Goal: Task Accomplishment & Management: Use online tool/utility

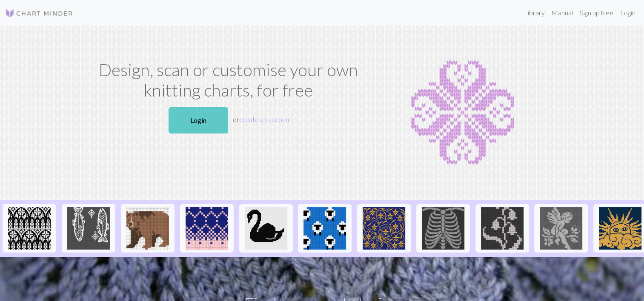
click at [209, 120] on link "Login" at bounding box center [199, 120] width 60 height 26
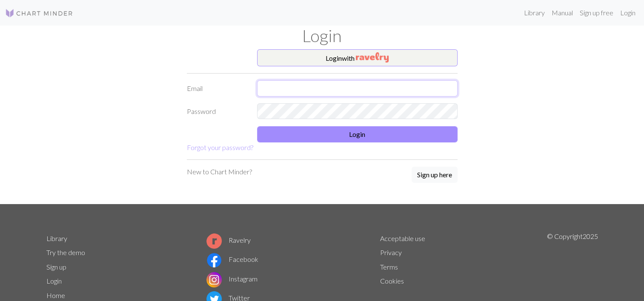
type input "1136394446@qq.com"
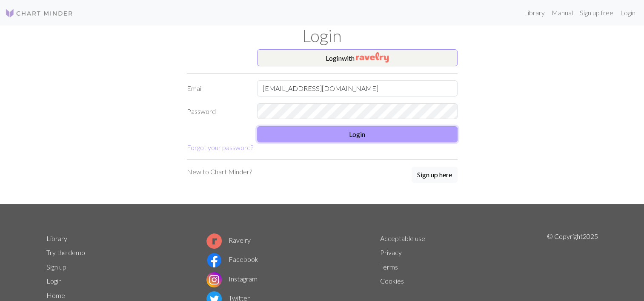
click at [318, 138] on button "Login" at bounding box center [357, 134] width 201 height 16
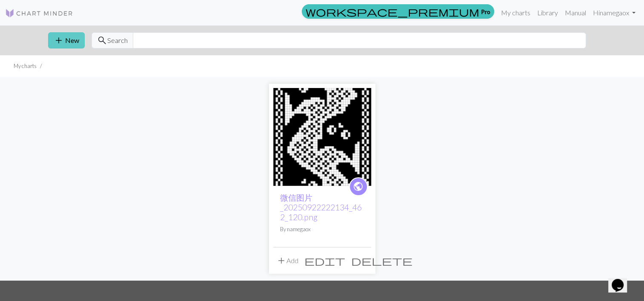
click at [66, 39] on button "add New" at bounding box center [66, 40] width 37 height 16
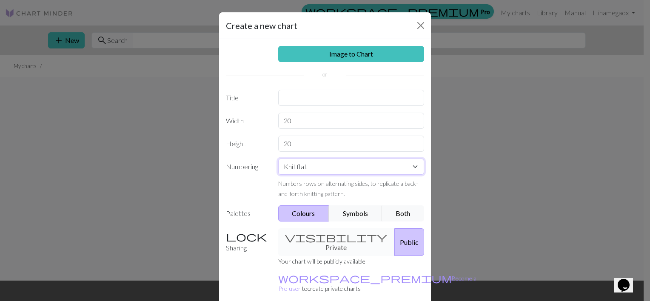
click at [283, 169] on select "Knit flat Knit in the round Lace knitting Cross stitch" at bounding box center [351, 167] width 146 height 16
click at [281, 169] on select "Knit flat Knit in the round Lace knitting Cross stitch" at bounding box center [351, 167] width 146 height 16
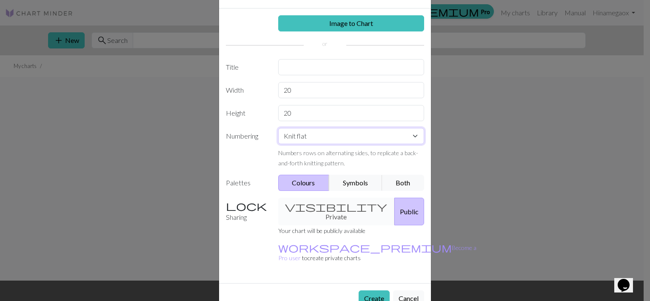
scroll to position [34, 0]
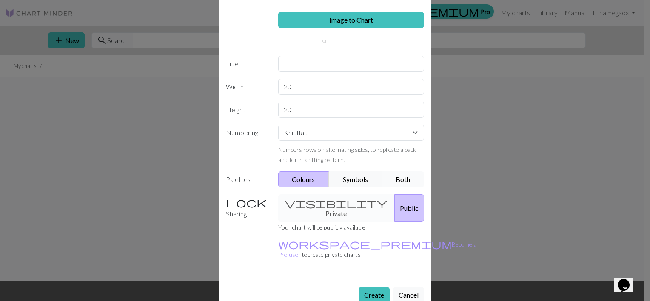
click at [398, 181] on button "Both" at bounding box center [403, 180] width 43 height 16
drag, startPoint x: 286, startPoint y: 86, endPoint x: 266, endPoint y: 87, distance: 20.4
click at [266, 87] on div "Width 20" at bounding box center [325, 87] width 209 height 16
type input "60"
click at [279, 107] on input "20" at bounding box center [351, 110] width 146 height 16
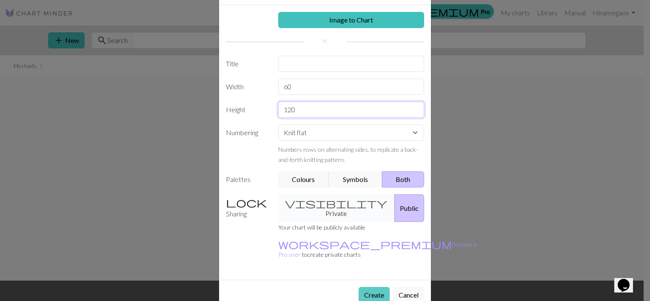
type input "120"
click at [364, 287] on button "Create" at bounding box center [374, 295] width 31 height 16
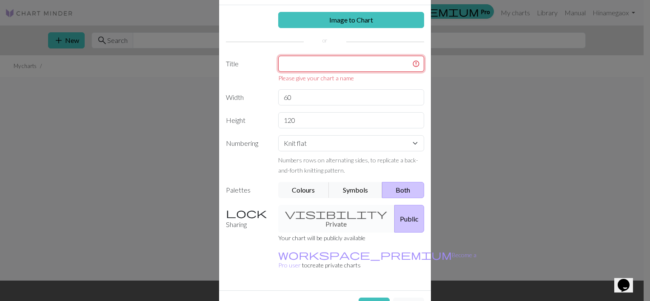
click at [320, 62] on input "text" at bounding box center [351, 64] width 146 height 16
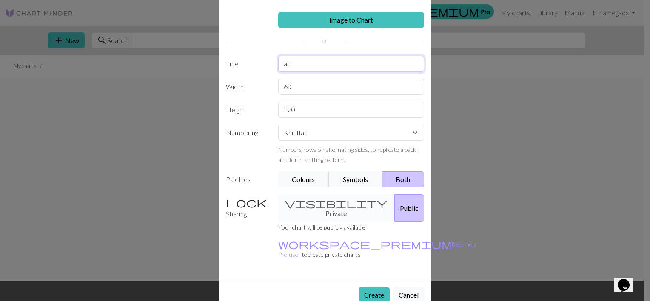
type input "a"
type input "Cat"
click at [379, 287] on button "Create" at bounding box center [374, 295] width 31 height 16
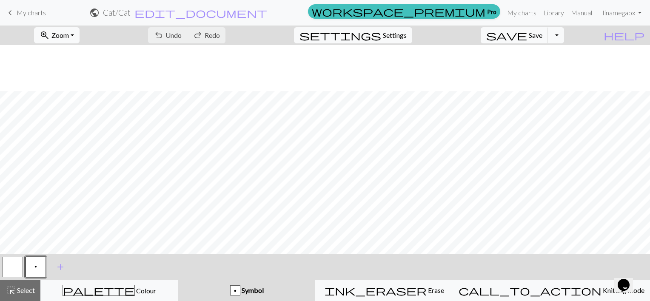
scroll to position [857, 0]
click at [267, 14] on span "edit_document" at bounding box center [201, 13] width 133 height 12
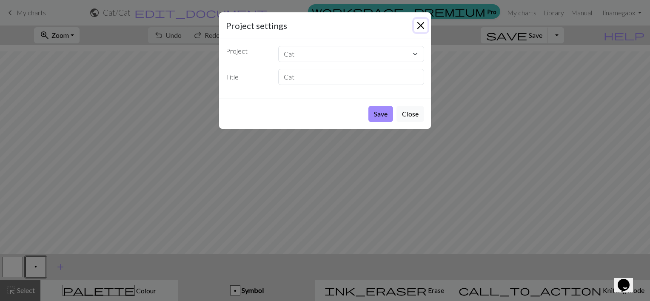
click at [419, 26] on button "Close" at bounding box center [421, 26] width 14 height 14
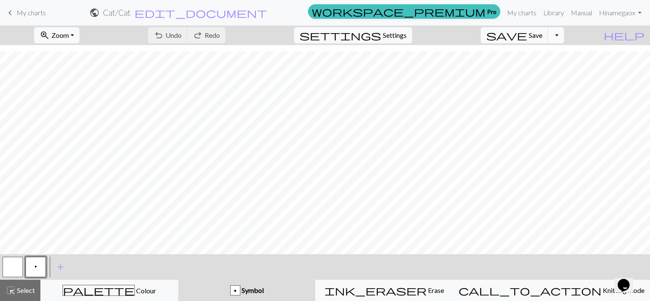
click at [564, 34] on button "Toggle Dropdown" at bounding box center [556, 35] width 16 height 16
click at [599, 38] on div "zoom_in Zoom Zoom Fit all Fit width Fit height 50% 100% 150% 200% undo Undo Und…" at bounding box center [299, 36] width 599 height 20
click at [111, 290] on span "palette" at bounding box center [99, 291] width 72 height 12
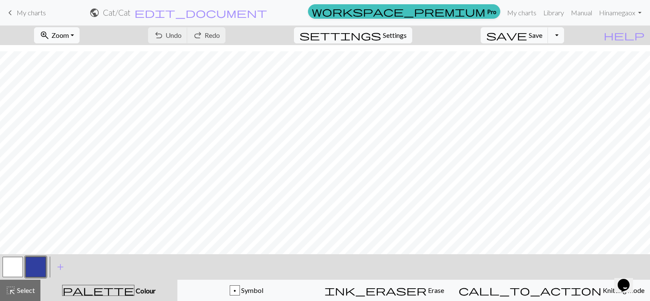
click at [34, 269] on button "button" at bounding box center [36, 267] width 20 height 20
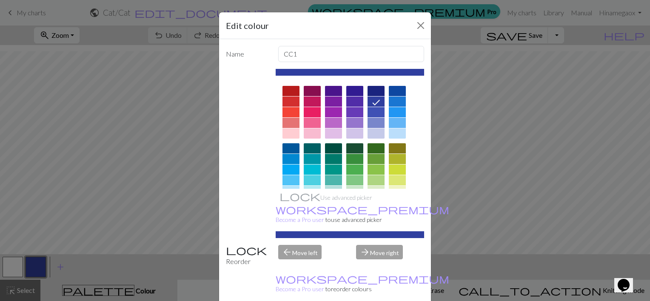
drag, startPoint x: 220, startPoint y: 143, endPoint x: 326, endPoint y: 154, distance: 106.5
click at [325, 154] on div "Name CC1 Use advanced picker workspace_premium Become a Pro user to use advance…" at bounding box center [325, 173] width 212 height 269
drag, startPoint x: 416, startPoint y: 23, endPoint x: 407, endPoint y: 40, distance: 20.0
click at [416, 23] on button "Close" at bounding box center [421, 26] width 14 height 14
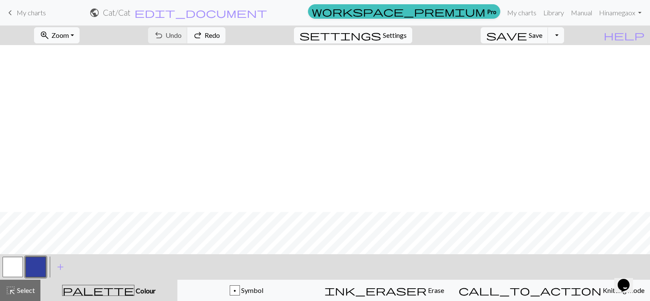
scroll to position [337, 0]
click at [427, 290] on span "Erase" at bounding box center [435, 291] width 17 height 8
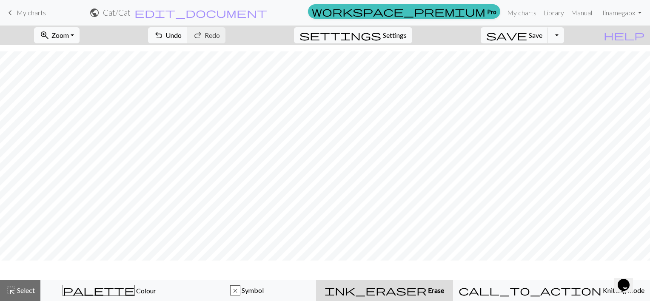
scroll to position [312, 0]
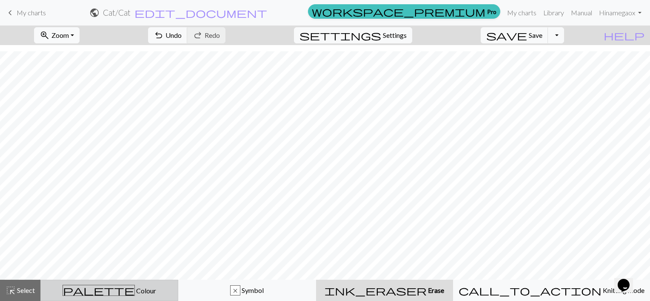
click at [133, 287] on div "palette Colour Colour" at bounding box center [109, 290] width 127 height 11
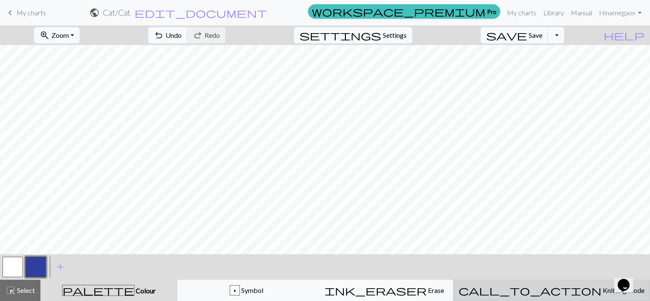
click at [602, 295] on span "Knitting mode" at bounding box center [623, 291] width 43 height 8
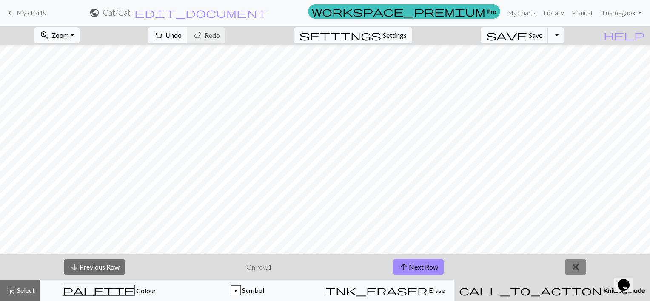
click at [585, 272] on button "close" at bounding box center [575, 267] width 21 height 16
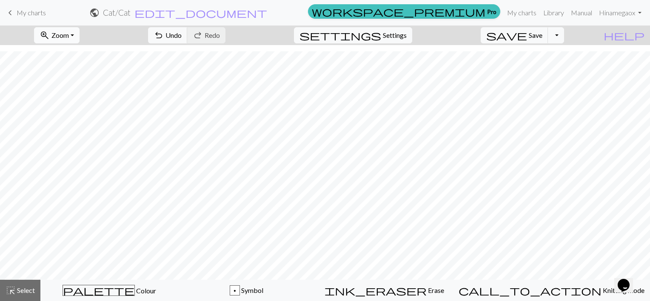
click at [80, 36] on button "zoom_in Zoom Zoom" at bounding box center [57, 35] width 46 height 16
click at [73, 114] on button "100%" at bounding box center [68, 116] width 67 height 14
click at [381, 41] on span "settings" at bounding box center [341, 35] width 82 height 12
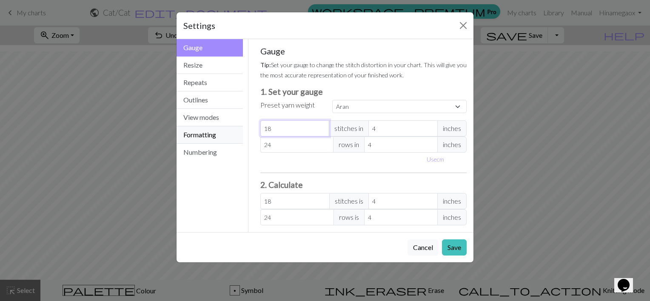
drag, startPoint x: 285, startPoint y: 128, endPoint x: 237, endPoint y: 129, distance: 47.7
click at [239, 129] on div "Gauge Gauge Resize Repeats Outlines View modes Formatting Numbering Gauge Resiz…" at bounding box center [325, 135] width 307 height 193
select select "custom"
type input "2"
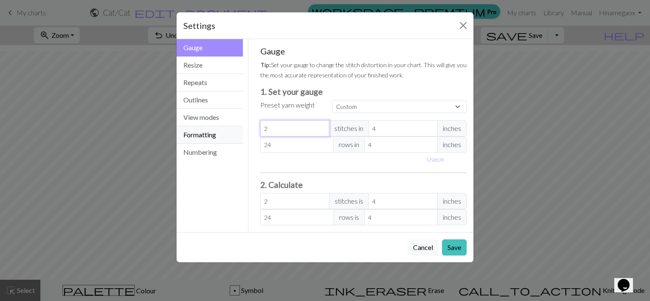
type input "29"
drag, startPoint x: 274, startPoint y: 148, endPoint x: 236, endPoint y: 147, distance: 37.9
click at [236, 147] on div "Gauge Gauge Resize Repeats Outlines View modes Formatting Numbering Gauge Resiz…" at bounding box center [325, 135] width 307 height 193
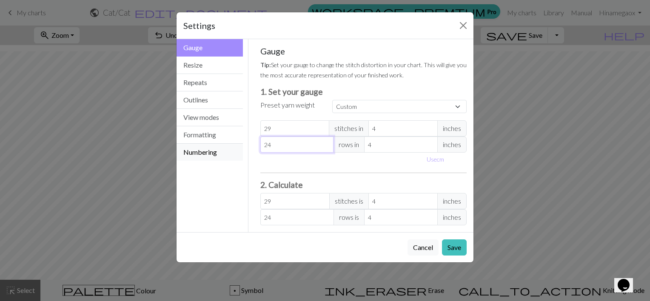
type input "4"
type input "41"
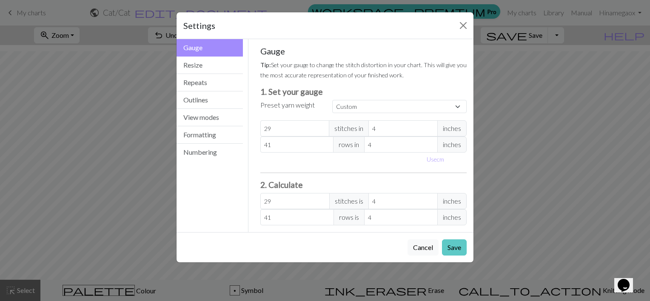
click at [450, 247] on button "Save" at bounding box center [454, 248] width 25 height 16
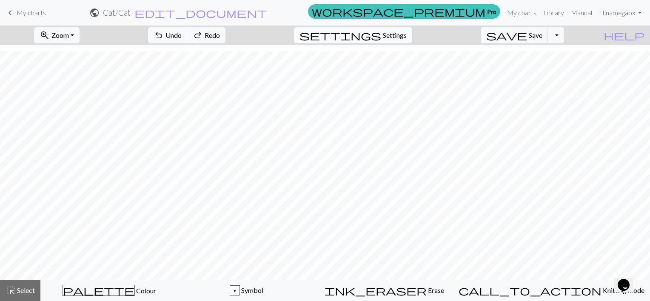
click at [407, 34] on span "Settings" at bounding box center [395, 35] width 24 height 10
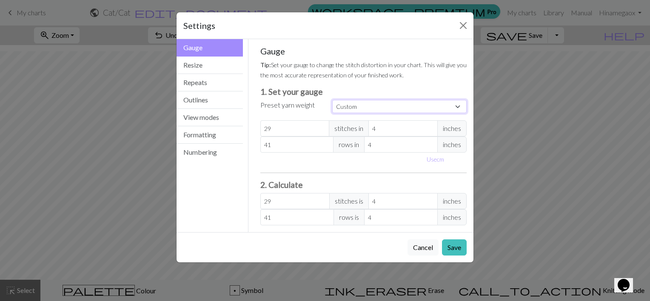
click at [360, 104] on select "Custom Square Lace Light Fingering Fingering Sport Double knit Worsted Aran Bul…" at bounding box center [399, 106] width 135 height 13
select select "dk"
click at [332, 100] on select "Custom Square Lace Light Fingering Fingering Sport Double knit Worsted Aran Bul…" at bounding box center [399, 106] width 135 height 13
type input "22"
type input "30"
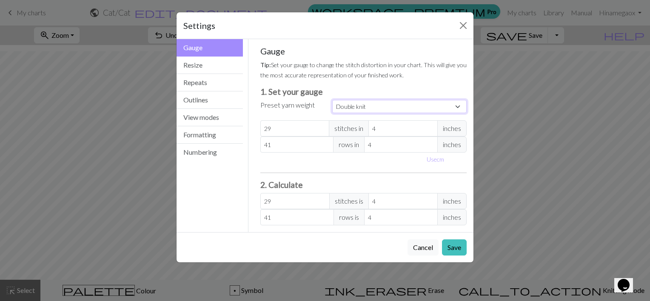
type input "22"
type input "30"
click at [457, 247] on button "Save" at bounding box center [454, 248] width 25 height 16
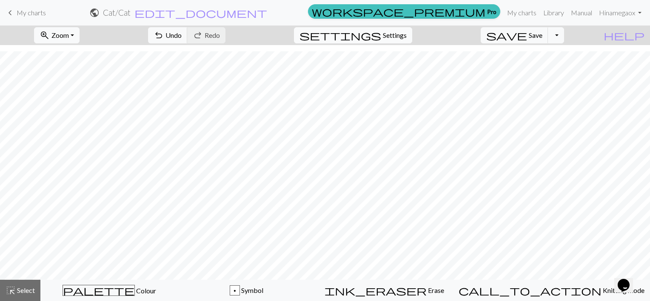
click at [381, 36] on span "settings" at bounding box center [341, 35] width 82 height 12
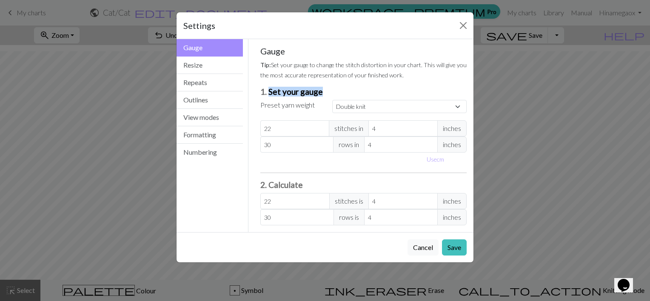
drag, startPoint x: 268, startPoint y: 92, endPoint x: 322, endPoint y: 91, distance: 54.1
click at [322, 91] on h3 "1. Set your gauge" at bounding box center [364, 92] width 207 height 10
copy h3 "Set your gauge"
click at [351, 105] on select "Custom Square Lace Light Fingering Fingering Sport Double knit Worsted Aran Bul…" at bounding box center [399, 106] width 135 height 13
select select "square"
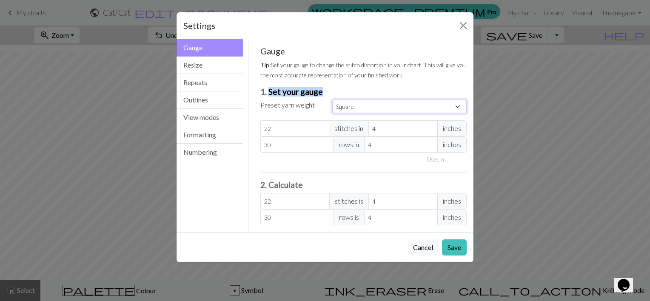
click at [332, 100] on select "Custom Square Lace Light Fingering Fingering Sport Double knit Worsted Aran Bul…" at bounding box center [399, 106] width 135 height 13
type input "32"
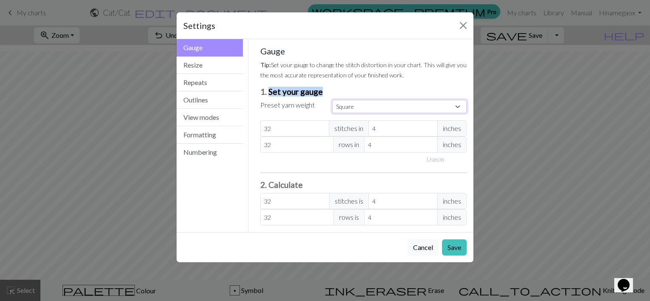
click at [345, 100] on select "Custom Square Lace Light Fingering Fingering Sport Double knit Worsted Aran Bul…" at bounding box center [399, 106] width 135 height 13
select select "lace"
click at [332, 100] on select "Custom Square Lace Light Fingering Fingering Sport Double knit Worsted Aran Bul…" at bounding box center [399, 106] width 135 height 13
type input "40"
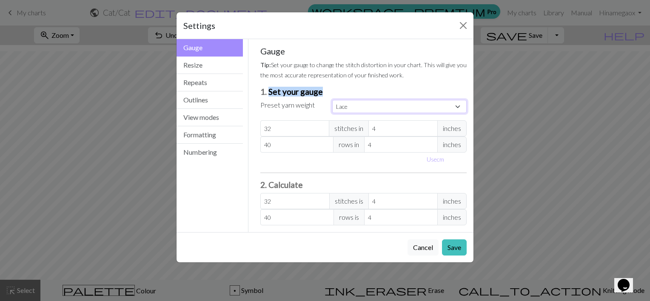
click at [345, 107] on select "Custom Square Lace Light Fingering Fingering Sport Double knit Worsted Aran Bul…" at bounding box center [399, 106] width 135 height 13
select select "superbulky"
click at [332, 100] on select "Custom Square Lace Light Fingering Fingering Sport Double knit Worsted Aran Bul…" at bounding box center [399, 106] width 135 height 13
type input "8"
type input "15"
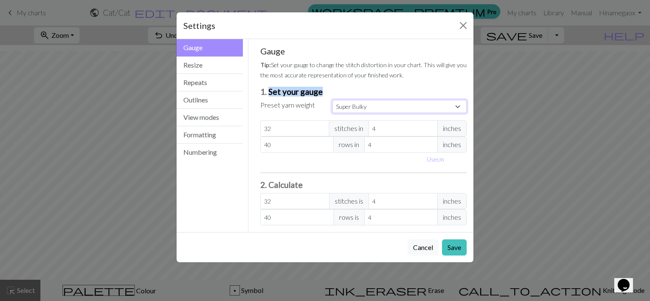
type input "8"
type input "15"
click at [353, 112] on select "Custom Square Lace Light Fingering Fingering Sport Double knit Worsted Aran Bul…" at bounding box center [399, 106] width 135 height 13
click at [332, 100] on select "Custom Square Lace Light Fingering Fingering Sport Double knit Worsted Aran Bul…" at bounding box center [399, 106] width 135 height 13
click at [449, 244] on button "Save" at bounding box center [454, 248] width 25 height 16
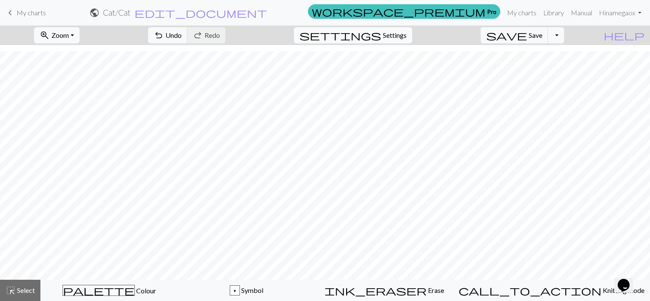
click at [388, 43] on button "settings Settings" at bounding box center [353, 35] width 118 height 16
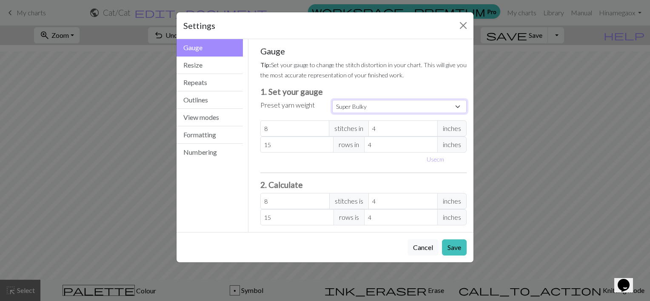
click at [344, 109] on select "Custom Square Lace Light Fingering Fingering Sport Double knit Worsted Aran Bul…" at bounding box center [399, 106] width 135 height 13
select select "bulky"
click at [332, 100] on select "Custom Square Lace Light Fingering Fingering Sport Double knit Worsted Aran Bul…" at bounding box center [399, 106] width 135 height 13
type input "14"
type input "19"
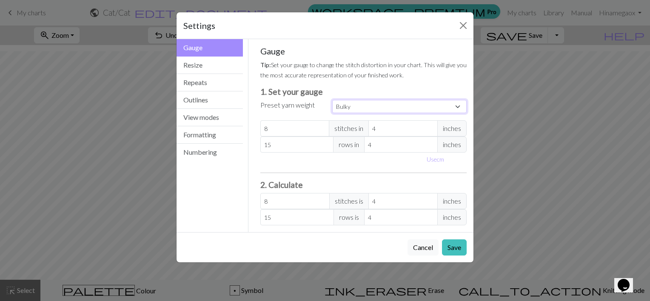
type input "14"
type input "19"
drag, startPoint x: 361, startPoint y: 105, endPoint x: 332, endPoint y: 108, distance: 29.1
click at [332, 108] on div "Custom Square Lace Light Fingering Fingering Sport Double knit Worsted Aran Bul…" at bounding box center [399, 107] width 145 height 14
click at [338, 105] on select "Custom Square Lace Light Fingering Fingering Sport Double knit Worsted Aran Bul…" at bounding box center [399, 106] width 135 height 13
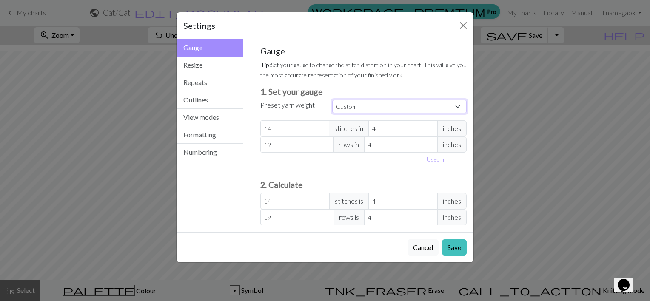
click at [332, 100] on select "Custom Square Lace Light Fingering Fingering Sport Double knit Worsted Aran Bul…" at bounding box center [399, 106] width 135 height 13
click at [355, 106] on select "Custom Square Lace Light Fingering Fingering Sport Double knit Worsted Aran Bul…" at bounding box center [399, 106] width 135 height 13
select select "lightfingering"
click at [332, 100] on select "Custom Square Lace Light Fingering Fingering Sport Double knit Worsted Aran Bul…" at bounding box center [399, 106] width 135 height 13
type input "32"
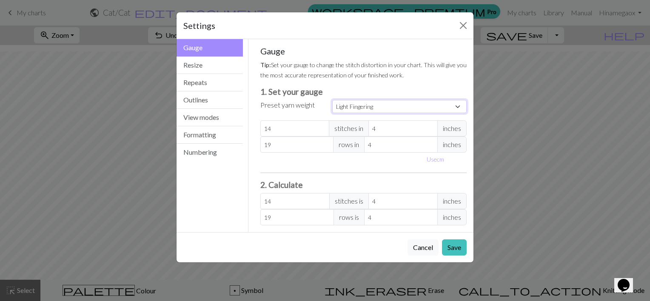
type input "38"
type input "32"
type input "38"
click at [352, 110] on select "Custom Square Lace Light Fingering Fingering Sport Double knit Worsted Aran Bul…" at bounding box center [399, 106] width 135 height 13
select select "dk"
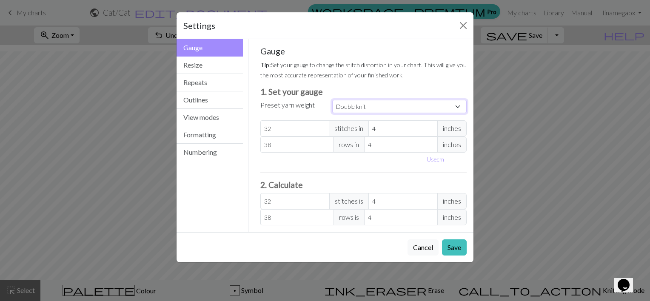
click at [332, 100] on select "Custom Square Lace Light Fingering Fingering Sport Double knit Worsted Aran Bul…" at bounding box center [399, 106] width 135 height 13
type input "22"
type input "30"
type input "22"
type input "30"
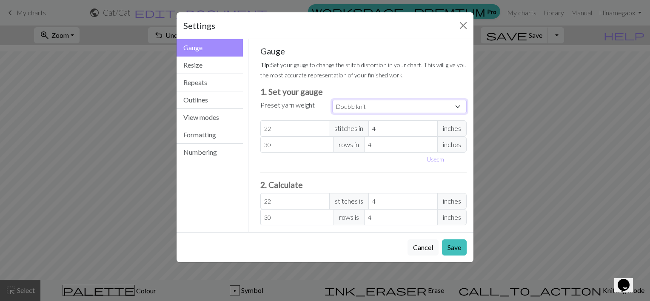
drag, startPoint x: 367, startPoint y: 106, endPoint x: 340, endPoint y: 109, distance: 27.5
click at [340, 109] on select "Custom Square Lace Light Fingering Fingering Sport Double knit Worsted Aran Bul…" at bounding box center [399, 106] width 135 height 13
drag, startPoint x: 335, startPoint y: 107, endPoint x: 355, endPoint y: 112, distance: 20.1
click at [355, 112] on select "Custom Square Lace Light Fingering Fingering Sport Double knit Worsted Aran Bul…" at bounding box center [399, 106] width 135 height 13
click at [197, 68] on button "Resize" at bounding box center [210, 65] width 66 height 17
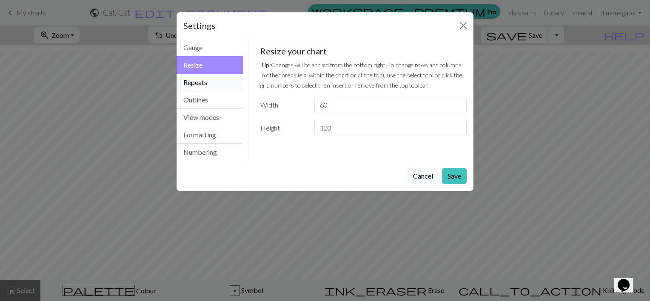
click at [195, 85] on button "Repeats" at bounding box center [210, 82] width 66 height 17
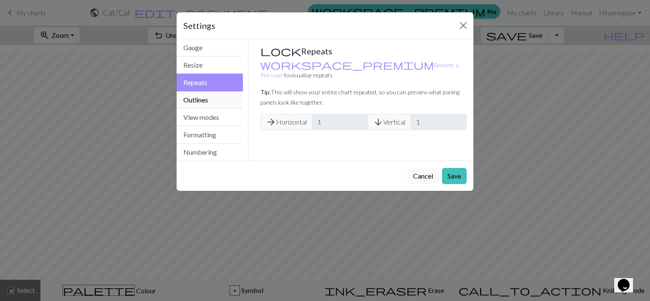
click at [192, 103] on button "Outlines" at bounding box center [210, 100] width 66 height 17
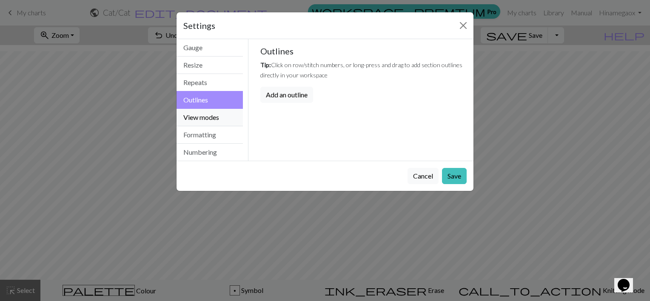
click at [197, 114] on button "View modes" at bounding box center [210, 117] width 66 height 17
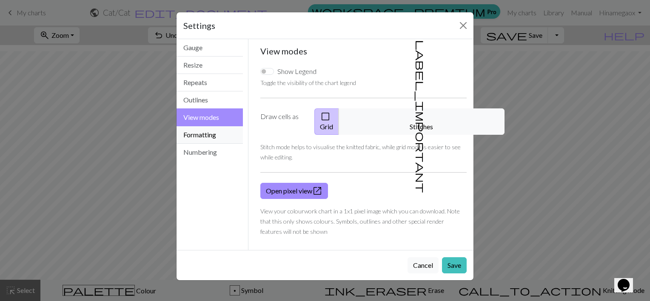
click at [212, 133] on button "Formatting" at bounding box center [210, 134] width 66 height 17
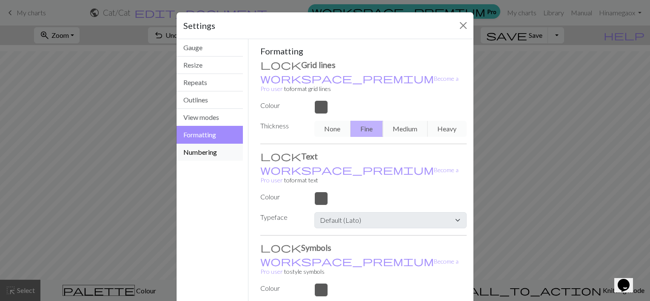
click at [203, 151] on button "Numbering" at bounding box center [210, 152] width 66 height 17
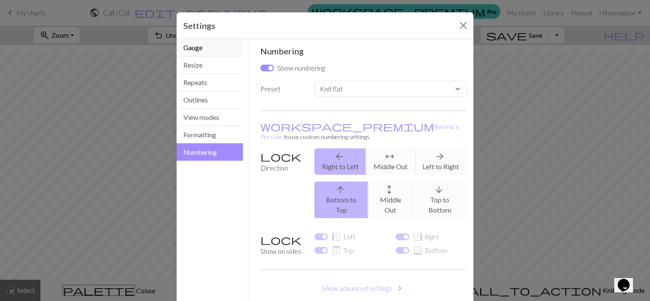
click at [195, 46] on button "Gauge" at bounding box center [210, 47] width 66 height 17
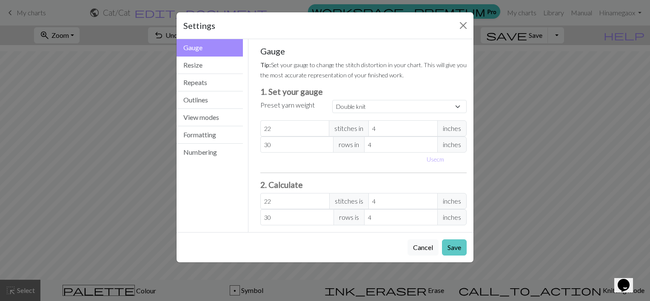
click at [454, 247] on button "Save" at bounding box center [454, 248] width 25 height 16
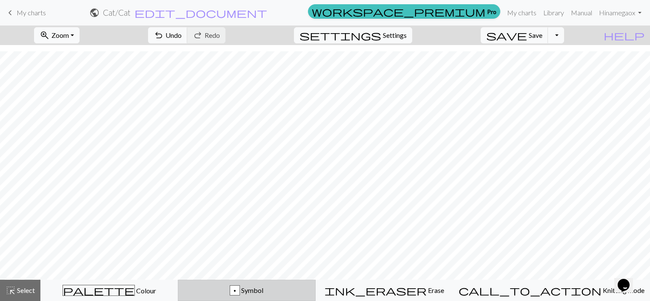
click at [277, 286] on div "p Symbol" at bounding box center [246, 291] width 126 height 10
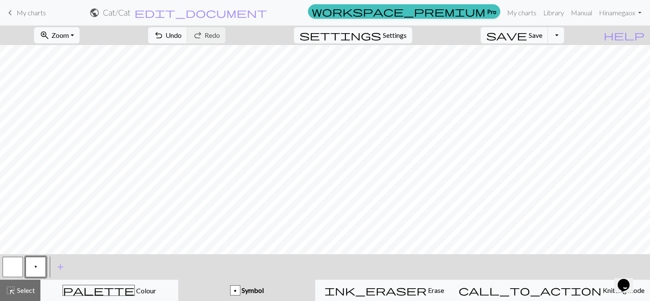
click at [277, 286] on div "p Symbol" at bounding box center [246, 291] width 127 height 10
click at [13, 268] on button "button" at bounding box center [13, 267] width 20 height 20
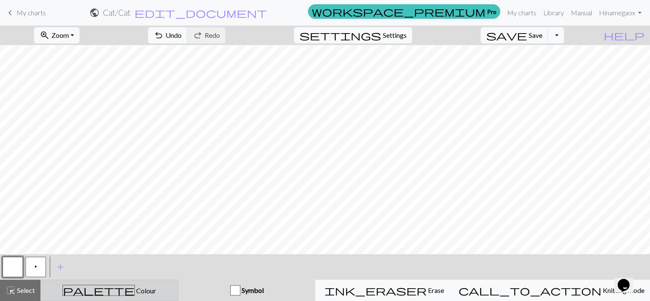
click at [135, 287] on span "Colour" at bounding box center [145, 291] width 21 height 8
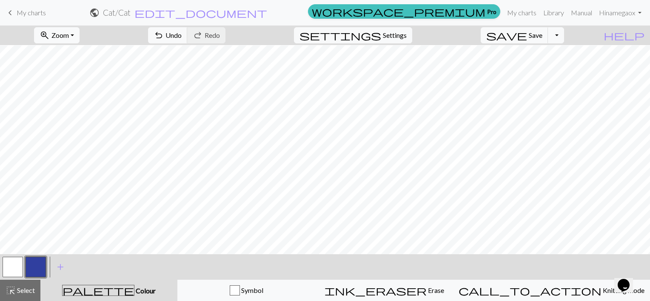
click at [33, 269] on button "button" at bounding box center [36, 267] width 20 height 20
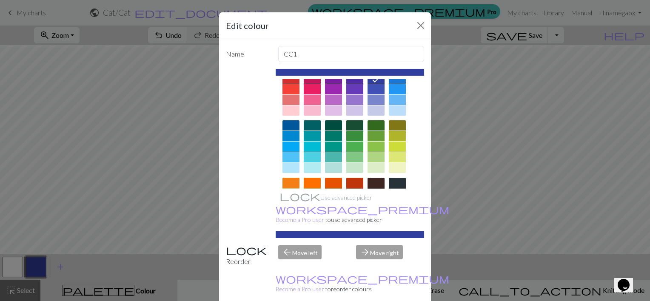
scroll to position [0, 0]
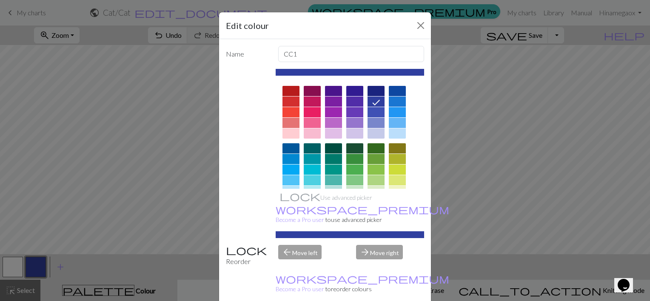
click at [283, 105] on div at bounding box center [291, 102] width 17 height 10
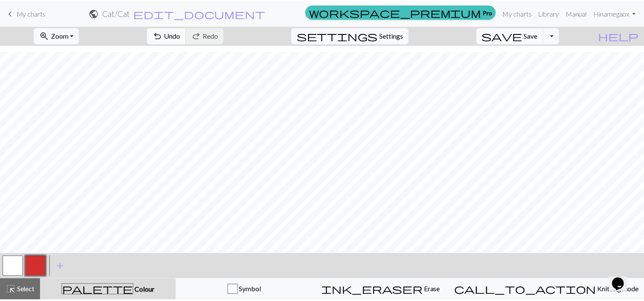
scroll to position [857, 0]
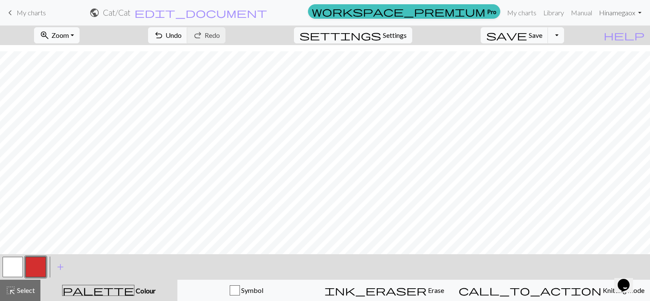
click at [634, 17] on link "Hi namegaox" at bounding box center [620, 12] width 49 height 17
click at [513, 30] on div "zoom_in Zoom Zoom Fit all Fit width Fit height 50% 100% 150% 200% undo Undo Und…" at bounding box center [299, 36] width 599 height 20
click at [399, 33] on span "Settings" at bounding box center [395, 35] width 24 height 10
select select "dk"
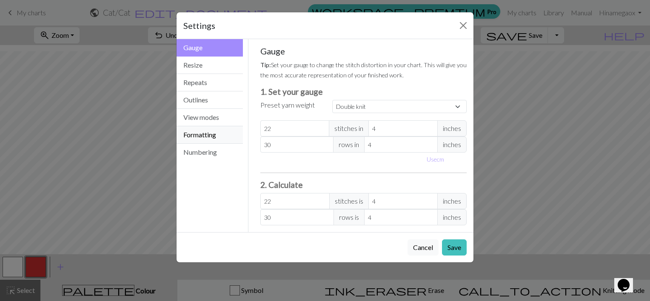
click at [201, 137] on button "Formatting" at bounding box center [210, 134] width 66 height 17
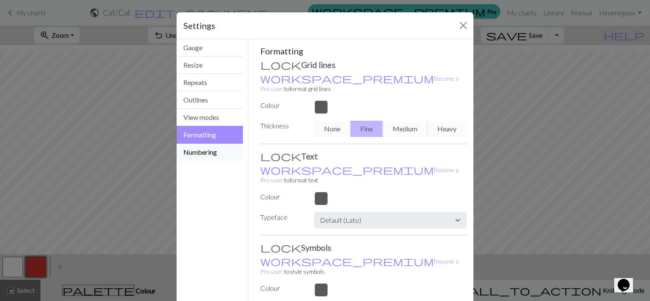
click at [192, 154] on button "Numbering" at bounding box center [210, 152] width 66 height 17
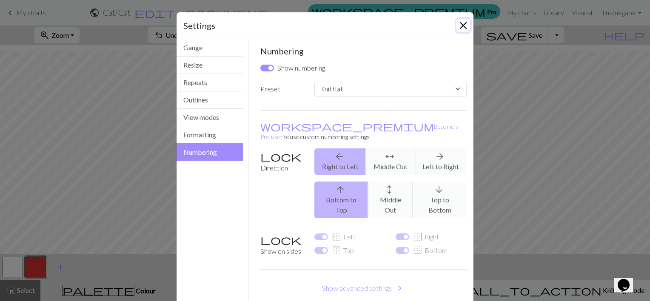
click at [460, 28] on button "Close" at bounding box center [464, 26] width 14 height 14
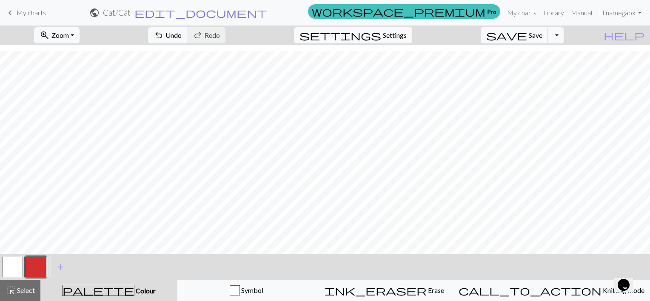
click at [267, 12] on span "edit_document" at bounding box center [201, 13] width 133 height 12
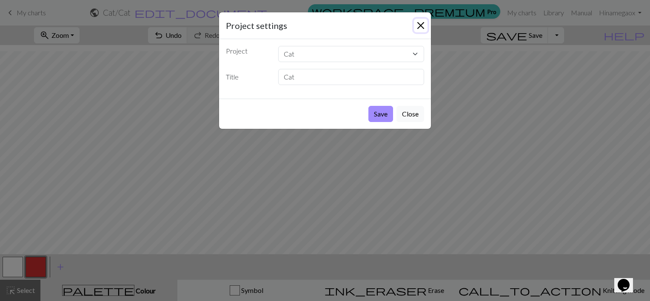
click at [421, 26] on button "Close" at bounding box center [421, 26] width 14 height 14
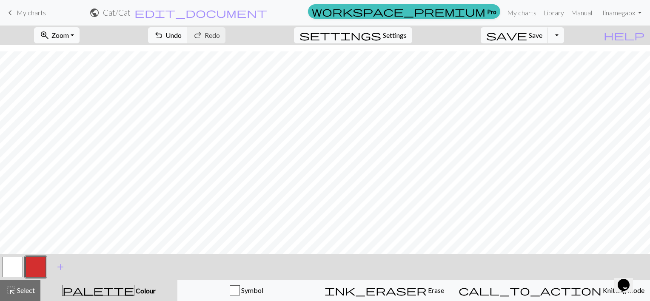
click at [100, 13] on span "public" at bounding box center [94, 13] width 10 height 12
drag, startPoint x: 10, startPoint y: 9, endPoint x: 375, endPoint y: 26, distance: 365.2
click at [10, 9] on span "keyboard_arrow_left" at bounding box center [10, 13] width 10 height 12
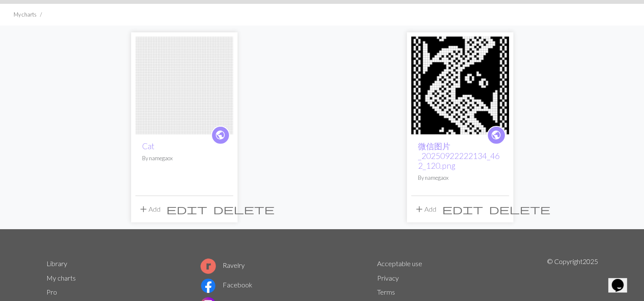
scroll to position [85, 0]
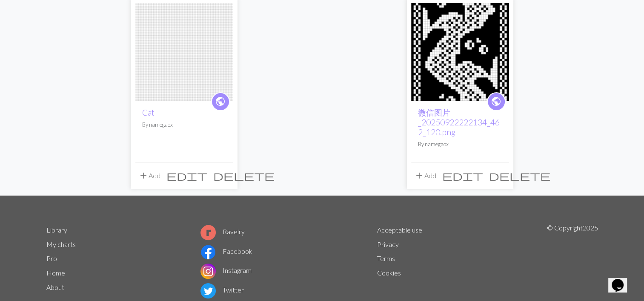
click at [223, 176] on span "delete" at bounding box center [243, 176] width 61 height 12
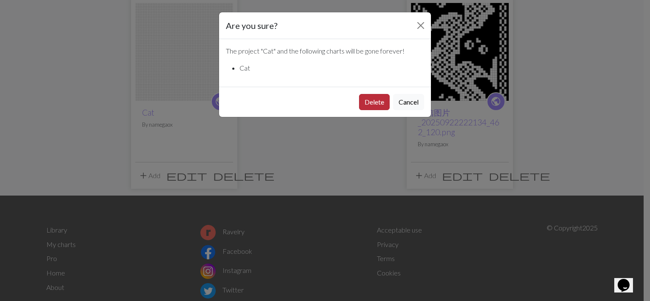
click at [376, 103] on button "Delete" at bounding box center [374, 102] width 31 height 16
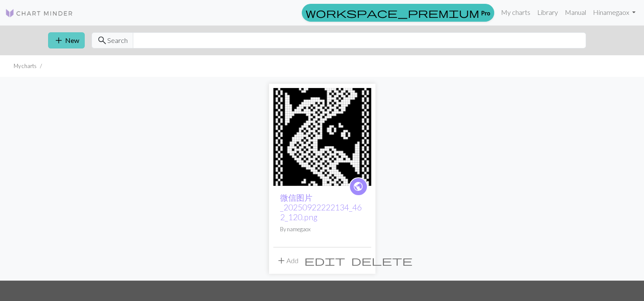
click at [68, 35] on button "add New" at bounding box center [66, 40] width 37 height 16
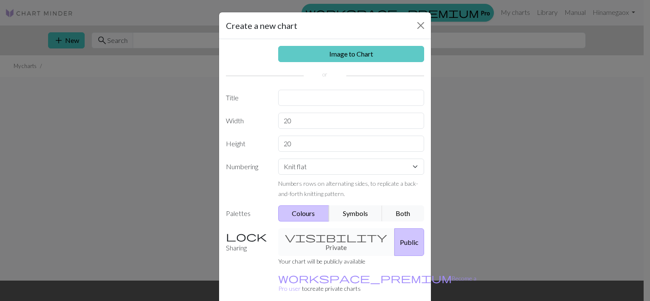
click at [321, 50] on link "Image to Chart" at bounding box center [351, 54] width 146 height 16
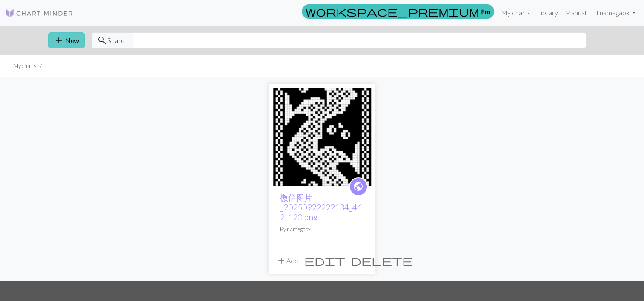
click at [68, 37] on button "add New" at bounding box center [66, 40] width 37 height 16
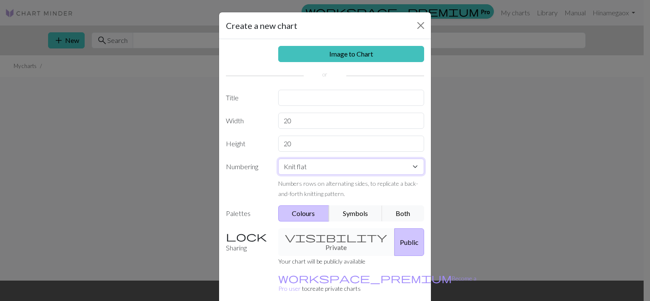
click at [298, 166] on select "Knit flat Knit in the round Lace knitting Cross stitch" at bounding box center [351, 167] width 146 height 16
click at [244, 195] on label "Numbering" at bounding box center [247, 179] width 52 height 40
click at [295, 120] on input "20" at bounding box center [351, 121] width 146 height 16
drag, startPoint x: 296, startPoint y: 119, endPoint x: 257, endPoint y: 119, distance: 39.2
click at [269, 119] on div "Width 20" at bounding box center [325, 121] width 209 height 16
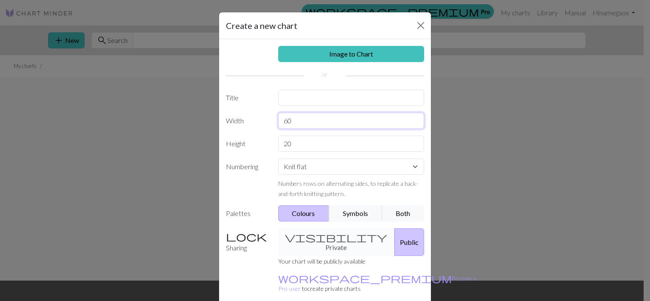
type input "60"
drag, startPoint x: 296, startPoint y: 145, endPoint x: 242, endPoint y: 140, distance: 54.2
click at [244, 140] on div "Height 20" at bounding box center [325, 144] width 209 height 16
type input "76"
click at [245, 203] on div "Image to Chart Title Width 60 Height 76 Numbering Knit flat Knit in the round L…" at bounding box center [325, 176] width 212 height 275
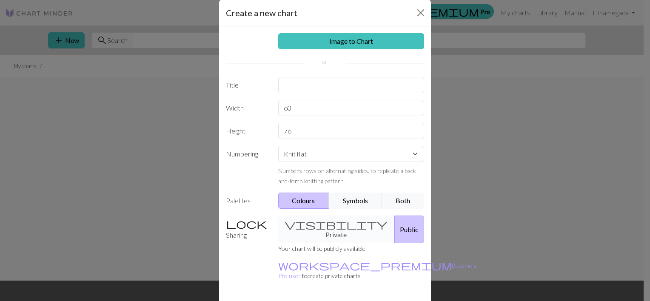
scroll to position [34, 0]
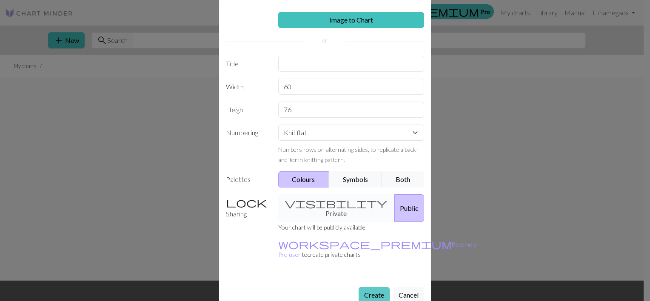
click at [364, 287] on button "Create" at bounding box center [374, 295] width 31 height 16
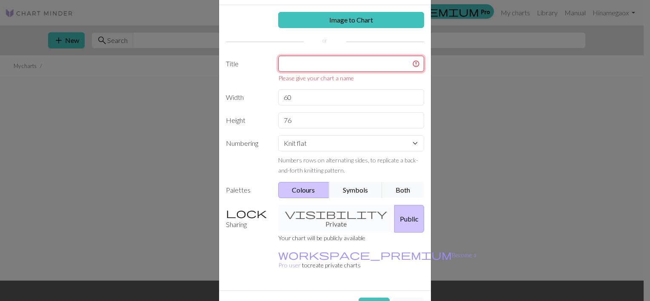
click at [296, 62] on input "text" at bounding box center [351, 64] width 146 height 16
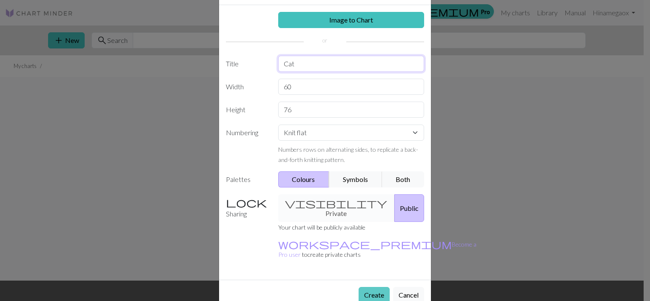
type input "Cat"
click at [366, 287] on button "Create" at bounding box center [374, 295] width 31 height 16
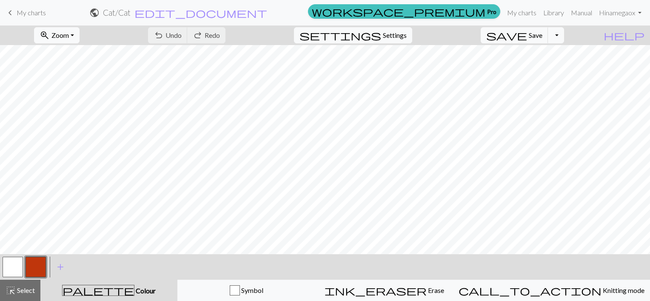
click at [11, 11] on span "keyboard_arrow_left" at bounding box center [10, 13] width 10 height 12
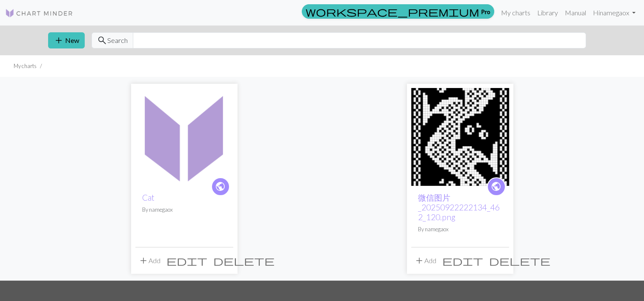
click at [225, 258] on span "delete" at bounding box center [243, 261] width 61 height 12
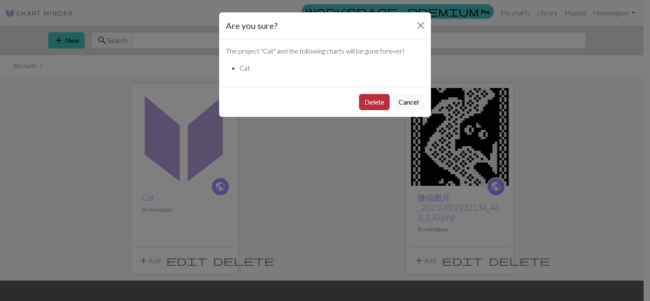
click at [385, 102] on button "Delete" at bounding box center [374, 102] width 31 height 16
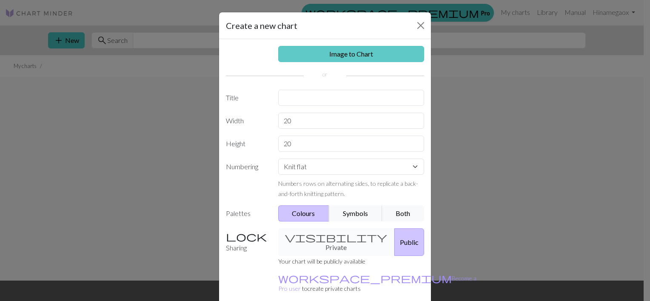
click at [367, 56] on link "Image to Chart" at bounding box center [351, 54] width 146 height 16
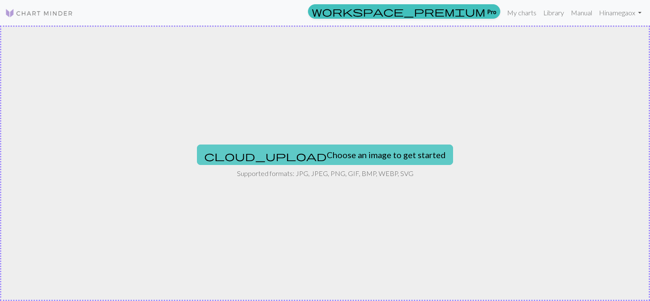
click at [295, 157] on button "cloud_upload Choose an image to get started" at bounding box center [325, 155] width 256 height 20
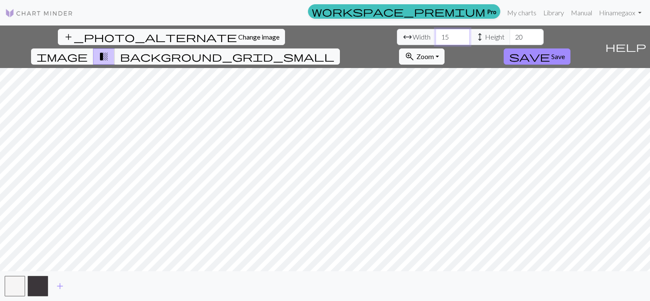
drag, startPoint x: 203, startPoint y: 37, endPoint x: 185, endPoint y: 38, distance: 18.3
click at [397, 38] on div "arrow_range Width 15 height Height 20" at bounding box center [470, 37] width 147 height 16
click at [436, 34] on input "15" at bounding box center [453, 37] width 34 height 16
drag, startPoint x: 200, startPoint y: 38, endPoint x: 189, endPoint y: 37, distance: 10.7
click at [436, 37] on input "15" at bounding box center [453, 37] width 34 height 16
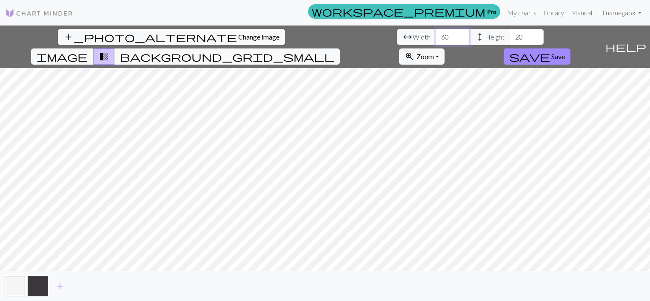
type input "60"
drag, startPoint x: 277, startPoint y: 37, endPoint x: 242, endPoint y: 34, distance: 35.4
click at [397, 36] on div "arrow_range Width 60 height Height 20" at bounding box center [470, 37] width 147 height 16
click at [510, 42] on input "76" at bounding box center [527, 37] width 34 height 16
type input "76"
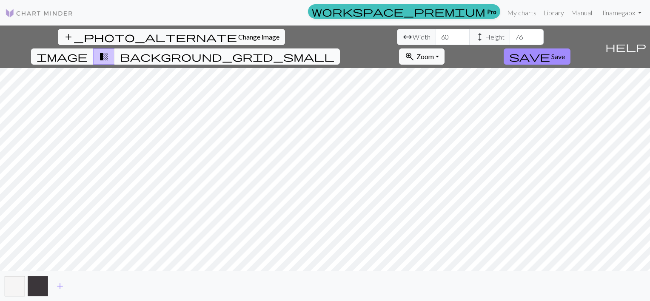
click at [335, 51] on span "background_grid_small" at bounding box center [227, 57] width 215 height 12
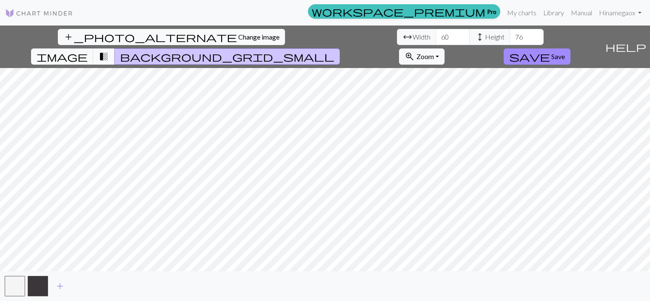
click at [109, 51] on span "transition_fade" at bounding box center [104, 57] width 10 height 12
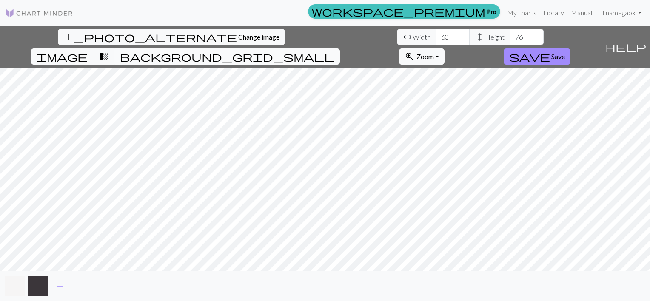
click at [335, 51] on span "background_grid_small" at bounding box center [227, 57] width 215 height 12
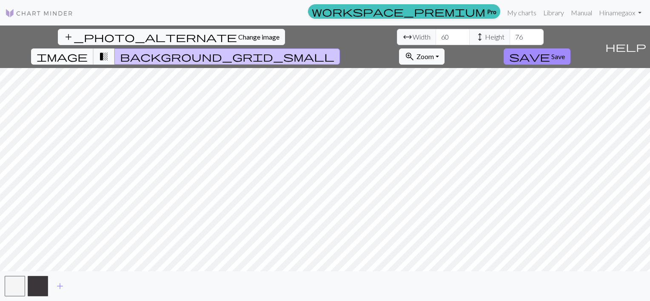
click at [88, 51] on span "image" at bounding box center [62, 57] width 51 height 12
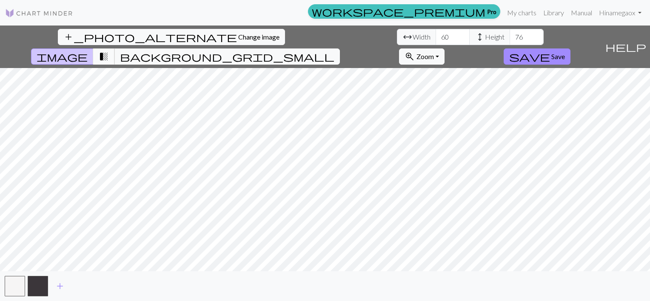
click at [109, 51] on span "transition_fade" at bounding box center [104, 57] width 10 height 12
click at [335, 51] on span "background_grid_small" at bounding box center [227, 57] width 215 height 12
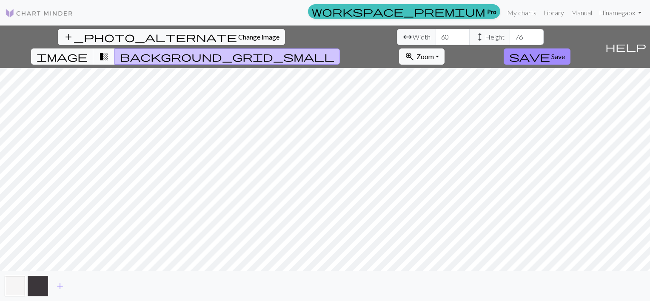
click at [109, 51] on span "transition_fade" at bounding box center [104, 57] width 10 height 12
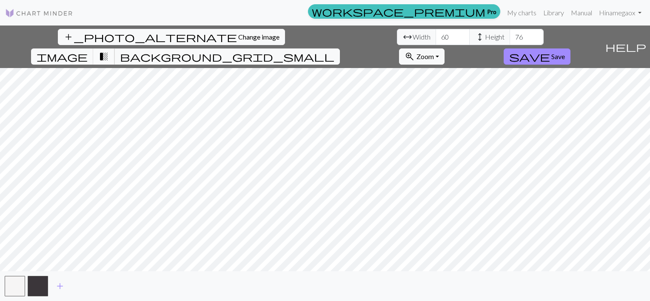
click at [109, 51] on span "transition_fade" at bounding box center [104, 57] width 10 height 12
click at [571, 49] on button "save Save" at bounding box center [537, 57] width 67 height 16
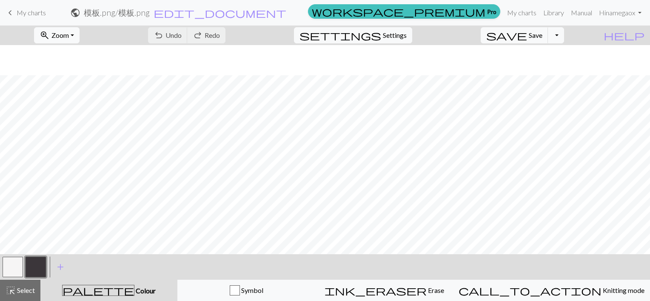
scroll to position [482, 0]
click at [400, 33] on span "Settings" at bounding box center [395, 35] width 24 height 10
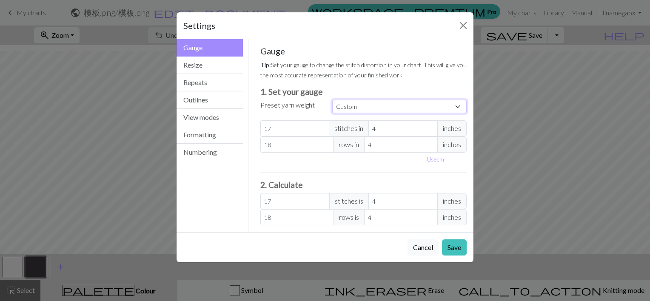
click at [348, 110] on select "Custom Square Lace Light Fingering Fingering Sport Double knit Worsted Aran Bul…" at bounding box center [399, 106] width 135 height 13
select select "dk"
click at [332, 100] on select "Custom Square Lace Light Fingering Fingering Sport Double knit Worsted Aran Bul…" at bounding box center [399, 106] width 135 height 13
type input "22"
type input "30"
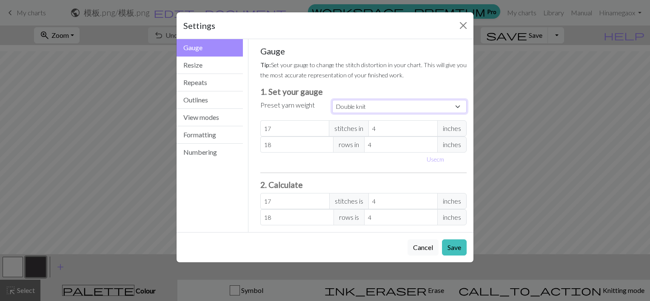
type input "22"
type input "30"
click at [453, 248] on button "Save" at bounding box center [454, 248] width 25 height 16
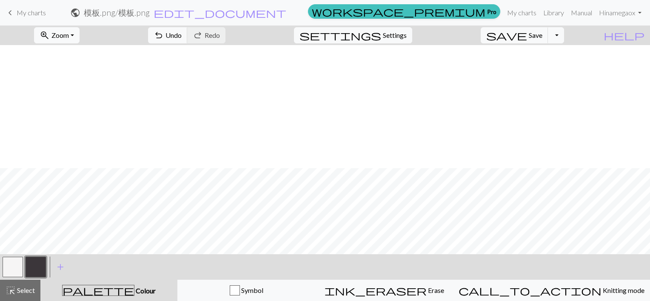
scroll to position [150, 0]
click at [69, 32] on span "Zoom" at bounding box center [60, 35] width 17 height 8
click at [67, 102] on button "50%" at bounding box center [68, 102] width 67 height 14
click at [71, 43] on div "zoom_in Zoom Zoom Fit all Fit width Fit height 50% 100% 150% 200%" at bounding box center [57, 36] width 58 height 20
click at [80, 36] on button "zoom_in Zoom Zoom" at bounding box center [57, 35] width 46 height 16
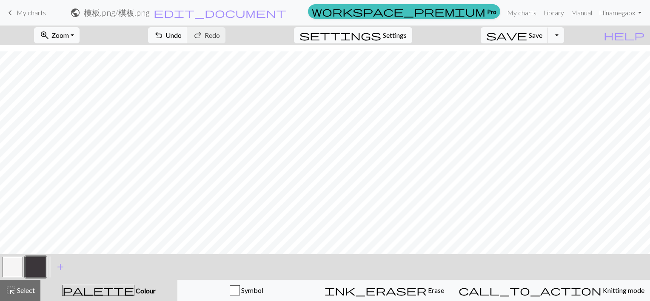
click at [400, 30] on span "Settings" at bounding box center [395, 35] width 24 height 10
select select "dk"
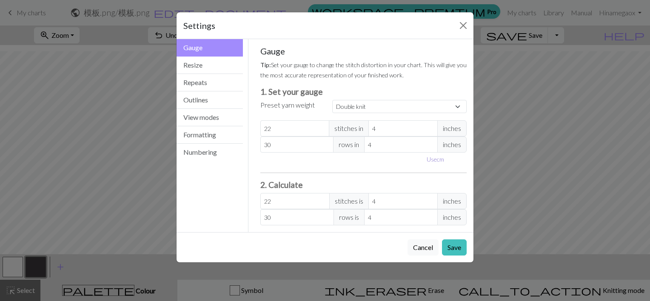
click at [434, 158] on button "Use cm" at bounding box center [435, 159] width 25 height 13
type input "10.16"
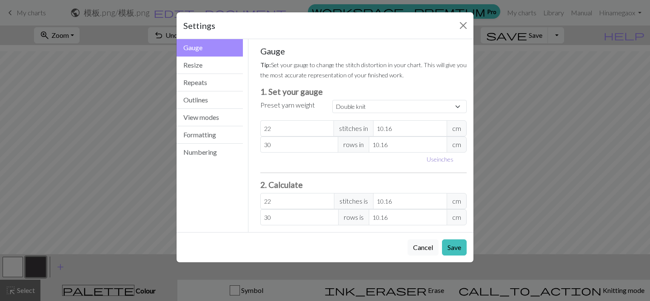
click at [437, 158] on button "Use inches" at bounding box center [440, 159] width 34 height 13
type input "4"
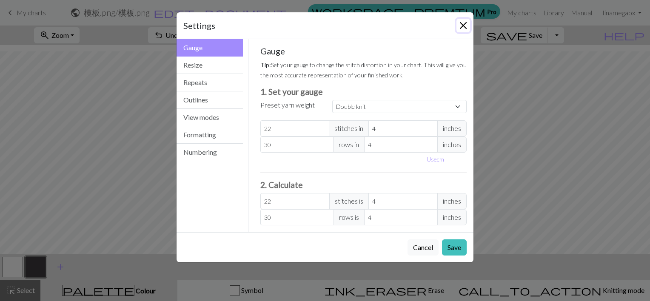
click at [464, 22] on button "Close" at bounding box center [464, 26] width 14 height 14
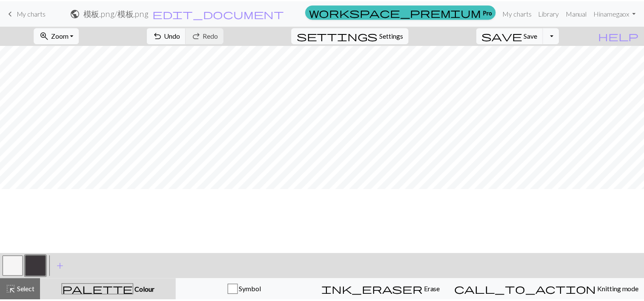
scroll to position [0, 0]
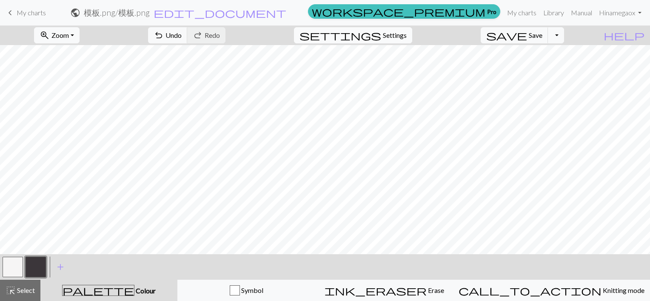
click at [398, 32] on span "Settings" at bounding box center [395, 35] width 24 height 10
select select "dk"
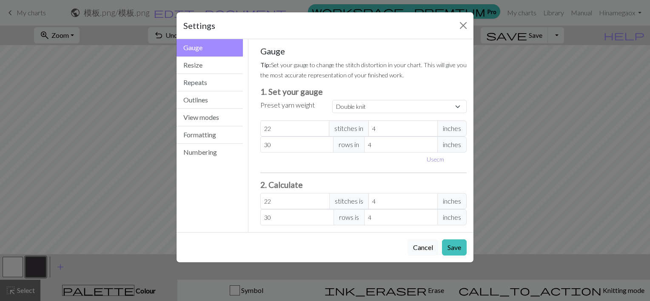
click at [436, 159] on button "Use cm" at bounding box center [435, 159] width 25 height 13
type input "10.16"
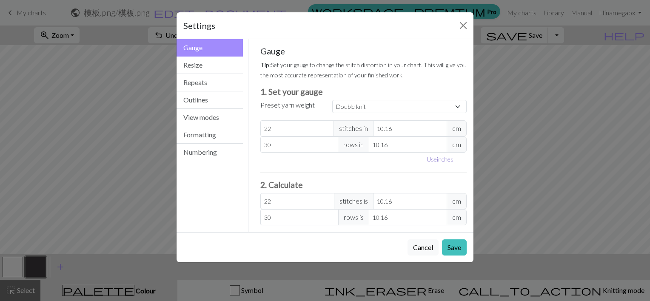
click at [440, 157] on button "Use inches" at bounding box center [440, 159] width 34 height 13
type input "4"
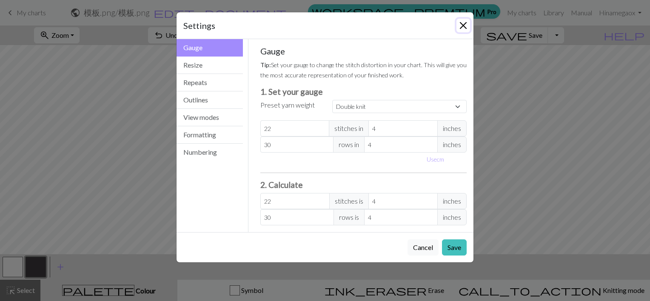
click at [467, 24] on button "Close" at bounding box center [464, 26] width 14 height 14
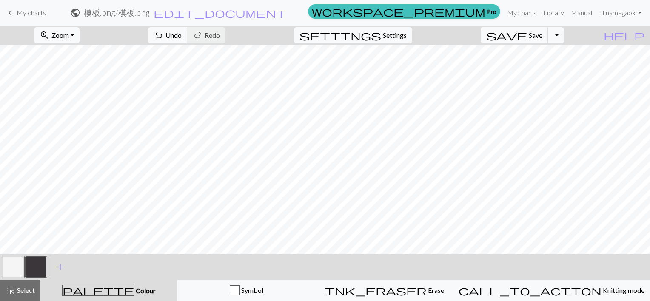
click at [13, 9] on span "keyboard_arrow_left" at bounding box center [10, 13] width 10 height 12
click at [287, 13] on span "edit_document" at bounding box center [220, 13] width 133 height 12
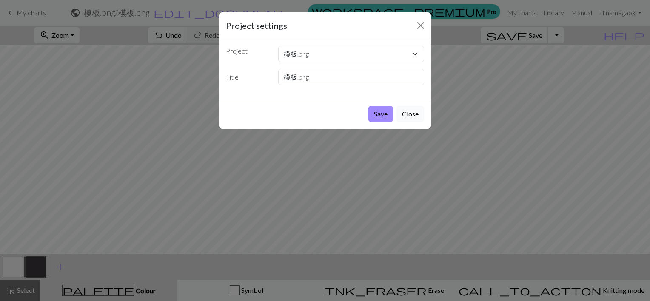
click at [411, 115] on button "Close" at bounding box center [411, 114] width 28 height 16
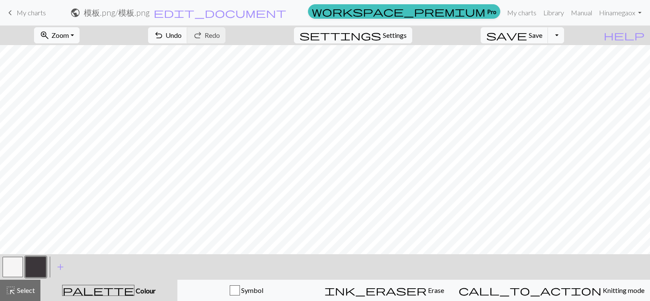
click at [9, 11] on span "keyboard_arrow_left" at bounding box center [10, 13] width 10 height 12
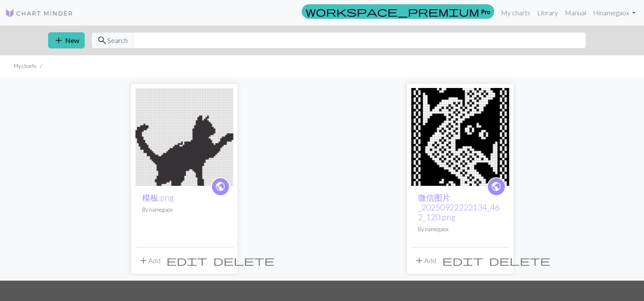
click at [224, 263] on span "delete" at bounding box center [243, 261] width 61 height 12
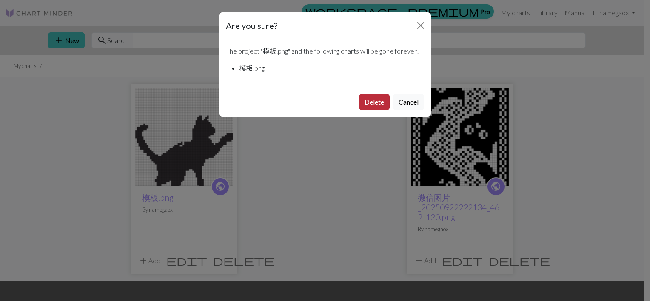
click at [378, 101] on button "Delete" at bounding box center [374, 102] width 31 height 16
click at [375, 102] on button "Delete" at bounding box center [374, 102] width 31 height 16
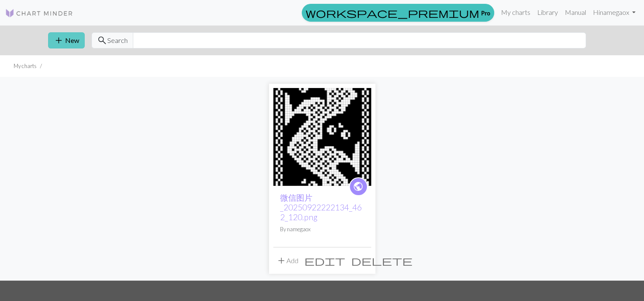
click at [65, 41] on button "add New" at bounding box center [66, 40] width 37 height 16
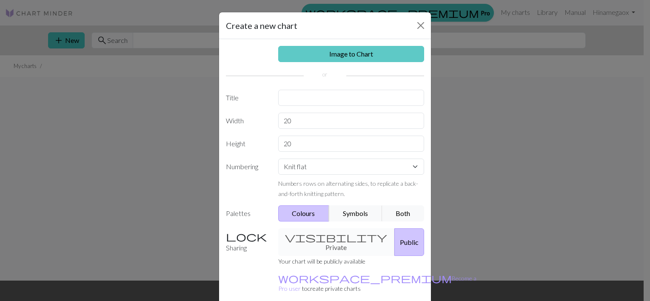
click at [365, 54] on link "Image to Chart" at bounding box center [351, 54] width 146 height 16
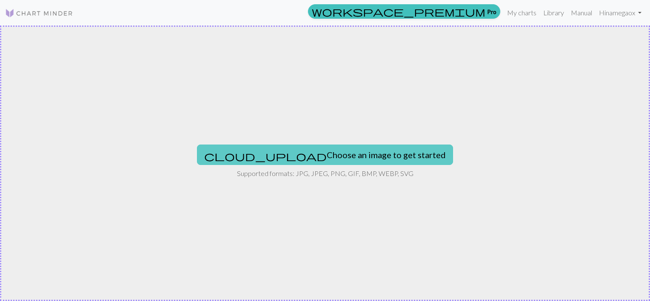
click at [318, 155] on button "cloud_upload Choose an image to get started" at bounding box center [325, 155] width 256 height 20
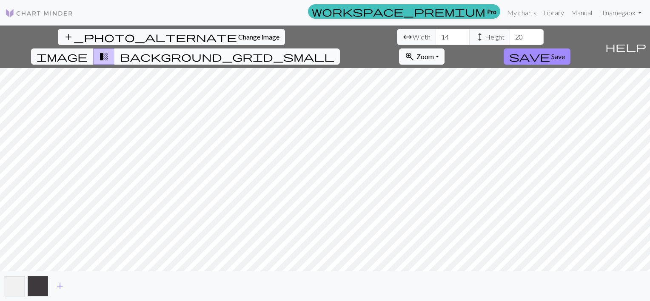
click at [335, 51] on span "background_grid_small" at bounding box center [227, 57] width 215 height 12
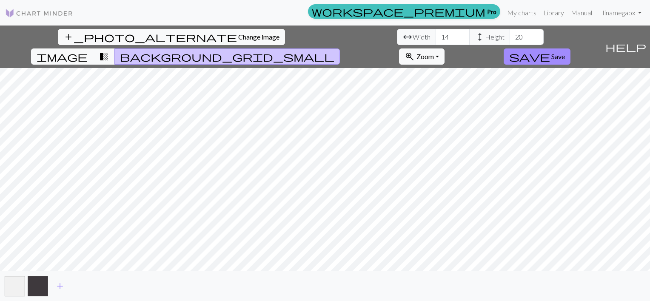
click at [331, 291] on div "add_photo_alternate Change image arrow_range Width 14 height Height 20 image tr…" at bounding box center [325, 164] width 650 height 276
drag, startPoint x: 201, startPoint y: 37, endPoint x: 162, endPoint y: 34, distance: 39.4
click at [397, 34] on div "arrow_range Width 14 height Height 20" at bounding box center [470, 37] width 147 height 16
type input "60"
drag, startPoint x: 266, startPoint y: 37, endPoint x: 242, endPoint y: 37, distance: 23.8
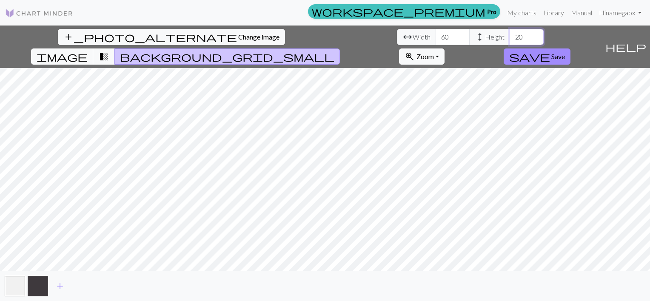
click at [397, 37] on div "arrow_range Width 60 height Height 20" at bounding box center [470, 37] width 147 height 16
type input "76"
click at [571, 49] on button "save Save" at bounding box center [537, 57] width 67 height 16
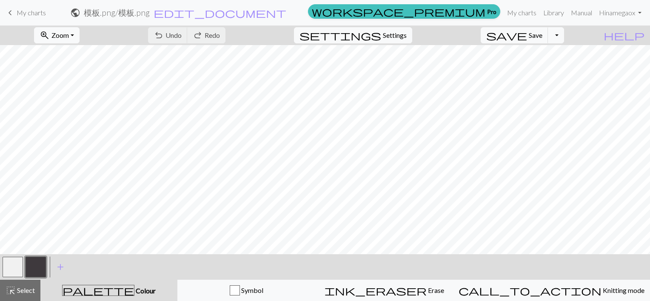
click at [375, 36] on div "settings Settings" at bounding box center [353, 36] width 131 height 20
click at [381, 35] on span "settings" at bounding box center [341, 35] width 82 height 12
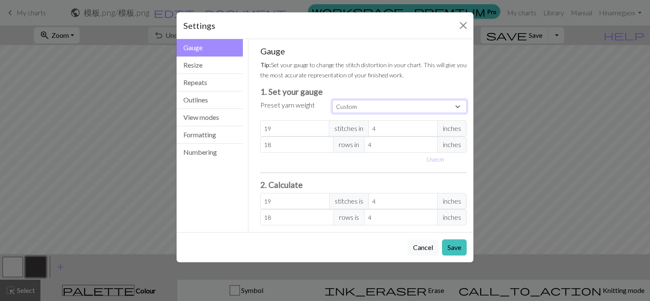
click at [344, 110] on select "Custom Square Lace Light Fingering Fingering Sport Double knit Worsted Aran Bul…" at bounding box center [399, 106] width 135 height 13
select select "dk"
click at [332, 100] on select "Custom Square Lace Light Fingering Fingering Sport Double knit Worsted Aran Bul…" at bounding box center [399, 106] width 135 height 13
type input "22"
type input "30"
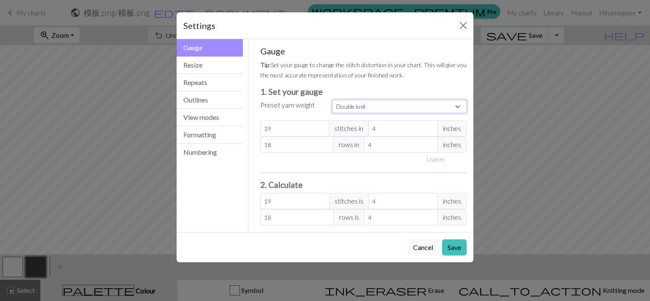
type input "22"
type input "30"
click at [450, 248] on button "Save" at bounding box center [454, 248] width 25 height 16
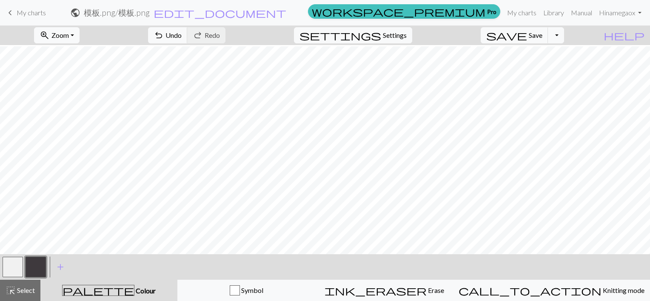
scroll to position [383, 0]
click at [69, 36] on span "Zoom" at bounding box center [60, 35] width 17 height 8
click at [66, 52] on button "Fit all" at bounding box center [68, 54] width 67 height 14
click at [69, 36] on span "Zoom" at bounding box center [60, 35] width 17 height 8
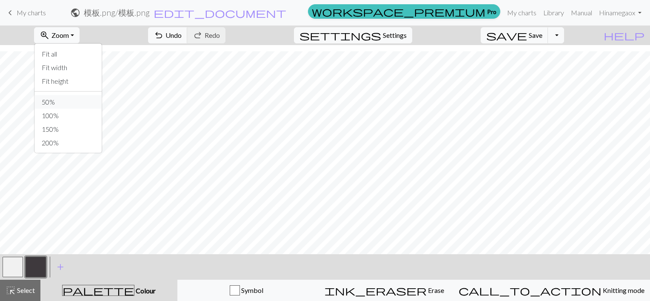
click at [66, 107] on button "50%" at bounding box center [68, 102] width 67 height 14
click at [69, 33] on span "Zoom" at bounding box center [60, 35] width 17 height 8
click at [75, 69] on button "Fit width" at bounding box center [68, 68] width 67 height 14
click at [69, 31] on span "Zoom" at bounding box center [60, 35] width 17 height 8
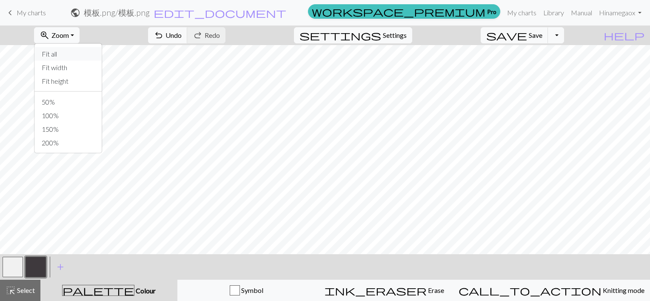
click at [63, 55] on button "Fit all" at bounding box center [68, 54] width 67 height 14
click at [10, 13] on span "keyboard_arrow_left" at bounding box center [10, 13] width 10 height 12
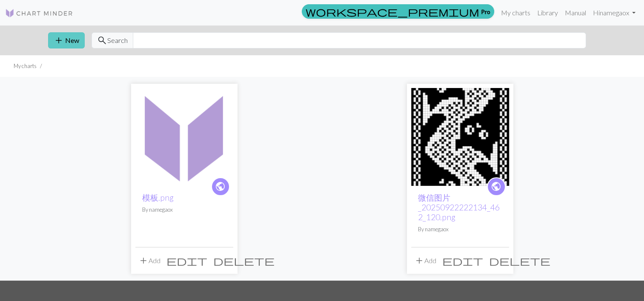
click at [65, 41] on button "add New" at bounding box center [66, 40] width 37 height 16
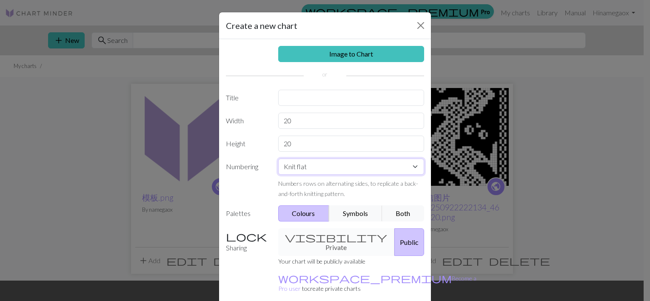
click at [306, 167] on select "Knit flat Knit in the round Lace knitting Cross stitch" at bounding box center [351, 167] width 146 height 16
click at [289, 120] on input "20" at bounding box center [351, 121] width 146 height 16
drag, startPoint x: 311, startPoint y: 120, endPoint x: 269, endPoint y: 125, distance: 42.1
click at [269, 125] on div "Width 20" at bounding box center [325, 121] width 209 height 16
click at [301, 136] on input "20" at bounding box center [351, 144] width 146 height 16
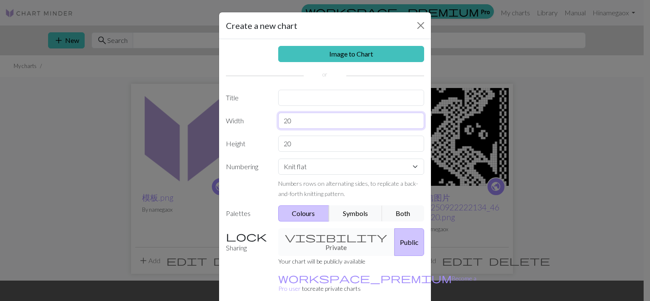
drag, startPoint x: 295, startPoint y: 121, endPoint x: 262, endPoint y: 121, distance: 32.8
click at [262, 121] on div "Width 20" at bounding box center [325, 121] width 209 height 16
type input "60"
click at [264, 133] on div "Image to Chart Title Width 60 Height 20 Numbering Knit flat Knit in the round L…" at bounding box center [325, 176] width 212 height 275
drag, startPoint x: 300, startPoint y: 147, endPoint x: 238, endPoint y: 151, distance: 62.3
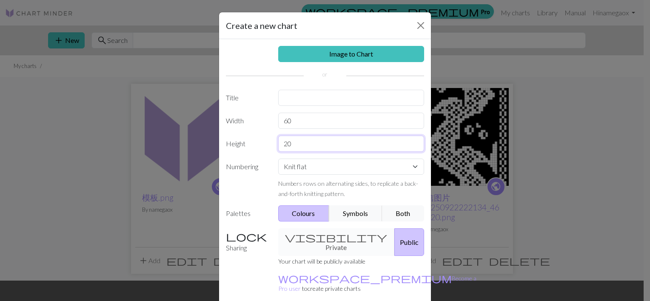
click at [263, 146] on div "Height 20" at bounding box center [325, 144] width 209 height 16
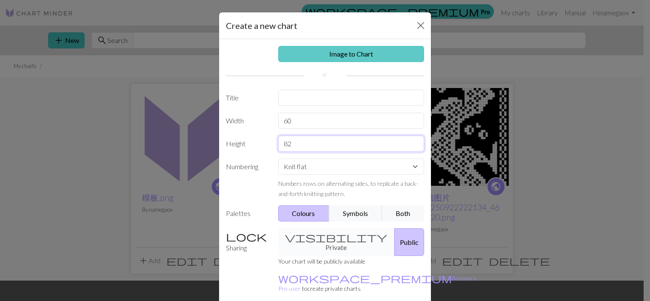
type input "82"
click at [341, 51] on link "Image to Chart" at bounding box center [351, 54] width 146 height 16
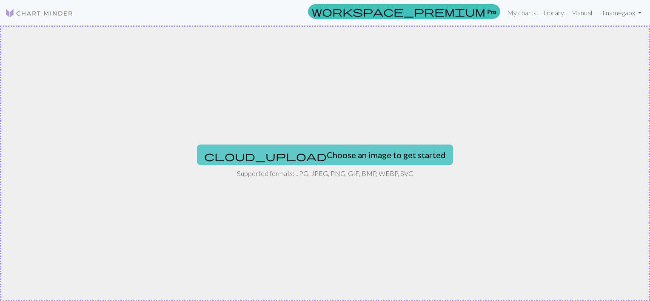
click at [311, 155] on button "cloud_upload Choose an image to get started" at bounding box center [325, 155] width 256 height 20
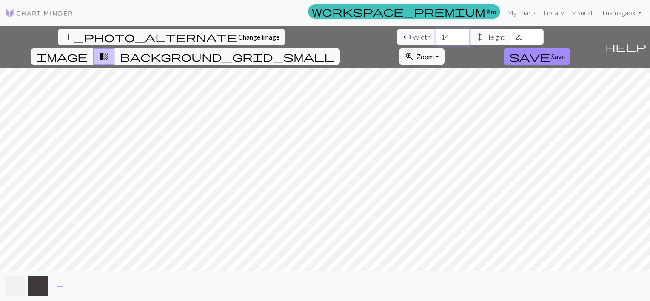
drag, startPoint x: 194, startPoint y: 35, endPoint x: 186, endPoint y: 35, distance: 8.5
click at [397, 35] on div "arrow_range Width 14 height Height 20" at bounding box center [470, 37] width 147 height 16
type input "60"
drag, startPoint x: 274, startPoint y: 37, endPoint x: 233, endPoint y: 36, distance: 40.9
click at [397, 36] on div "arrow_range Width 60 height Height 20" at bounding box center [470, 37] width 147 height 16
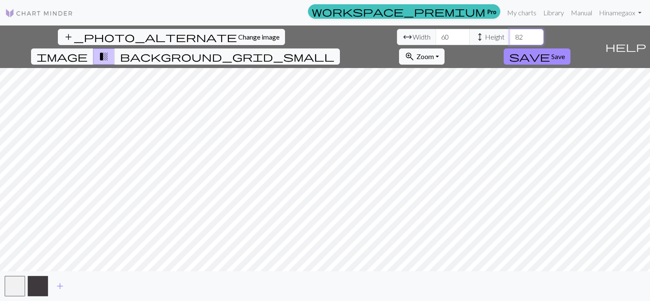
type input "82"
click at [550, 51] on span "save" at bounding box center [530, 57] width 41 height 12
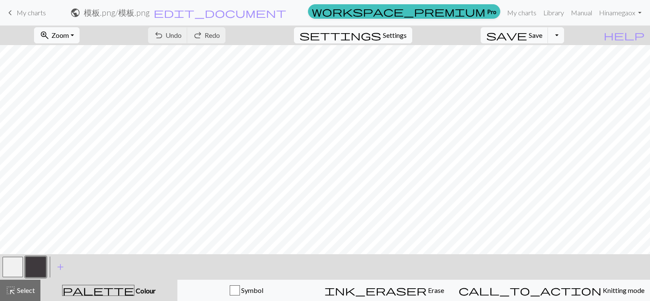
click at [395, 36] on span "Settings" at bounding box center [395, 35] width 24 height 10
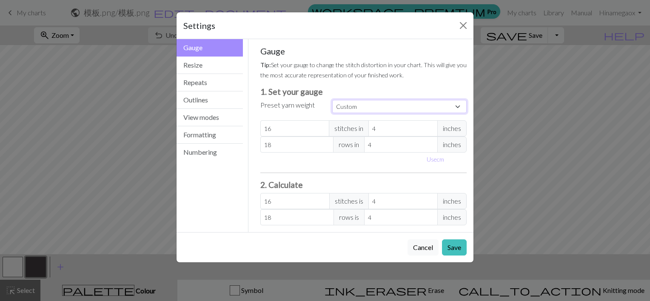
click at [355, 113] on select "Custom Square Lace Light Fingering Fingering Sport Double knit Worsted Aran Bul…" at bounding box center [399, 106] width 135 height 13
select select "dk"
click at [332, 100] on select "Custom Square Lace Light Fingering Fingering Sport Double knit Worsted Aran Bul…" at bounding box center [399, 106] width 135 height 13
type input "22"
type input "30"
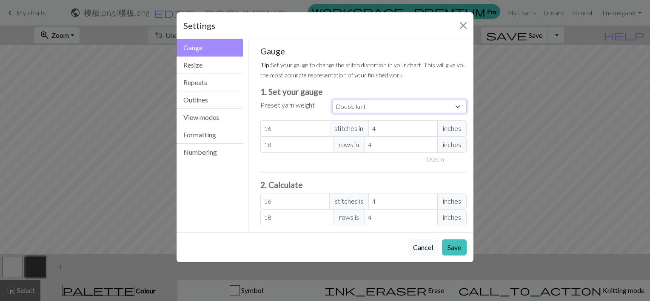
type input "22"
type input "30"
click at [451, 246] on button "Save" at bounding box center [454, 248] width 25 height 16
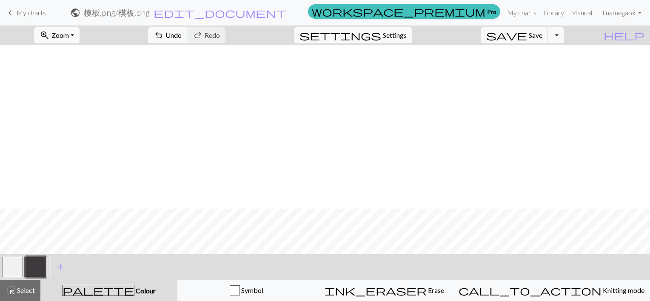
scroll to position [170, 0]
click at [69, 36] on span "Zoom" at bounding box center [60, 35] width 17 height 8
click at [68, 54] on button "Fit all" at bounding box center [68, 54] width 67 height 14
click at [543, 37] on span "Save" at bounding box center [536, 35] width 14 height 8
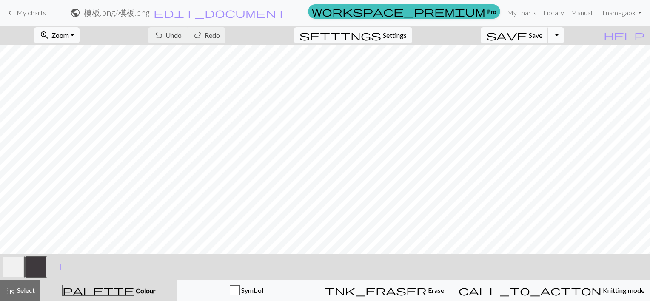
click at [564, 35] on button "Toggle Dropdown" at bounding box center [556, 35] width 16 height 16
click at [538, 69] on button "save_alt Download" at bounding box center [494, 68] width 140 height 14
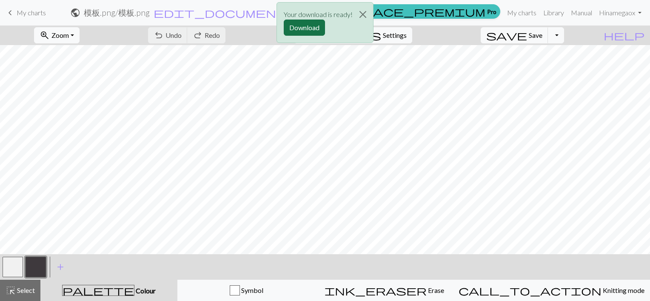
click at [294, 29] on button "Download" at bounding box center [304, 28] width 41 height 16
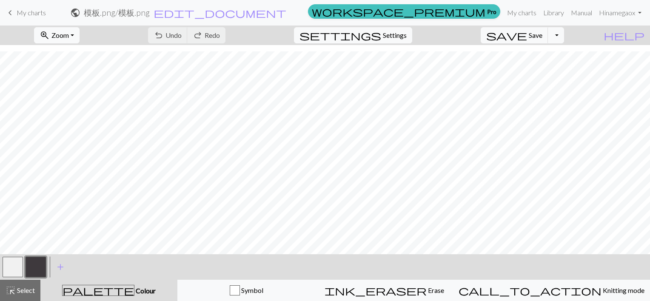
scroll to position [175, 0]
click at [401, 34] on span "Settings" at bounding box center [395, 35] width 24 height 10
select select "dk"
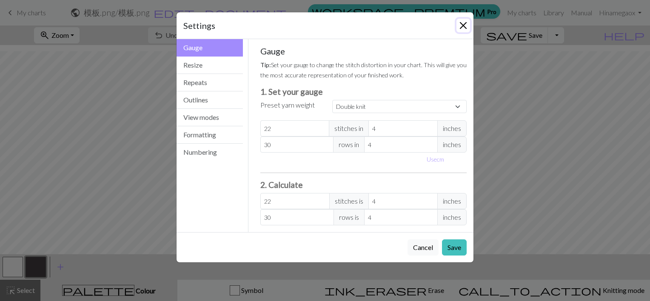
click at [463, 22] on button "Close" at bounding box center [464, 26] width 14 height 14
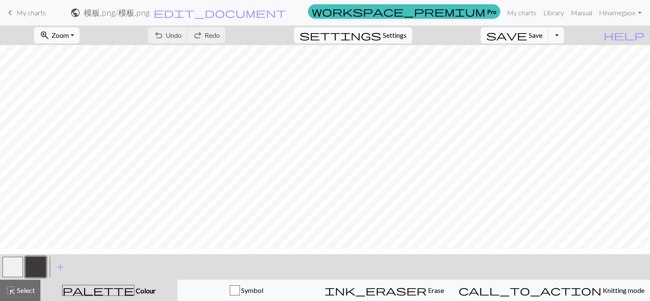
scroll to position [0, 0]
click at [16, 13] on link "keyboard_arrow_left My charts" at bounding box center [25, 13] width 41 height 14
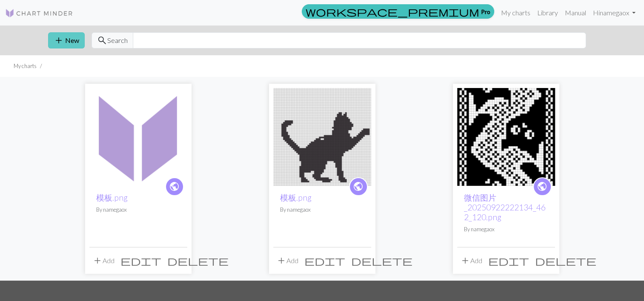
click at [75, 43] on button "add New" at bounding box center [66, 40] width 37 height 16
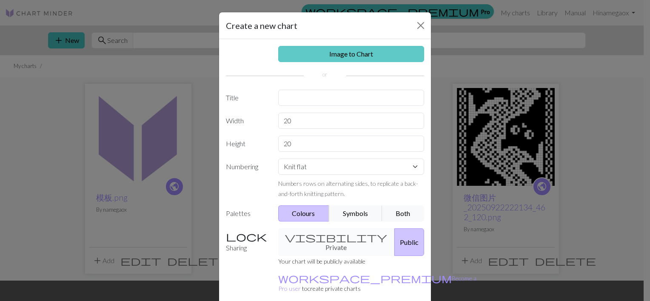
click at [332, 52] on link "Image to Chart" at bounding box center [351, 54] width 146 height 16
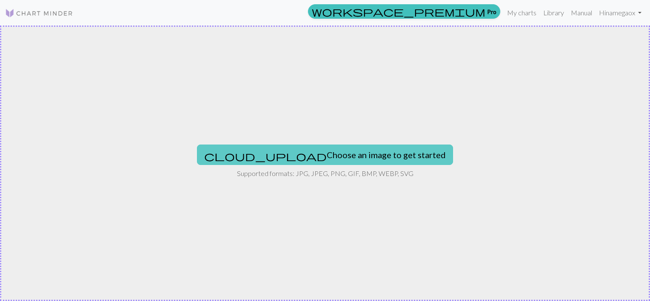
click at [296, 157] on button "cloud_upload Choose an image to get started" at bounding box center [325, 155] width 256 height 20
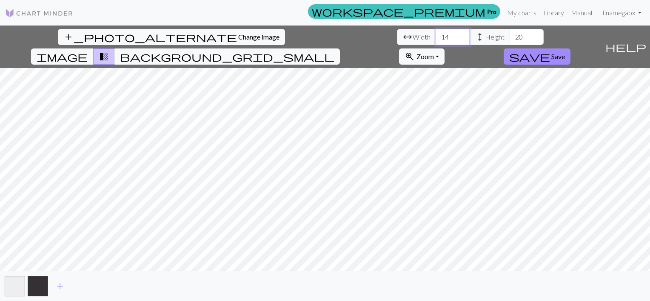
drag, startPoint x: 204, startPoint y: 38, endPoint x: 163, endPoint y: 37, distance: 41.3
click at [397, 37] on div "arrow_range Width 14 height Height 20" at bounding box center [470, 37] width 147 height 16
type input "60"
drag, startPoint x: 278, startPoint y: 37, endPoint x: 237, endPoint y: 38, distance: 40.5
click at [397, 38] on div "arrow_range Width 60 height Height 20" at bounding box center [470, 37] width 147 height 16
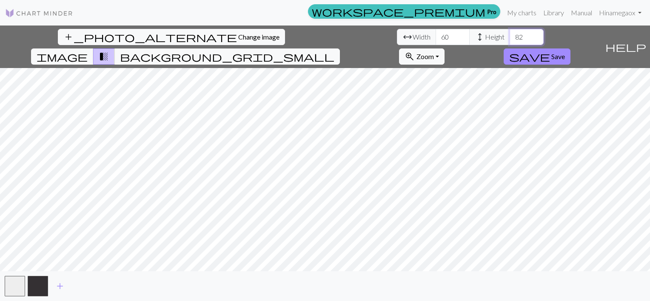
type input "82"
click at [565, 52] on span "Save" at bounding box center [559, 56] width 14 height 8
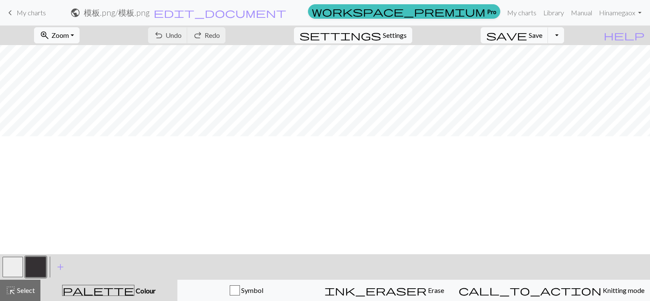
scroll to position [43, 0]
click at [407, 31] on span "Settings" at bounding box center [395, 35] width 24 height 10
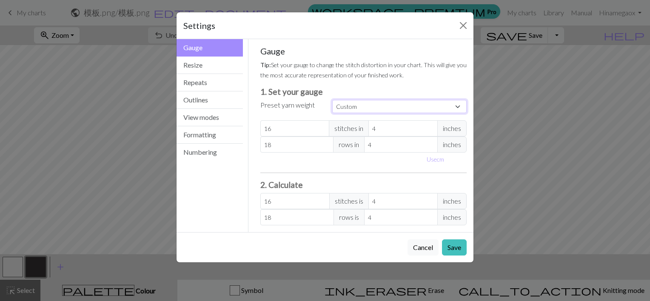
click at [354, 107] on select "Custom Square Lace Light Fingering Fingering Sport Double knit Worsted Aran Bul…" at bounding box center [399, 106] width 135 height 13
select select "dk"
click at [332, 100] on select "Custom Square Lace Light Fingering Fingering Sport Double knit Worsted Aran Bul…" at bounding box center [399, 106] width 135 height 13
type input "22"
type input "30"
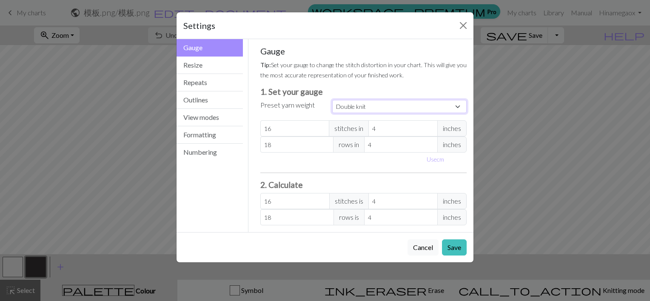
type input "22"
type input "30"
click at [452, 246] on button "Save" at bounding box center [454, 248] width 25 height 16
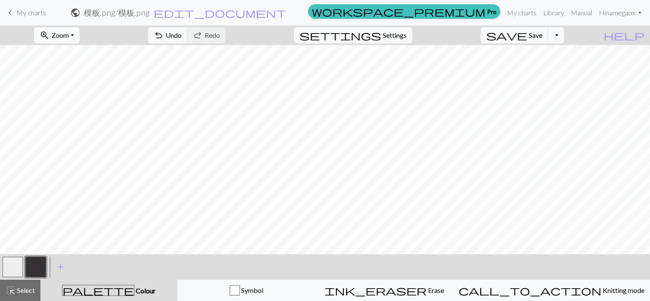
click at [50, 35] on span "zoom_in" at bounding box center [45, 35] width 10 height 12
click at [66, 55] on button "Fit all" at bounding box center [68, 54] width 67 height 14
click at [564, 36] on button "Toggle Dropdown" at bounding box center [556, 35] width 16 height 16
click at [539, 66] on button "save_alt Download" at bounding box center [494, 68] width 140 height 14
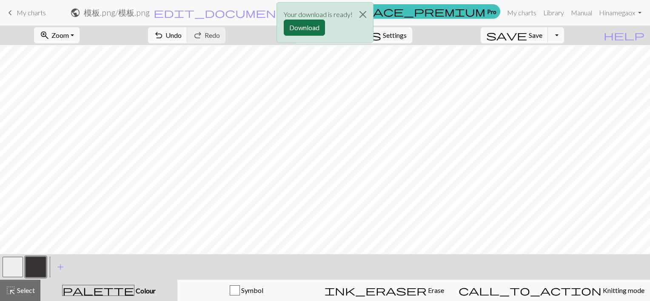
click at [310, 24] on button "Download" at bounding box center [304, 28] width 41 height 16
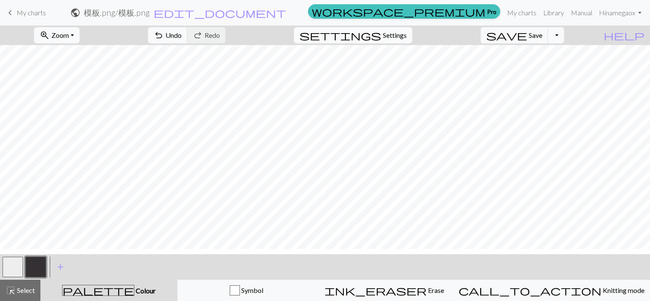
scroll to position [0, 0]
click at [9, 263] on button "button" at bounding box center [13, 267] width 20 height 20
drag, startPoint x: 34, startPoint y: 16, endPoint x: 371, endPoint y: 27, distance: 337.3
click at [34, 16] on span "My charts" at bounding box center [31, 13] width 29 height 8
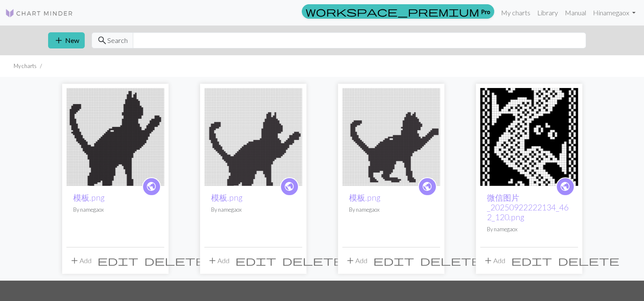
click at [292, 262] on span "delete" at bounding box center [312, 261] width 61 height 12
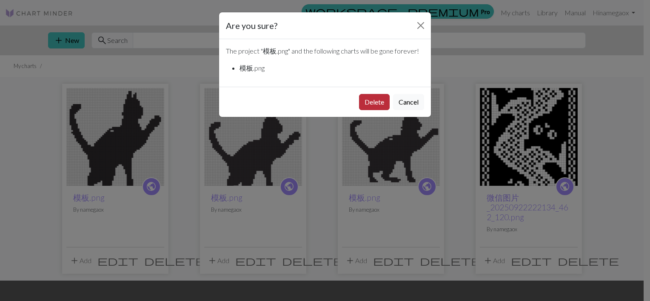
click at [377, 102] on button "Delete" at bounding box center [374, 102] width 31 height 16
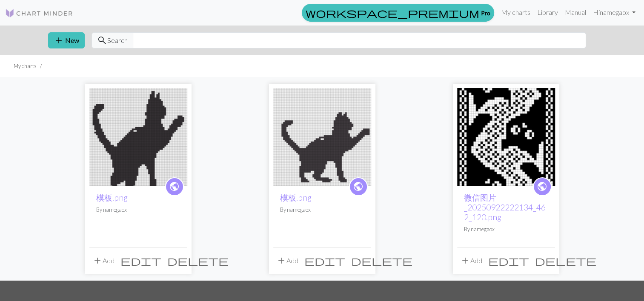
click at [364, 261] on span "delete" at bounding box center [381, 261] width 61 height 12
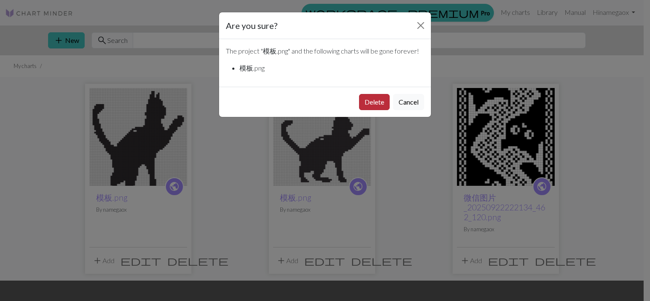
click at [366, 104] on button "Delete" at bounding box center [374, 102] width 31 height 16
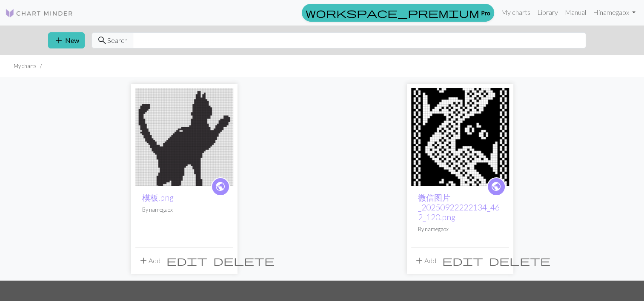
click at [226, 261] on span "delete" at bounding box center [243, 261] width 61 height 12
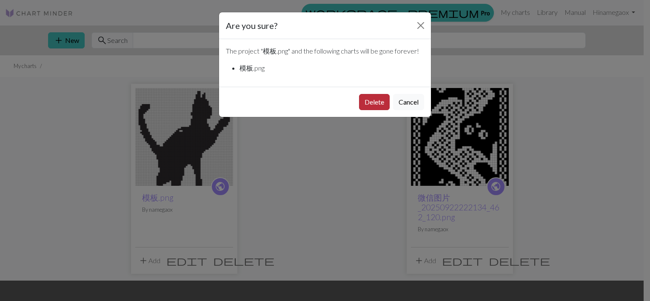
click at [375, 105] on button "Delete" at bounding box center [374, 102] width 31 height 16
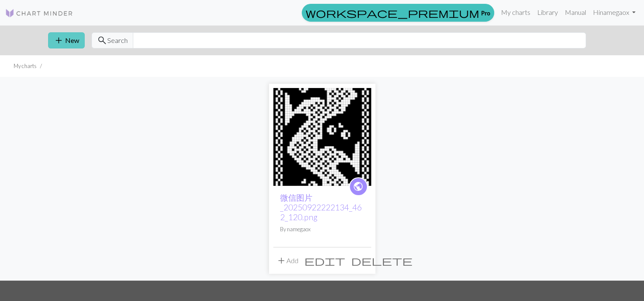
click at [59, 44] on span "add" at bounding box center [59, 40] width 10 height 12
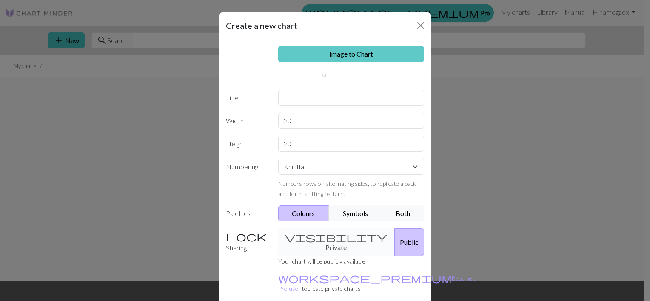
click at [348, 52] on link "Image to Chart" at bounding box center [351, 54] width 146 height 16
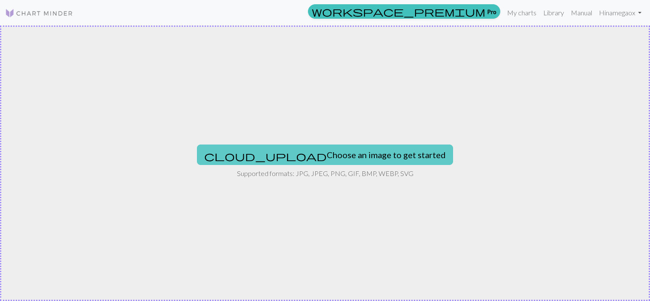
click at [300, 153] on button "cloud_upload Choose an image to get started" at bounding box center [325, 155] width 256 height 20
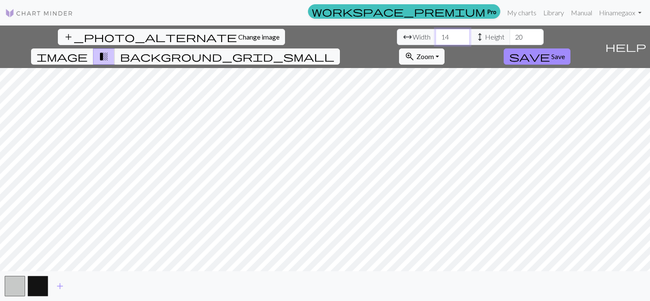
click at [436, 36] on input "14" at bounding box center [453, 37] width 34 height 16
drag, startPoint x: 200, startPoint y: 36, endPoint x: 163, endPoint y: 35, distance: 36.6
click at [436, 37] on input "14" at bounding box center [453, 37] width 34 height 16
type input "60"
drag, startPoint x: 279, startPoint y: 37, endPoint x: 224, endPoint y: 36, distance: 55.8
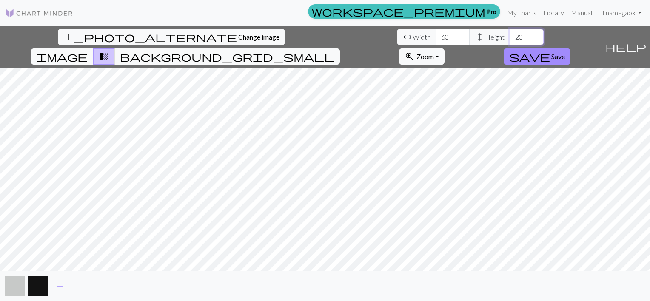
click at [397, 36] on div "arrow_range Width 60 height Height 20" at bounding box center [470, 37] width 147 height 16
type input "82"
click at [238, 34] on span "Change image" at bounding box center [258, 37] width 41 height 8
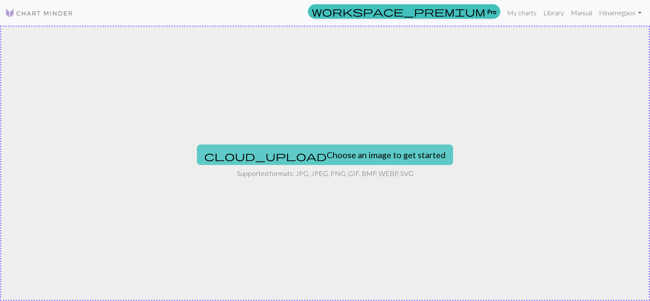
click at [288, 158] on button "cloud_upload Choose an image to get started" at bounding box center [325, 155] width 256 height 20
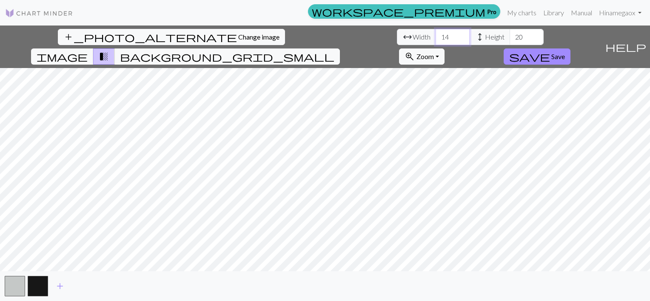
drag, startPoint x: 206, startPoint y: 37, endPoint x: 172, endPoint y: 36, distance: 34.1
click at [397, 36] on div "arrow_range Width 14 height Height 20" at bounding box center [470, 37] width 147 height 16
type input "60"
drag, startPoint x: 272, startPoint y: 39, endPoint x: 244, endPoint y: 37, distance: 28.2
click at [397, 37] on div "arrow_range Width 60 height Height 20" at bounding box center [470, 37] width 147 height 16
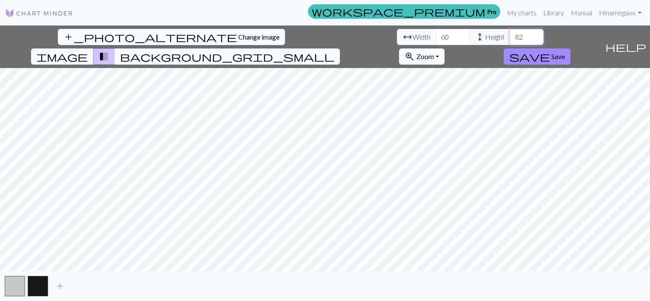
type input "82"
click at [327, 281] on div "add_photo_alternate Change image arrow_range Width 60 height Height 82 image tr…" at bounding box center [325, 164] width 650 height 276
click at [565, 52] on span "Save" at bounding box center [559, 56] width 14 height 8
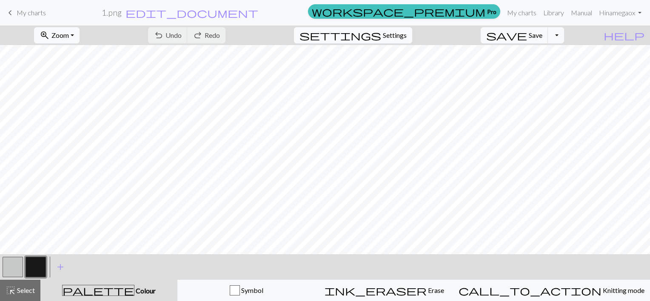
click at [381, 31] on span "settings" at bounding box center [341, 35] width 82 height 12
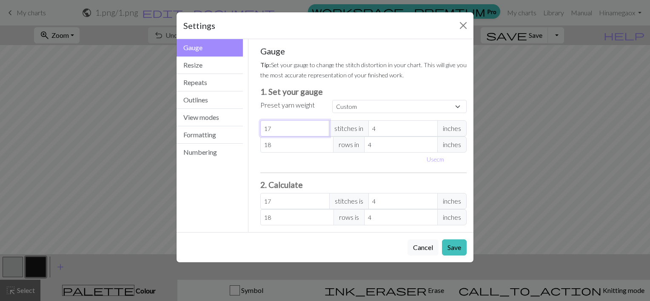
drag, startPoint x: 285, startPoint y: 127, endPoint x: 257, endPoint y: 135, distance: 29.1
click at [257, 135] on div "Gauge Tip: Set your gauge to change the stitch distortion in your chart. This w…" at bounding box center [364, 135] width 221 height 193
click at [215, 205] on div "Gauge Resize Repeats Outlines View modes Formatting Numbering" at bounding box center [210, 135] width 77 height 193
click at [363, 116] on div "Gauge Tip: Set your gauge to change the stitch distortion in your chart. This w…" at bounding box center [364, 136] width 207 height 180
click at [364, 110] on select "Custom Square Lace Light Fingering Fingering Sport Double knit Worsted Aran Bul…" at bounding box center [399, 106] width 135 height 13
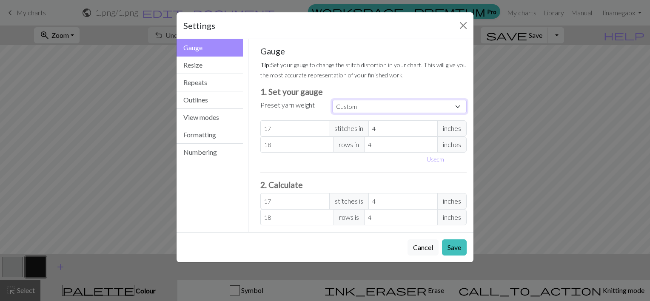
select select "dk"
click at [332, 100] on select "Custom Square Lace Light Fingering Fingering Sport Double knit Worsted Aran Bul…" at bounding box center [399, 106] width 135 height 13
type input "22"
type input "30"
type input "22"
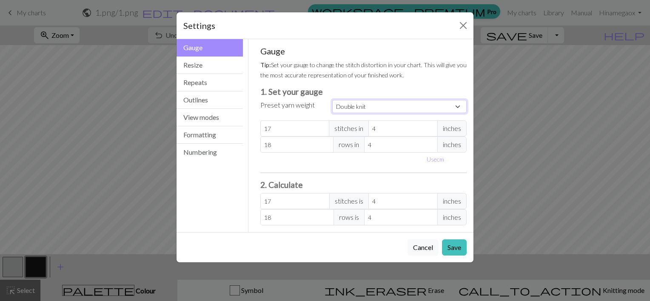
type input "30"
click at [459, 246] on button "Save" at bounding box center [454, 248] width 25 height 16
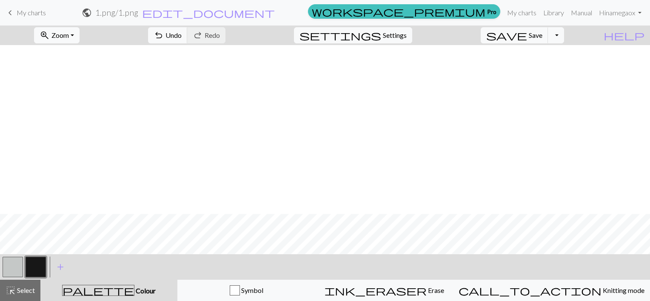
scroll to position [383, 0]
click at [73, 29] on button "zoom_in Zoom Zoom" at bounding box center [57, 35] width 46 height 16
click at [66, 51] on button "Fit all" at bounding box center [68, 54] width 67 height 14
click at [10, 270] on button "button" at bounding box center [13, 267] width 20 height 20
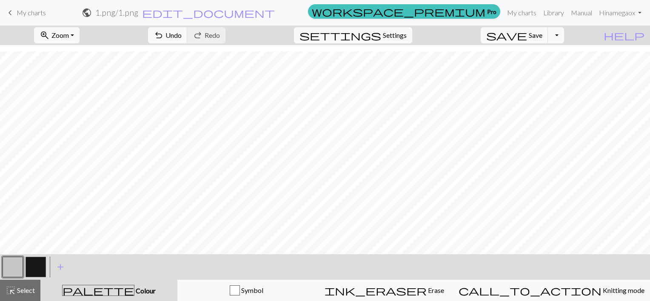
drag, startPoint x: 10, startPoint y: 265, endPoint x: 10, endPoint y: 270, distance: 5.1
click at [10, 270] on button "button" at bounding box center [13, 267] width 20 height 20
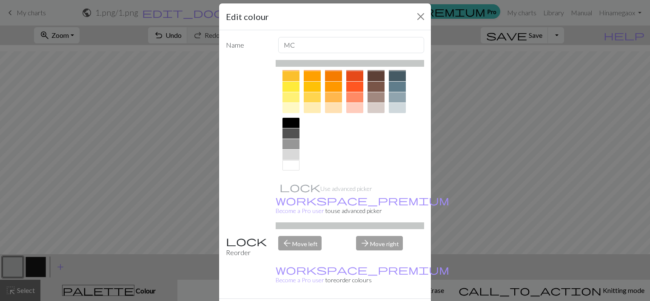
scroll to position [20, 0]
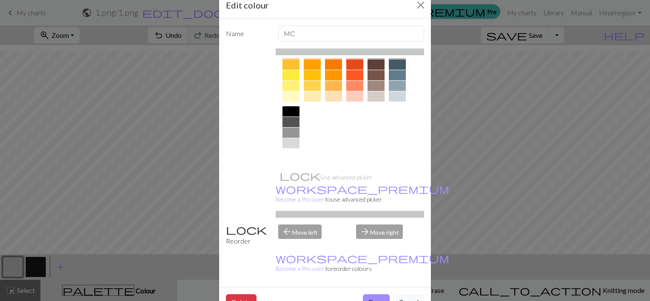
click at [288, 152] on div at bounding box center [291, 154] width 17 height 10
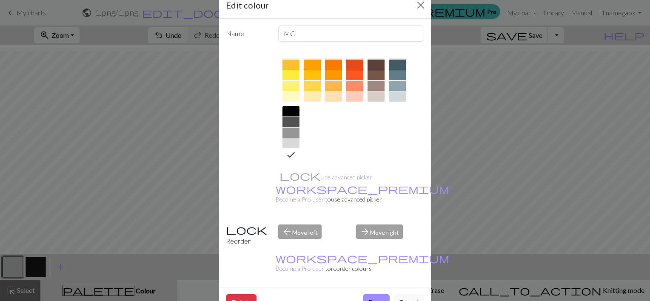
click at [373, 295] on button "Done" at bounding box center [376, 303] width 27 height 16
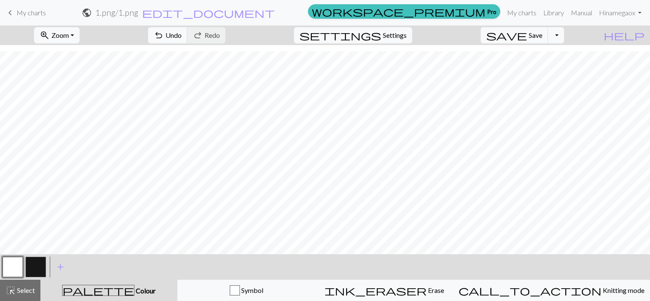
click at [41, 266] on button "button" at bounding box center [36, 267] width 20 height 20
click at [37, 263] on button "button" at bounding box center [36, 267] width 20 height 20
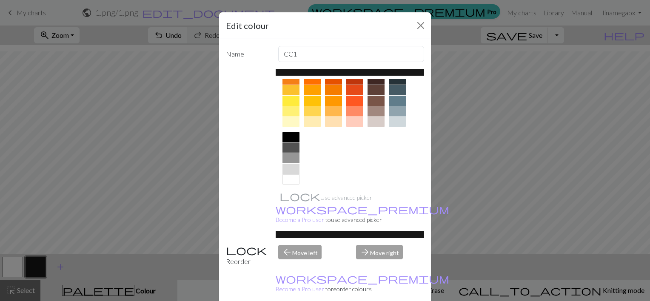
scroll to position [128, 0]
click at [287, 134] on div at bounding box center [291, 136] width 17 height 10
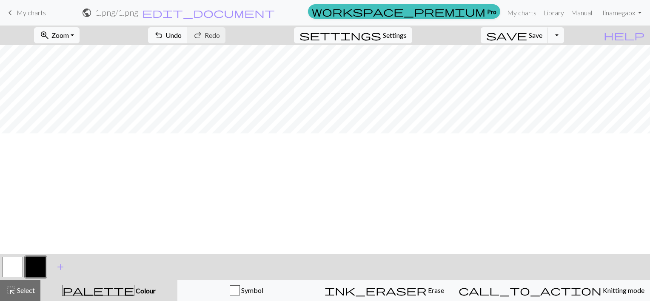
scroll to position [48, 0]
click at [9, 268] on button "button" at bounding box center [13, 267] width 20 height 20
click at [39, 270] on button "button" at bounding box center [36, 267] width 20 height 20
click at [12, 262] on button "button" at bounding box center [13, 267] width 20 height 20
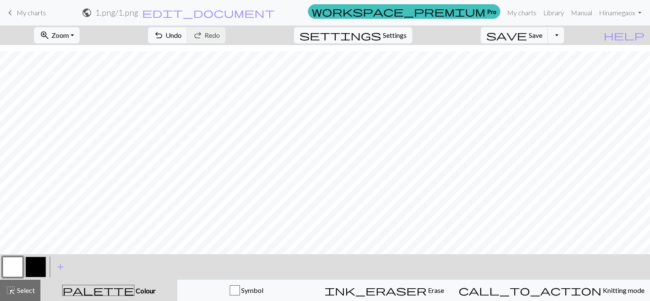
click at [40, 266] on button "button" at bounding box center [36, 267] width 20 height 20
click at [3, 262] on button "button" at bounding box center [13, 267] width 20 height 20
click at [39, 266] on button "button" at bounding box center [36, 267] width 20 height 20
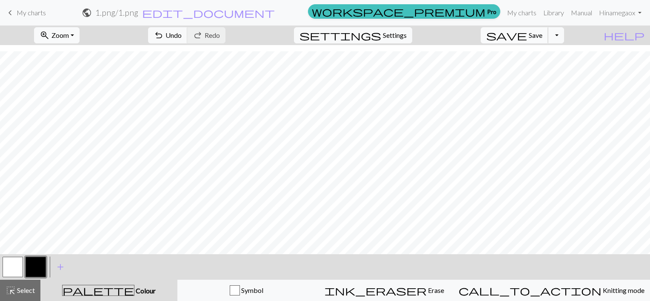
click at [527, 37] on span "save" at bounding box center [507, 35] width 41 height 12
click at [527, 35] on span "save" at bounding box center [507, 35] width 41 height 12
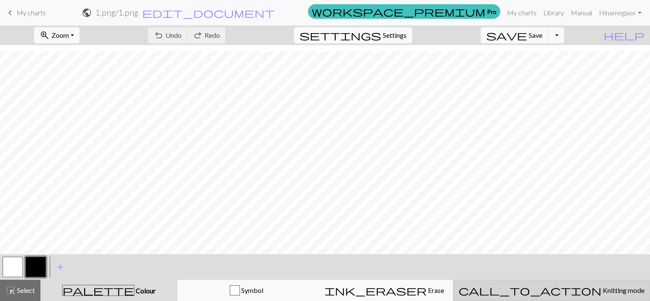
click at [602, 289] on span "Knitting mode" at bounding box center [623, 291] width 43 height 8
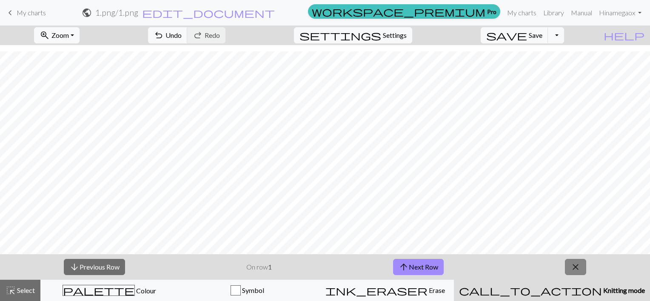
click at [576, 269] on span "close" at bounding box center [576, 267] width 10 height 12
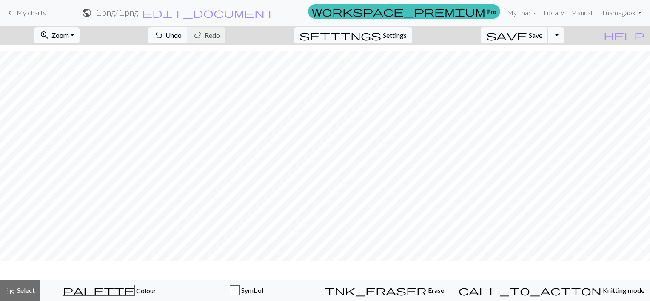
scroll to position [150, 0]
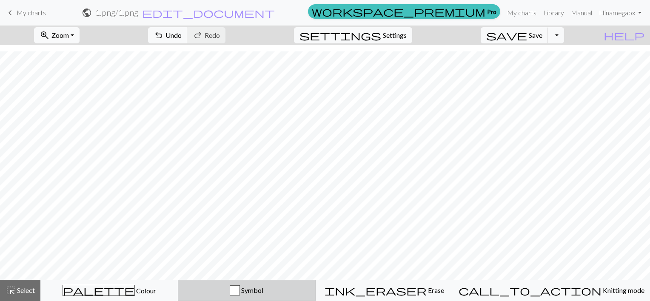
click at [297, 286] on div "Symbol" at bounding box center [246, 291] width 126 height 10
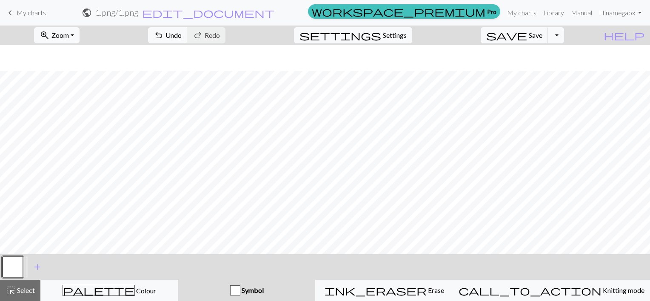
scroll to position [175, 0]
click at [133, 292] on div "palette Colour Colour" at bounding box center [109, 290] width 127 height 11
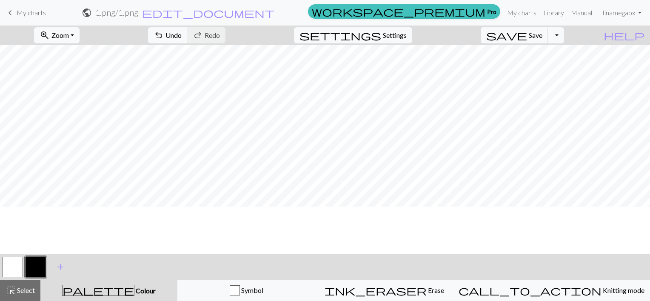
scroll to position [0, 0]
click at [543, 35] on span "Save" at bounding box center [536, 35] width 14 height 8
click at [564, 39] on button "Toggle Dropdown" at bounding box center [556, 35] width 16 height 16
click at [531, 66] on button "save_alt Download" at bounding box center [494, 68] width 140 height 14
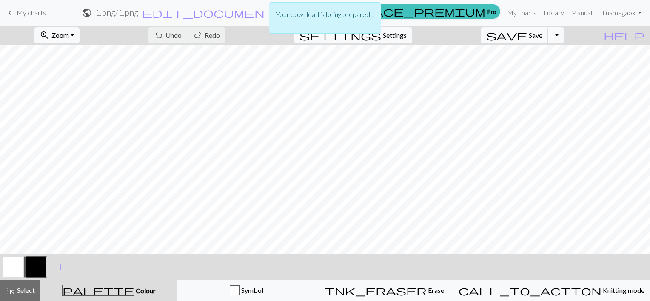
click at [640, 33] on div "Your download is being prepared..." at bounding box center [325, 20] width 650 height 40
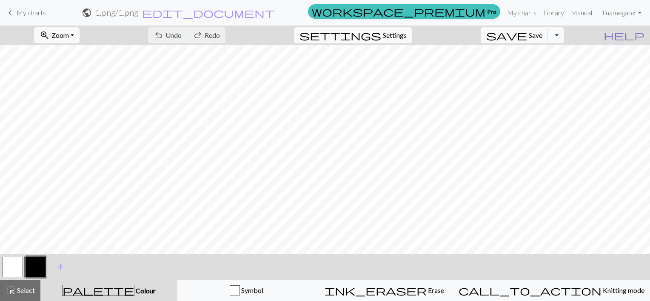
click at [637, 37] on span "help" at bounding box center [624, 35] width 41 height 12
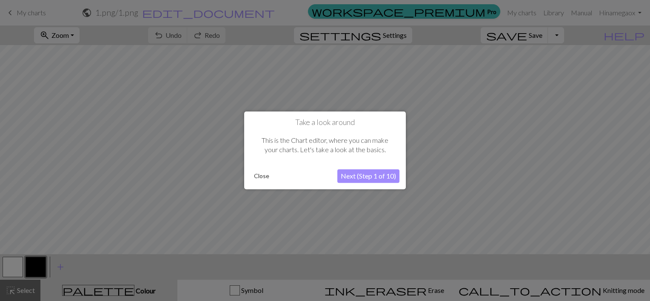
click at [370, 172] on button "Next (Step 1 of 10)" at bounding box center [369, 177] width 62 height 14
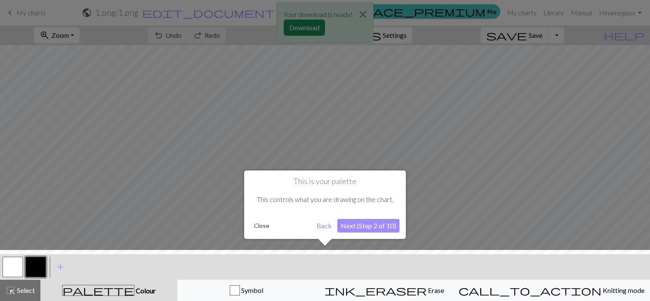
click at [356, 227] on button "Next (Step 2 of 10)" at bounding box center [369, 226] width 62 height 14
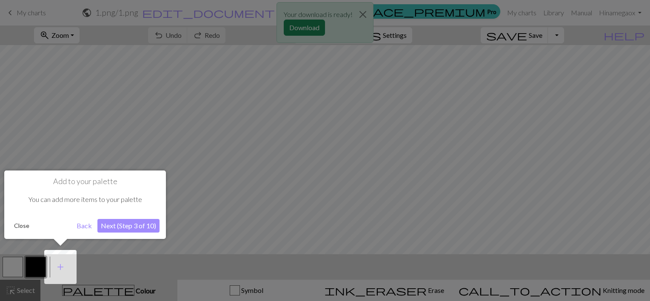
click at [132, 224] on button "Next (Step 3 of 10)" at bounding box center [128, 226] width 62 height 14
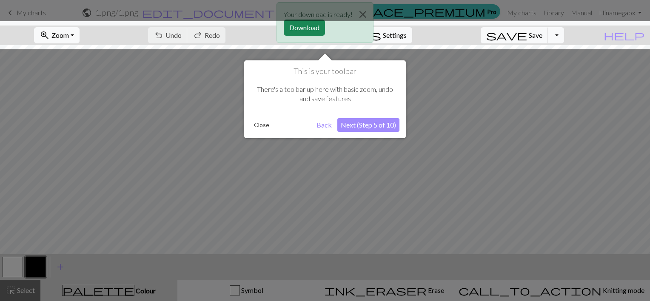
click at [266, 125] on button "Close" at bounding box center [262, 125] width 22 height 13
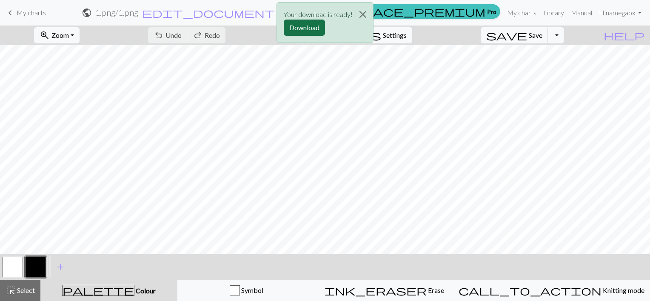
click at [312, 31] on button "Download" at bounding box center [304, 28] width 41 height 16
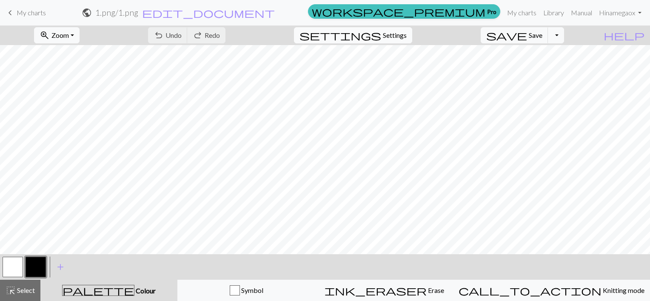
click at [407, 35] on span "Settings" at bounding box center [395, 35] width 24 height 10
select select "dk"
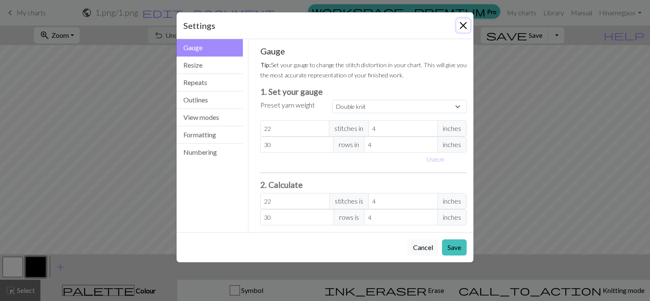
click at [463, 23] on button "Close" at bounding box center [464, 26] width 14 height 14
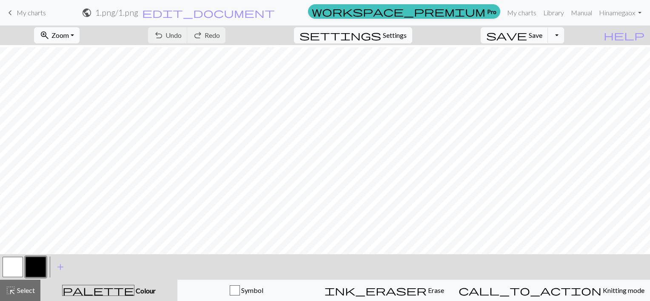
scroll to position [170, 0]
click at [275, 13] on span "edit_document" at bounding box center [208, 13] width 133 height 12
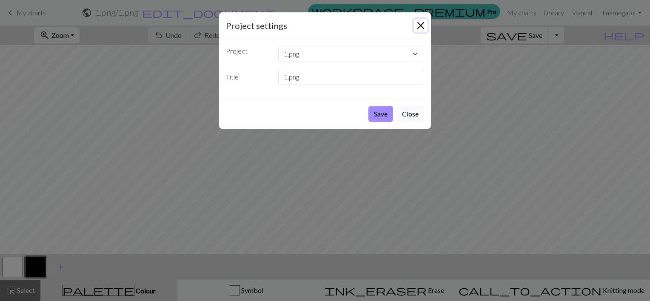
click at [421, 25] on button "Close" at bounding box center [421, 26] width 14 height 14
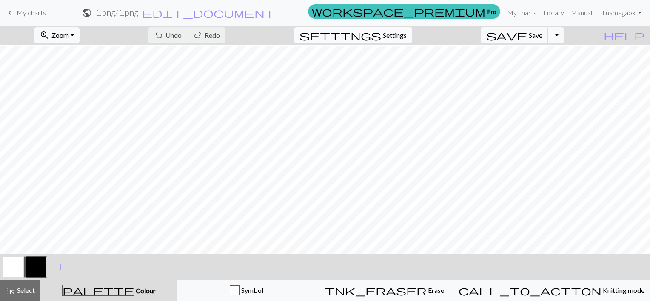
click at [407, 34] on span "Settings" at bounding box center [395, 35] width 24 height 10
select select "dk"
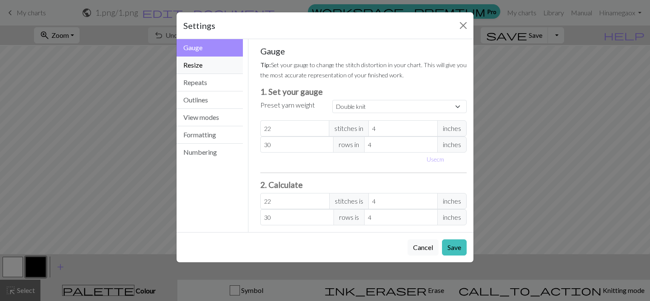
click at [198, 66] on button "Resize" at bounding box center [210, 65] width 66 height 17
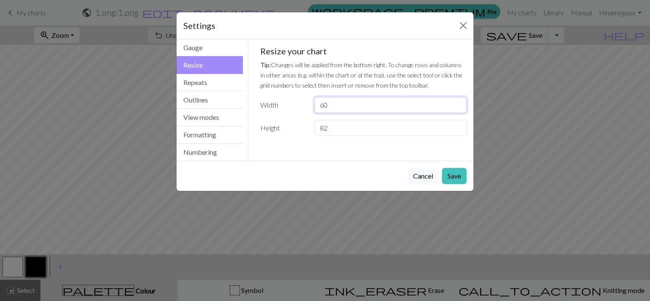
click at [349, 106] on input "60" at bounding box center [391, 105] width 152 height 16
type input "68"
drag, startPoint x: 328, startPoint y: 128, endPoint x: 301, endPoint y: 126, distance: 26.5
click at [303, 128] on div "Height 82" at bounding box center [363, 128] width 217 height 16
type input "90"
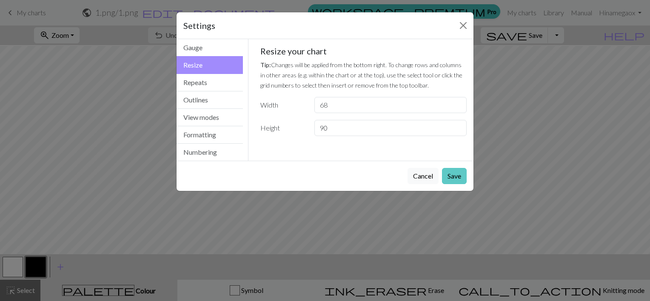
click at [459, 175] on button "Save" at bounding box center [454, 176] width 25 height 16
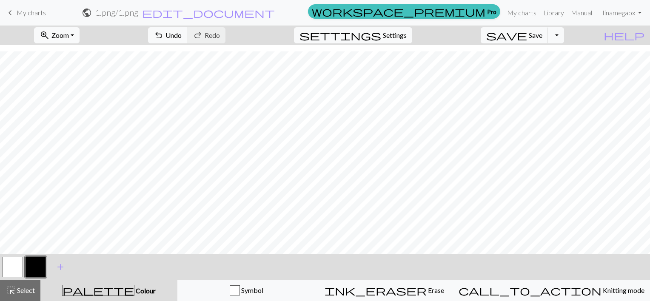
scroll to position [209, 0]
click at [12, 269] on button "button" at bounding box center [13, 267] width 20 height 20
click at [34, 260] on button "button" at bounding box center [36, 267] width 20 height 20
click at [407, 38] on span "Settings" at bounding box center [395, 35] width 24 height 10
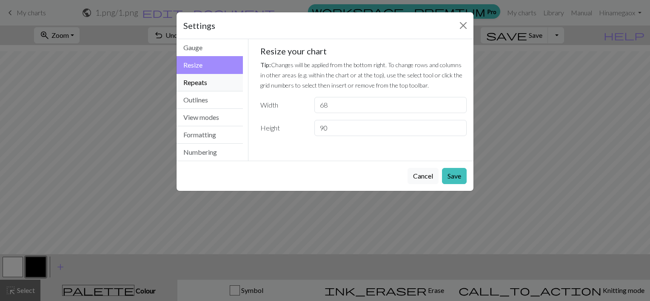
click at [205, 86] on button "Repeats" at bounding box center [210, 82] width 66 height 17
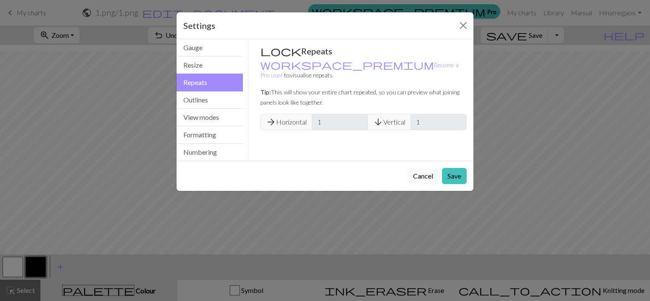
click at [405, 114] on div "arrow_forward Horizontal 1 arrow_downward Vertical 1" at bounding box center [364, 122] width 207 height 16
click at [413, 134] on div "Gauge Tip: Set your gauge to change the stitch distortion in your chart. This w…" at bounding box center [364, 100] width 231 height 122
click at [376, 140] on div "Gauge Tip: Set your gauge to change the stitch distortion in your chart. This w…" at bounding box center [364, 100] width 231 height 122
click at [205, 100] on button "Outlines" at bounding box center [210, 100] width 66 height 17
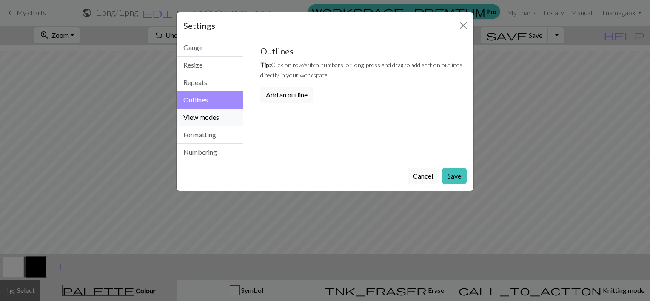
click at [203, 115] on button "View modes" at bounding box center [210, 117] width 66 height 17
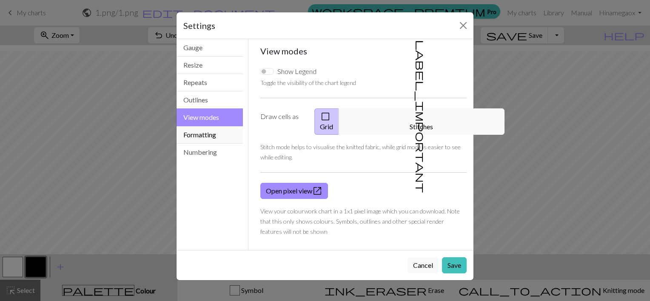
click at [204, 135] on button "Formatting" at bounding box center [210, 134] width 66 height 17
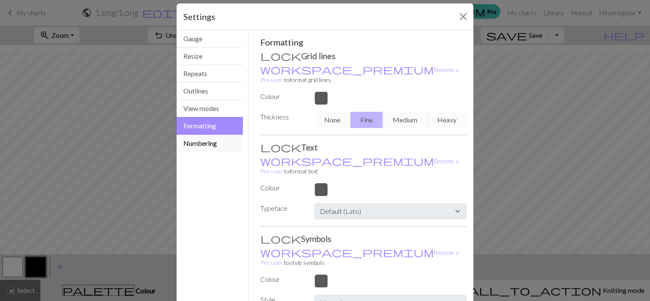
scroll to position [0, 0]
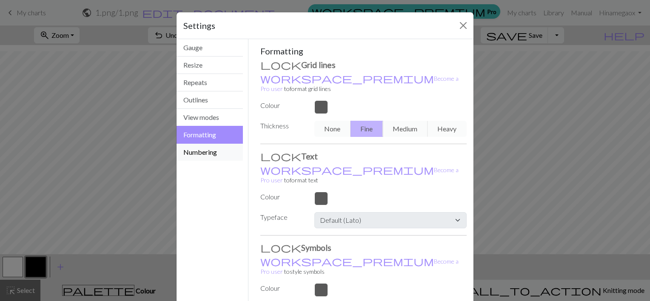
click at [189, 153] on button "Numbering" at bounding box center [210, 152] width 66 height 17
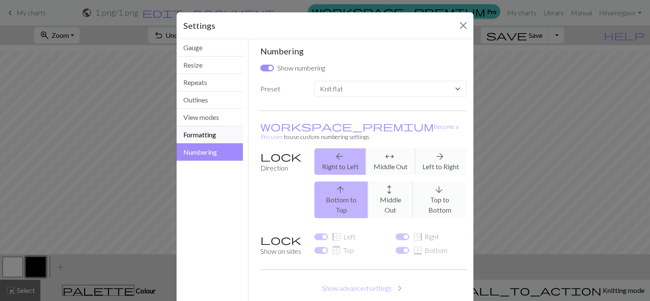
click at [216, 137] on button "Formatting" at bounding box center [210, 134] width 66 height 17
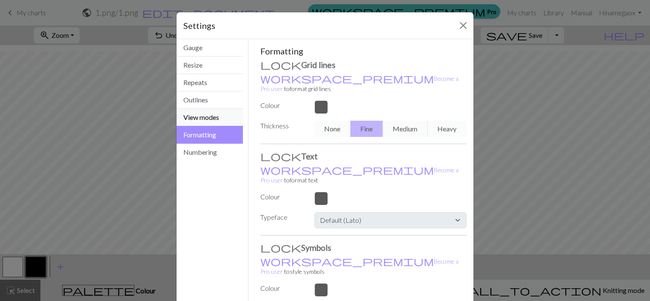
click at [207, 120] on button "View modes" at bounding box center [210, 117] width 66 height 17
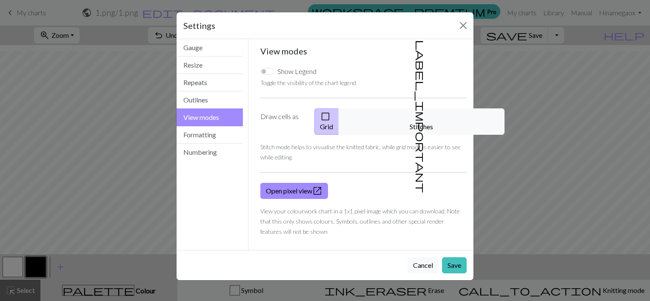
click at [432, 118] on button "label_important Stitches" at bounding box center [422, 122] width 166 height 26
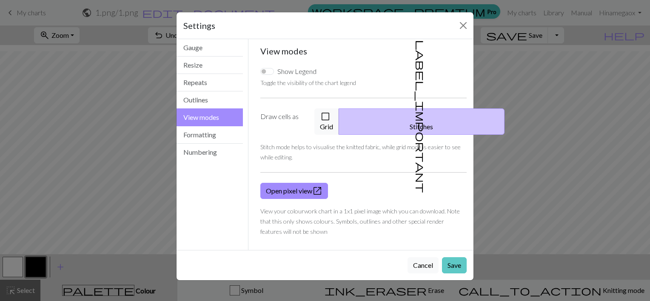
click at [456, 258] on button "Save" at bounding box center [454, 266] width 25 height 16
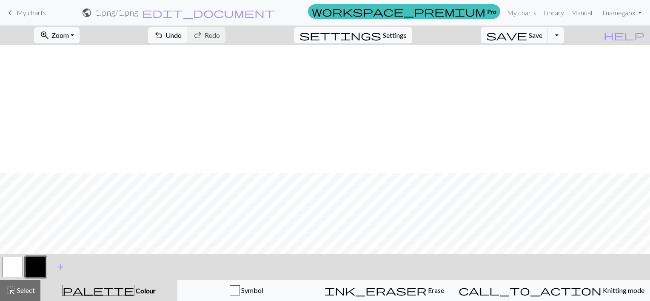
scroll to position [209, 0]
click at [403, 34] on span "Settings" at bounding box center [395, 35] width 24 height 10
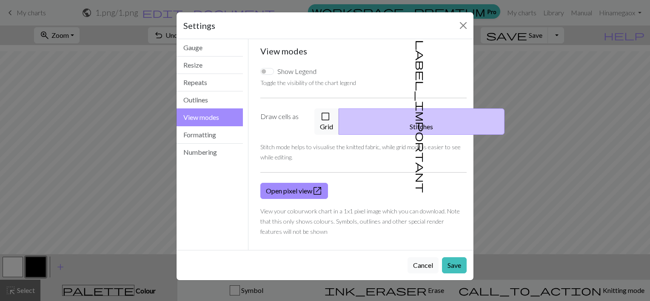
drag, startPoint x: 349, startPoint y: 119, endPoint x: 395, endPoint y: 183, distance: 79.0
click at [339, 119] on button "check_box_outline_blank Grid" at bounding box center [327, 122] width 25 height 26
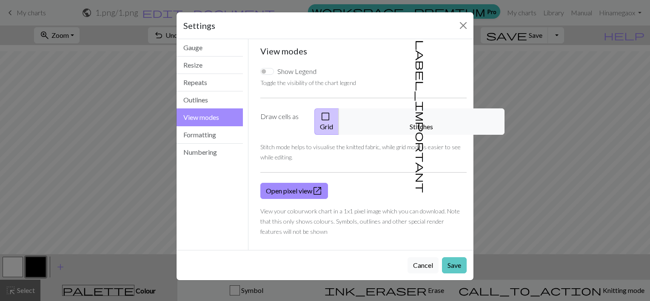
click at [448, 258] on button "Save" at bounding box center [454, 266] width 25 height 16
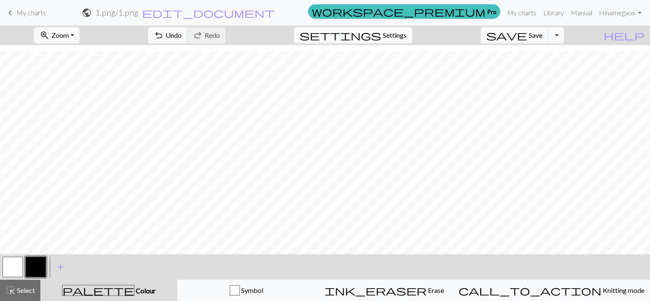
click at [13, 266] on button "button" at bounding box center [13, 267] width 20 height 20
click at [31, 268] on button "button" at bounding box center [36, 267] width 20 height 20
click at [14, 264] on button "button" at bounding box center [13, 267] width 20 height 20
click at [41, 263] on button "button" at bounding box center [36, 267] width 20 height 20
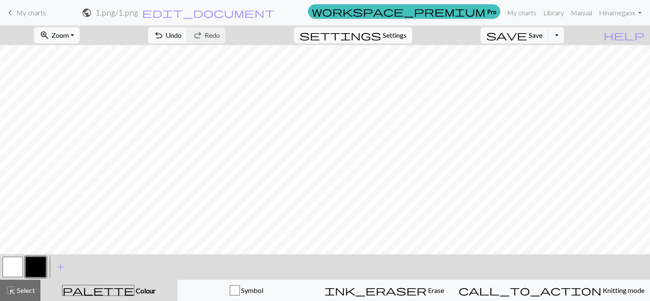
scroll to position [124, 0]
click at [69, 34] on span "Zoom" at bounding box center [60, 35] width 17 height 8
click at [69, 81] on button "Fit height" at bounding box center [68, 82] width 67 height 14
click at [80, 34] on button "zoom_in Zoom Zoom" at bounding box center [57, 35] width 46 height 16
click at [72, 65] on button "Fit width" at bounding box center [68, 68] width 67 height 14
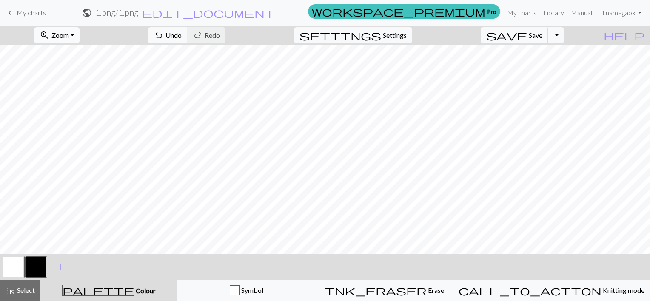
click at [80, 38] on button "zoom_in Zoom Zoom" at bounding box center [57, 35] width 46 height 16
click at [72, 79] on button "Fit height" at bounding box center [68, 82] width 67 height 14
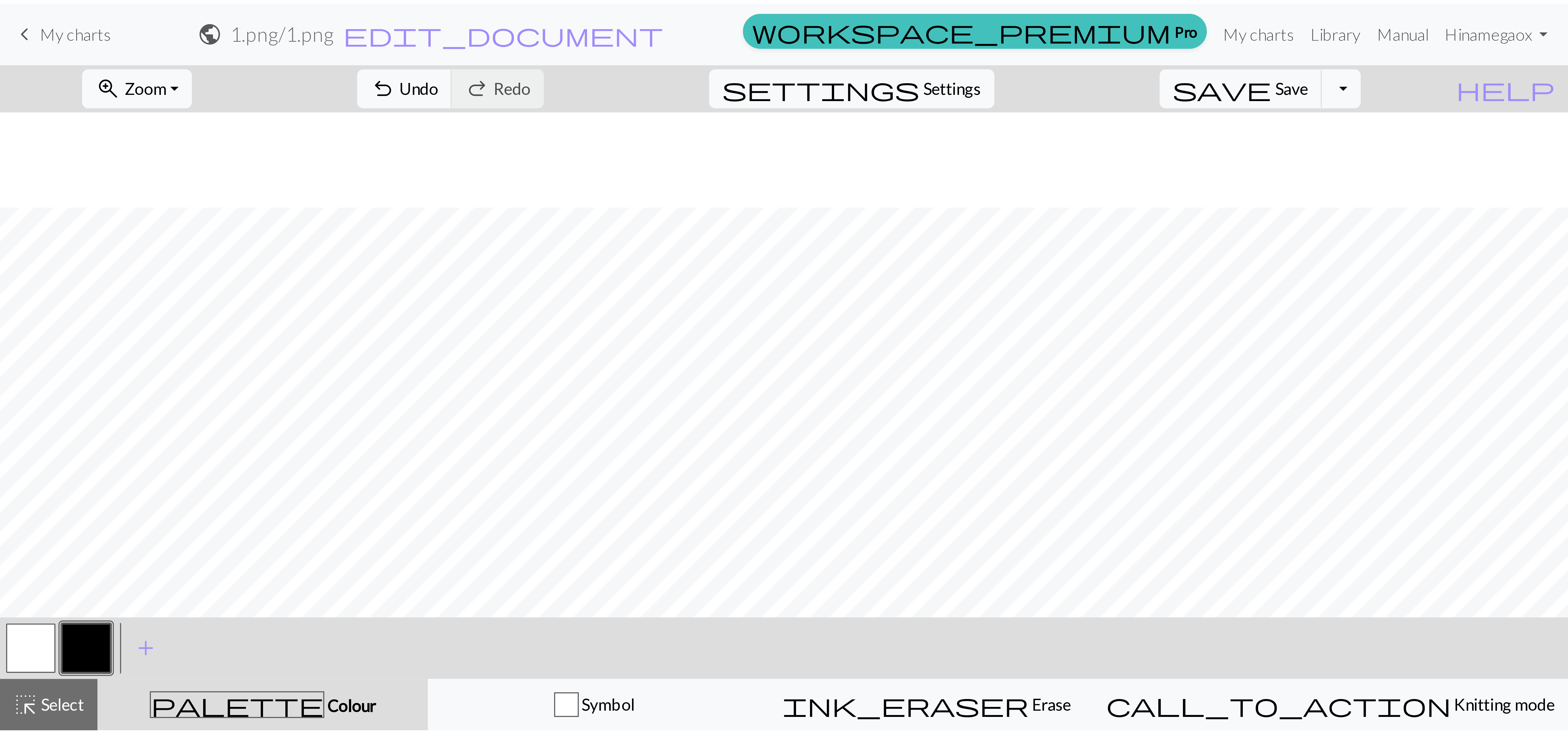
scroll to position [127, 0]
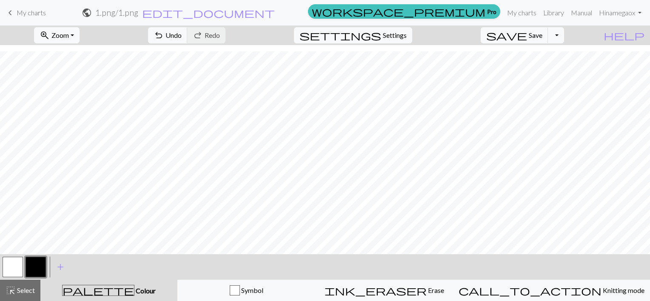
click at [104, 9] on form "public 1.png / 1.png edit_document Edit settings" at bounding box center [179, 12] width 252 height 17
click at [19, 295] on span "Select" at bounding box center [25, 291] width 19 height 8
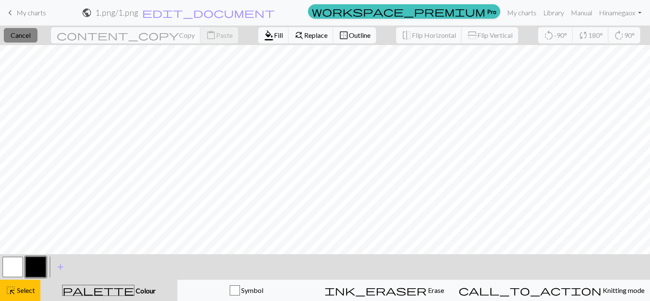
click at [22, 36] on span "Cancel" at bounding box center [21, 35] width 20 height 8
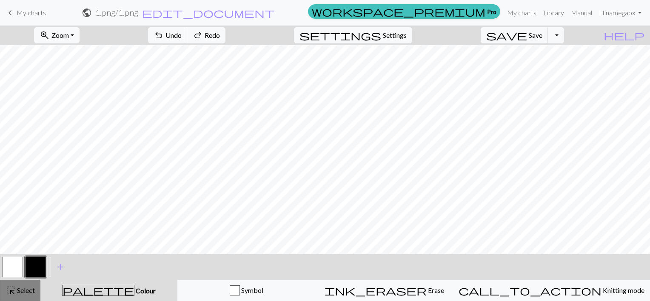
click at [20, 287] on span "Select" at bounding box center [25, 291] width 19 height 8
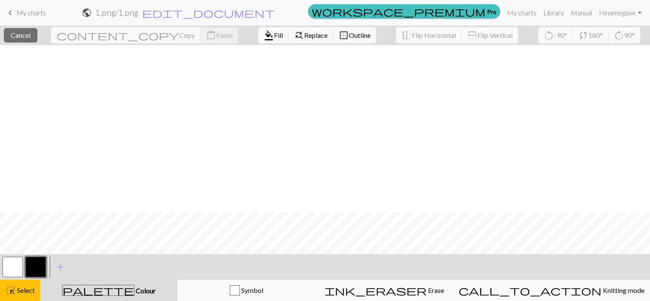
scroll to position [209, 0]
click at [274, 35] on span "Fill" at bounding box center [278, 35] width 9 height 8
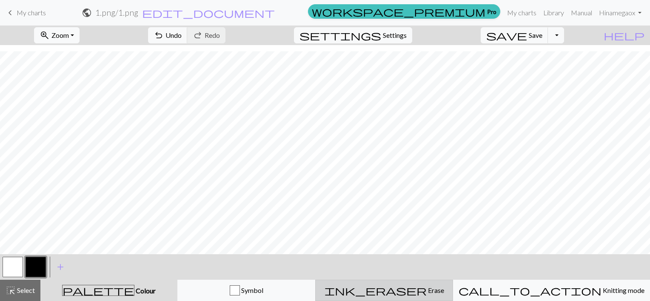
click at [435, 291] on span "Erase" at bounding box center [435, 291] width 17 height 8
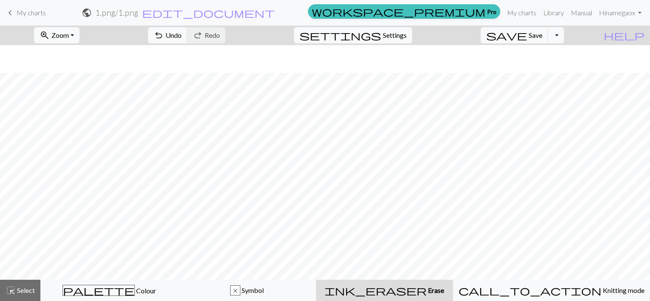
scroll to position [56, 0]
drag, startPoint x: 27, startPoint y: 290, endPoint x: 32, endPoint y: 281, distance: 10.5
click at [27, 291] on span "Select" at bounding box center [25, 291] width 19 height 8
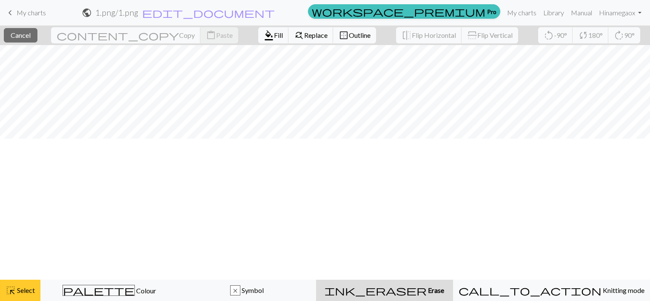
scroll to position [0, 0]
click at [304, 36] on span "Replace" at bounding box center [315, 35] width 23 height 8
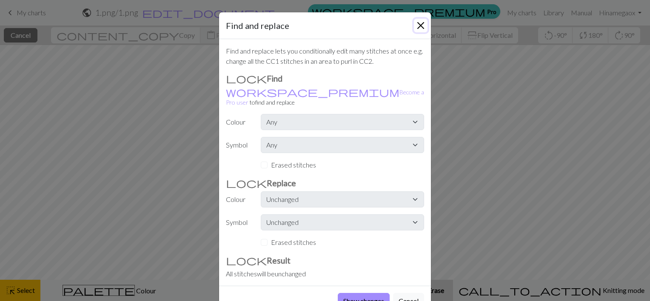
click at [419, 24] on button "Close" at bounding box center [421, 26] width 14 height 14
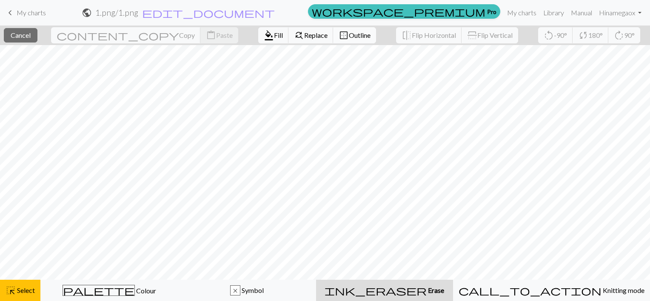
click at [349, 35] on span "Outline" at bounding box center [360, 35] width 22 height 8
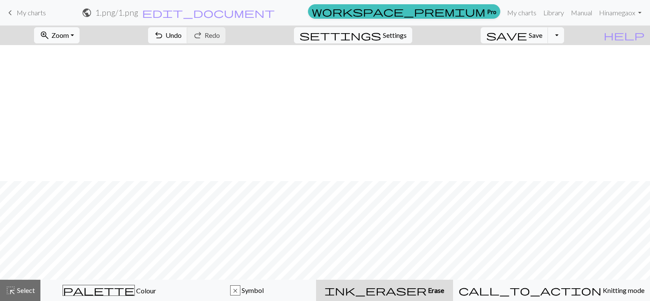
scroll to position [170, 0]
click at [17, 288] on span "Select" at bounding box center [25, 291] width 19 height 8
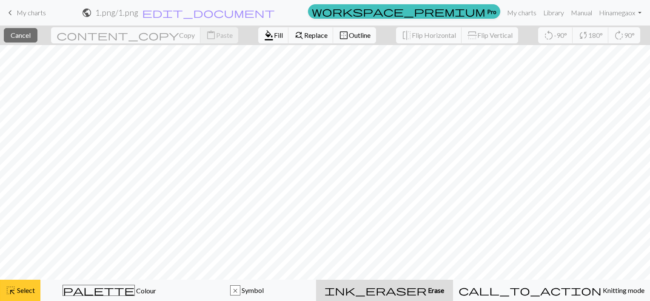
scroll to position [0, 0]
click at [478, 35] on span "Flip Vertical" at bounding box center [495, 35] width 35 height 8
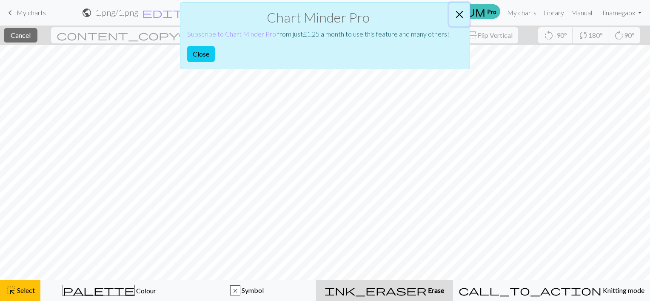
click at [458, 13] on button "Close" at bounding box center [460, 15] width 20 height 24
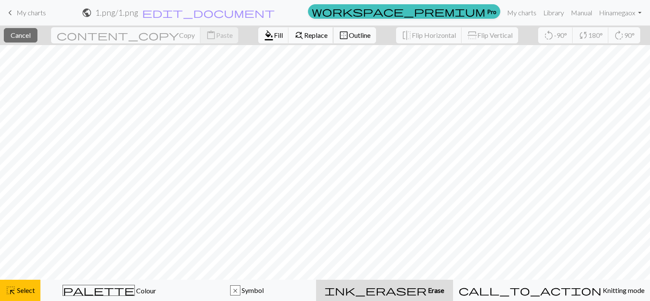
click at [304, 37] on span "Replace" at bounding box center [315, 35] width 23 height 8
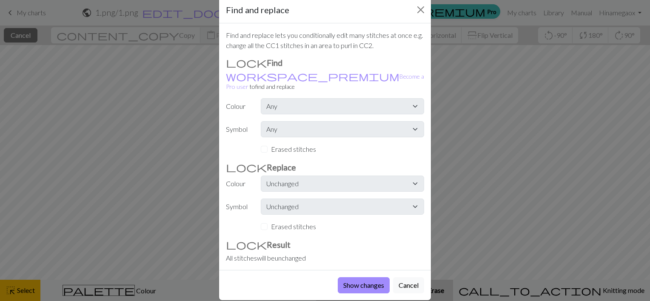
scroll to position [17, 0]
click at [415, 10] on button "Close" at bounding box center [421, 9] width 14 height 14
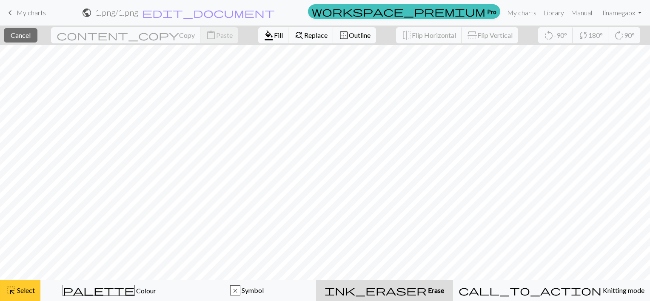
click at [17, 284] on button "highlight_alt Select Select" at bounding box center [20, 290] width 40 height 21
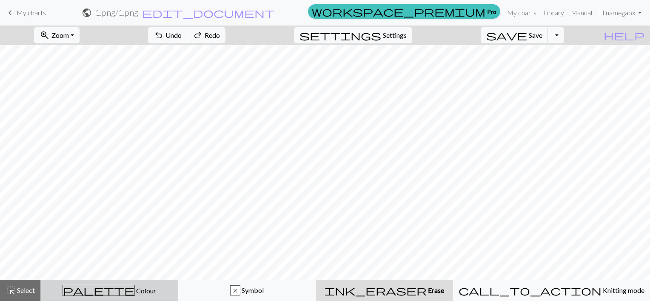
click at [143, 294] on div "palette Colour Colour" at bounding box center [109, 290] width 127 height 11
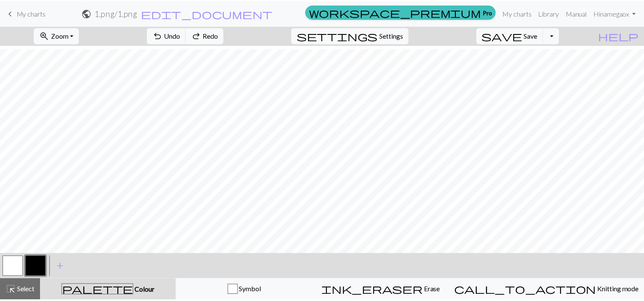
scroll to position [128, 0]
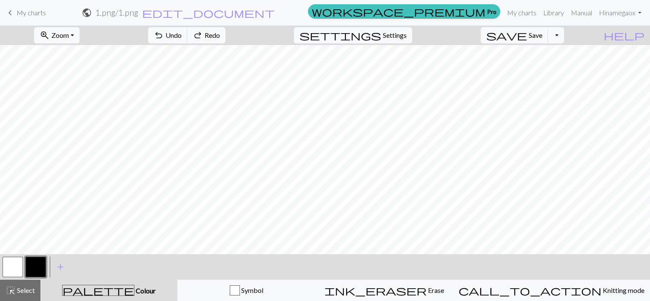
click at [28, 12] on span "My charts" at bounding box center [31, 13] width 29 height 8
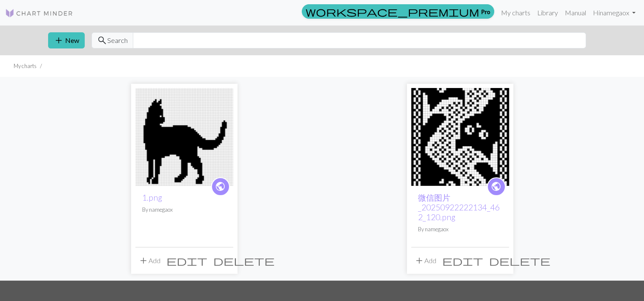
click at [225, 260] on span "delete" at bounding box center [243, 261] width 61 height 12
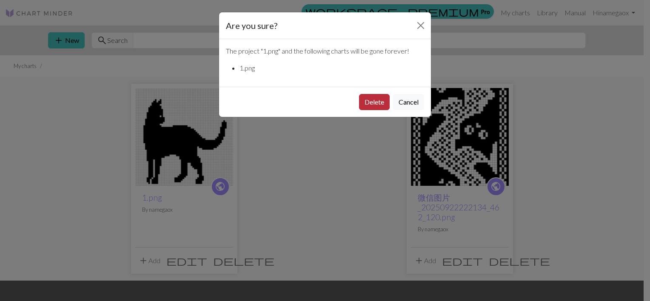
click at [381, 105] on button "Delete" at bounding box center [374, 102] width 31 height 16
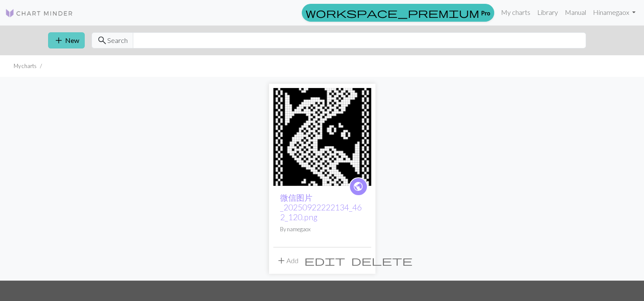
click at [67, 34] on button "add New" at bounding box center [66, 40] width 37 height 16
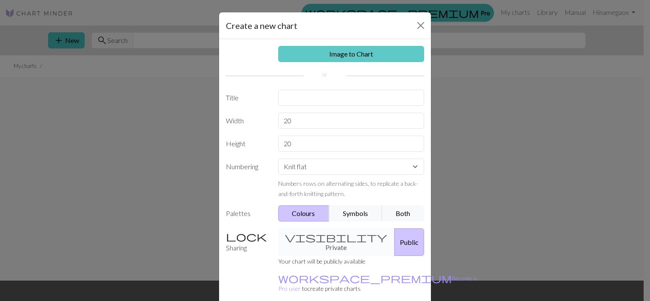
click at [338, 58] on link "Image to Chart" at bounding box center [351, 54] width 146 height 16
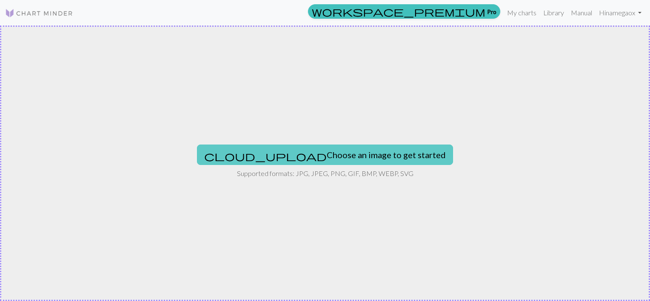
click at [278, 152] on button "cloud_upload Choose an image to get started" at bounding box center [325, 155] width 256 height 20
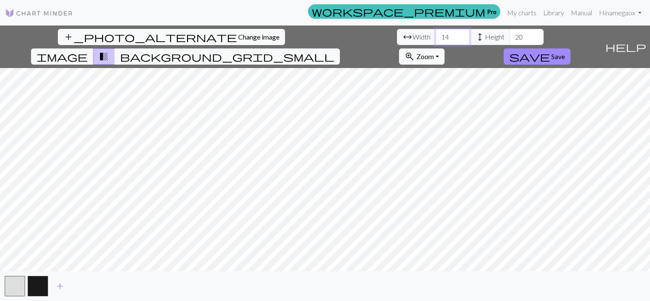
drag, startPoint x: 206, startPoint y: 36, endPoint x: 179, endPoint y: 36, distance: 26.4
click at [397, 36] on div "arrow_range Width 14 height Height 20" at bounding box center [470, 37] width 147 height 16
type input "60"
drag, startPoint x: 277, startPoint y: 36, endPoint x: 257, endPoint y: 36, distance: 20.0
click at [397, 36] on div "arrow_range Width 60 height Height 20" at bounding box center [470, 37] width 147 height 16
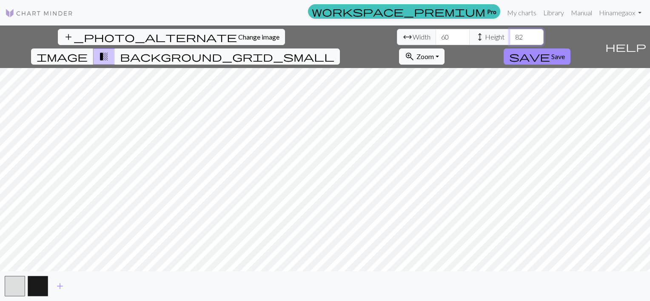
type input "82"
click at [88, 51] on span "image" at bounding box center [62, 57] width 51 height 12
click at [238, 37] on span "Change image" at bounding box center [258, 37] width 41 height 8
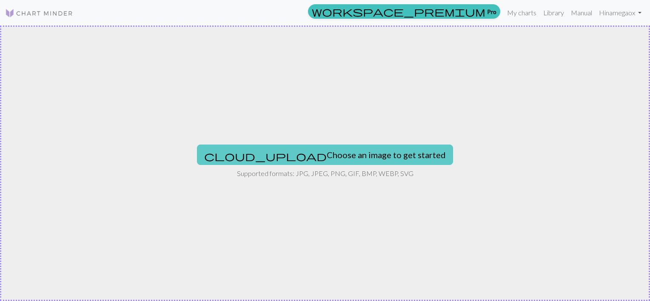
click at [310, 160] on button "cloud_upload Choose an image to get started" at bounding box center [325, 155] width 256 height 20
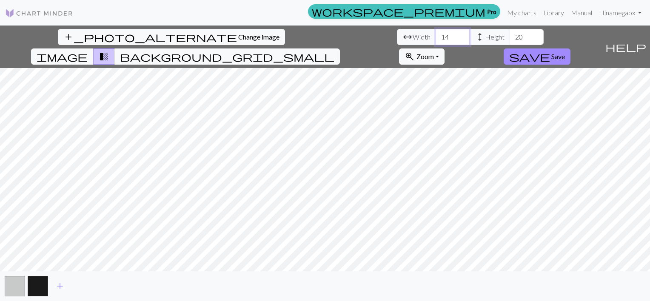
drag, startPoint x: 206, startPoint y: 39, endPoint x: 182, endPoint y: 36, distance: 24.4
click at [397, 37] on div "arrow_range Width 14 height Height 20" at bounding box center [470, 37] width 147 height 16
type input "60"
drag, startPoint x: 278, startPoint y: 37, endPoint x: 256, endPoint y: 37, distance: 21.7
click at [397, 37] on div "arrow_range Width 60 height Height 20" at bounding box center [470, 37] width 147 height 16
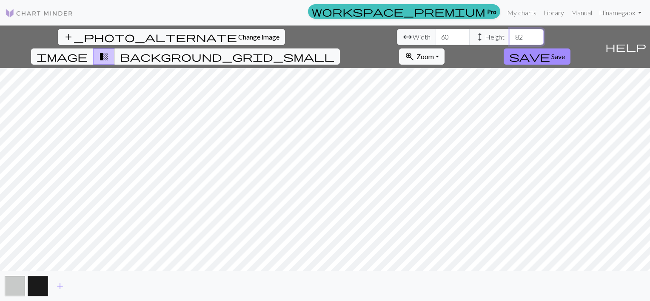
type input "82"
click at [550, 51] on span "save" at bounding box center [530, 57] width 41 height 12
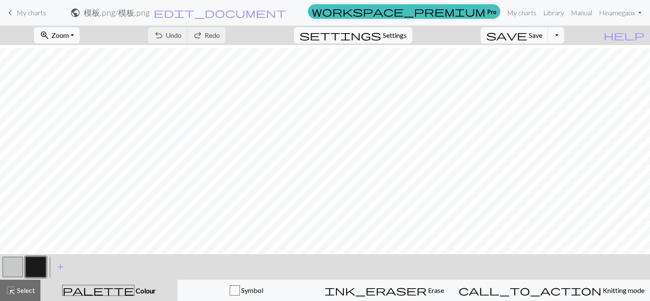
scroll to position [128, 0]
click at [12, 264] on button "button" at bounding box center [13, 267] width 20 height 20
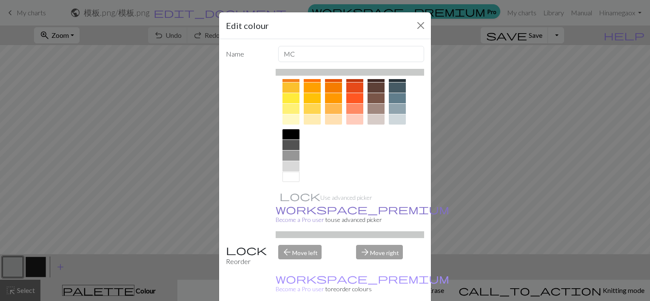
scroll to position [132, 0]
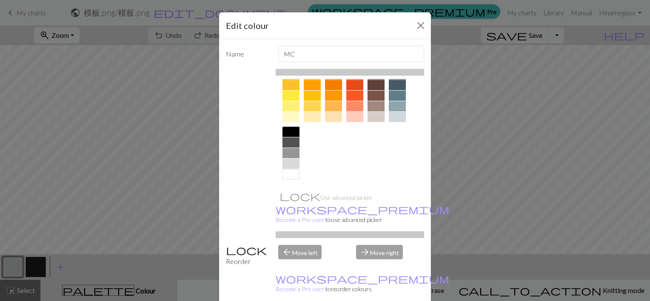
click at [287, 176] on div at bounding box center [291, 174] width 17 height 10
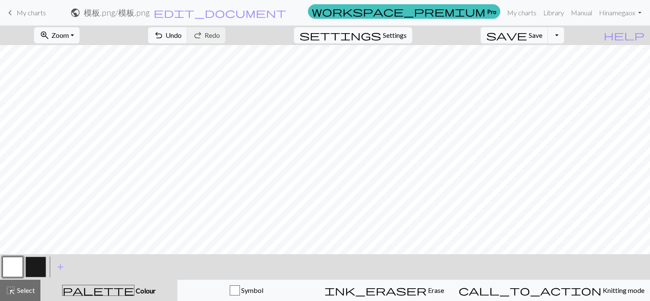
click at [37, 265] on button "button" at bounding box center [36, 267] width 20 height 20
click at [30, 267] on button "button" at bounding box center [36, 267] width 20 height 20
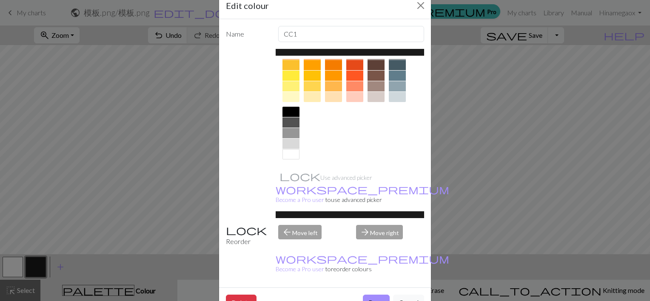
scroll to position [20, 0]
click at [290, 108] on div at bounding box center [291, 111] width 17 height 10
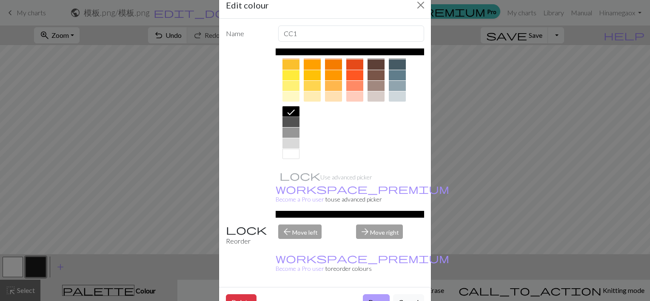
click at [373, 295] on button "Done" at bounding box center [376, 303] width 27 height 16
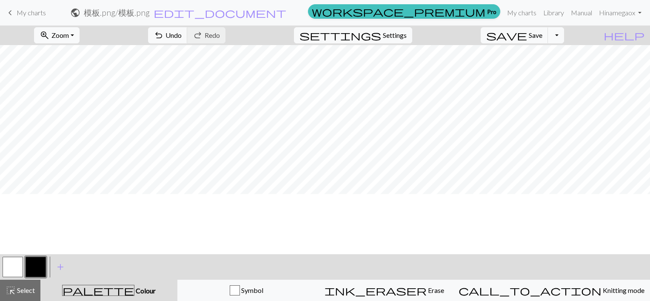
scroll to position [0, 0]
click at [15, 287] on span "highlight_alt" at bounding box center [11, 291] width 10 height 12
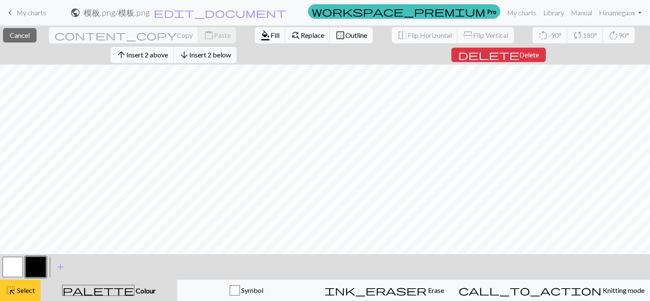
click at [20, 291] on span "Select" at bounding box center [25, 291] width 19 height 8
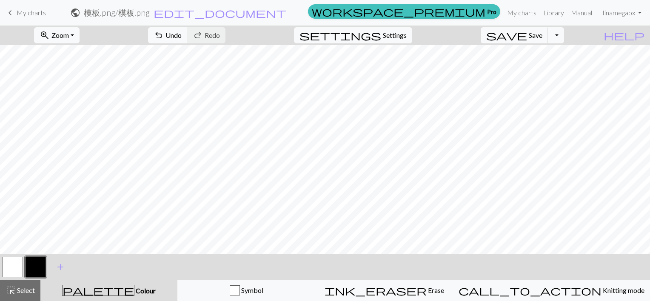
click at [135, 292] on span "Colour" at bounding box center [145, 291] width 21 height 8
click at [527, 39] on span "save" at bounding box center [507, 35] width 41 height 12
click at [401, 38] on span "Settings" at bounding box center [395, 35] width 24 height 10
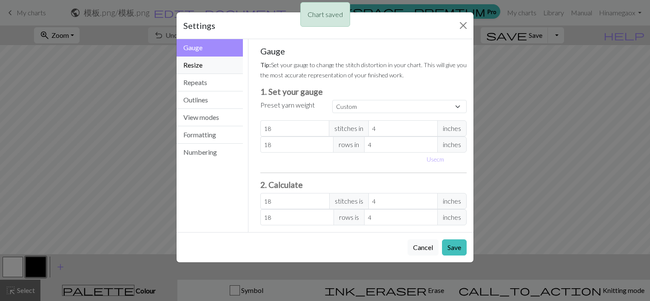
click at [196, 63] on button "Resize" at bounding box center [210, 65] width 66 height 17
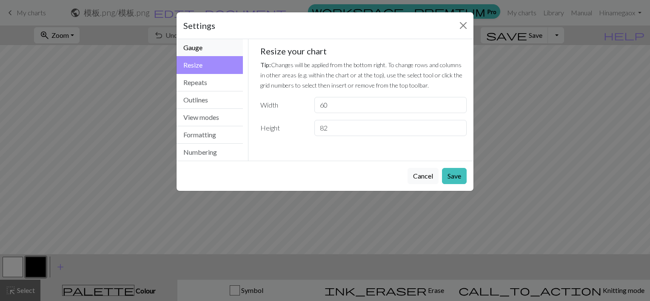
click at [205, 49] on button "Gauge" at bounding box center [210, 47] width 66 height 17
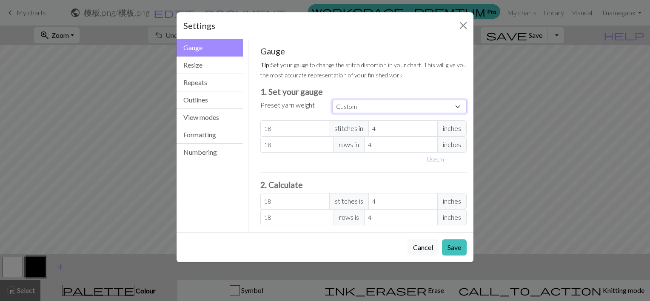
click at [362, 101] on select "Custom Square Lace Light Fingering Fingering Sport Double knit Worsted Aran Bul…" at bounding box center [399, 106] width 135 height 13
select select "dk"
click at [332, 100] on select "Custom Square Lace Light Fingering Fingering Sport Double knit Worsted Aran Bul…" at bounding box center [399, 106] width 135 height 13
type input "22"
type input "30"
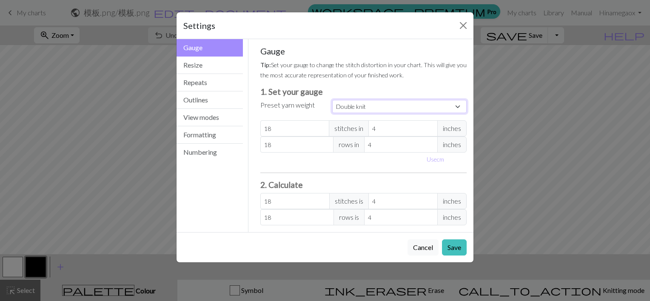
type input "22"
type input "30"
click at [450, 248] on button "Save" at bounding box center [454, 248] width 25 height 16
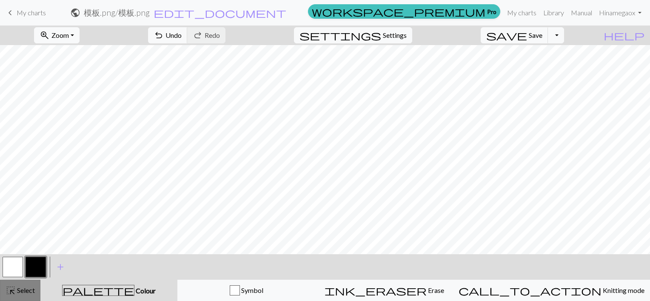
click at [16, 290] on span "Select" at bounding box center [25, 291] width 19 height 8
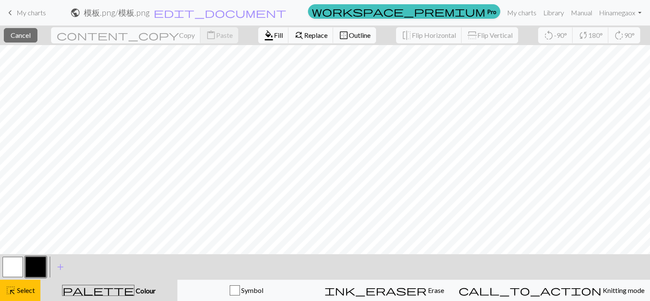
click at [18, 269] on button "button" at bounding box center [13, 267] width 20 height 20
click at [264, 33] on span "format_color_fill" at bounding box center [269, 35] width 10 height 12
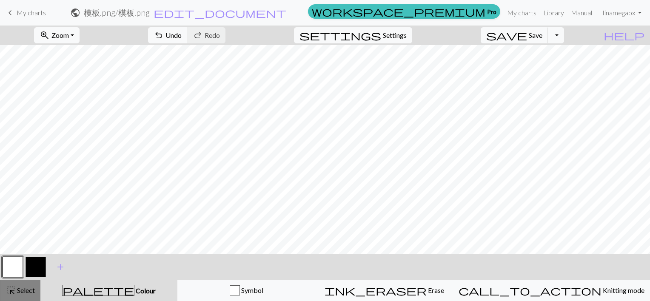
click at [14, 290] on span "highlight_alt" at bounding box center [11, 291] width 10 height 12
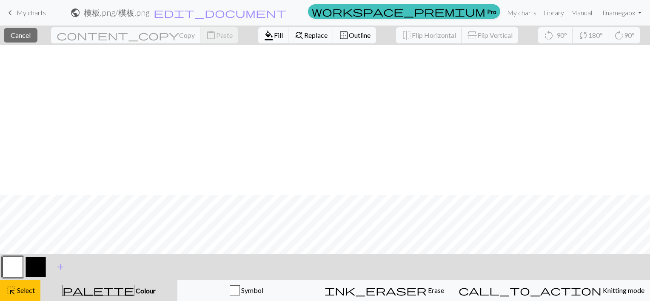
scroll to position [533, 0]
click at [264, 34] on span "format_color_fill" at bounding box center [269, 35] width 10 height 12
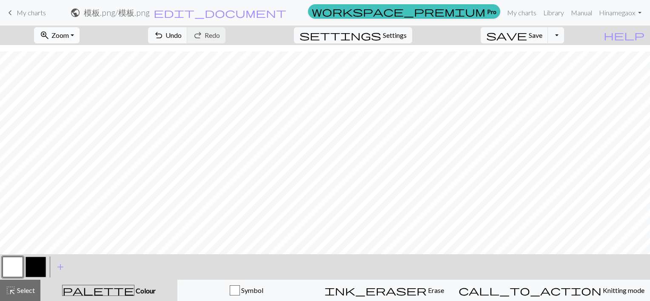
click at [69, 31] on span "Zoom" at bounding box center [60, 35] width 17 height 8
click at [63, 54] on button "Fit all" at bounding box center [68, 54] width 67 height 14
click at [10, 290] on span "highlight_alt" at bounding box center [11, 291] width 10 height 12
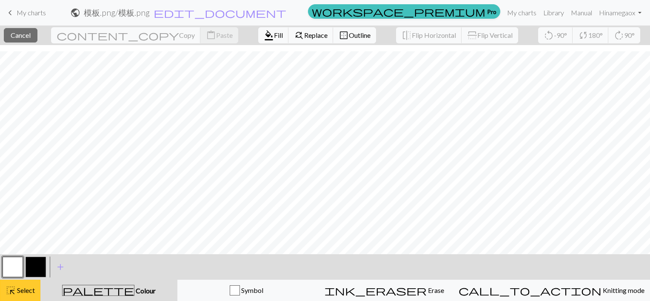
click at [26, 281] on button "highlight_alt Select Select" at bounding box center [20, 290] width 40 height 21
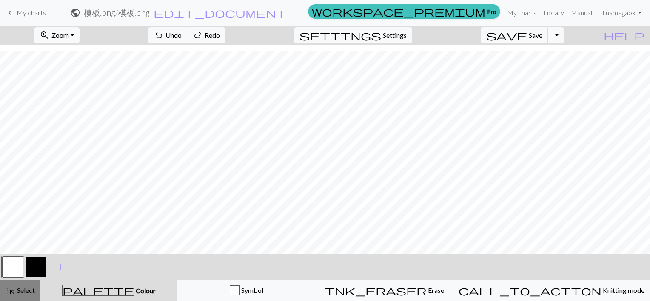
click at [22, 291] on span "Select" at bounding box center [25, 291] width 19 height 8
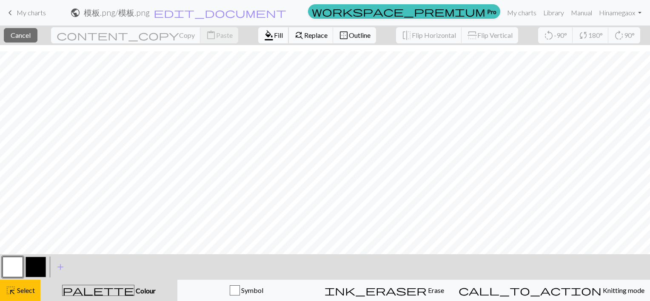
click at [274, 38] on span "Fill" at bounding box center [278, 35] width 9 height 8
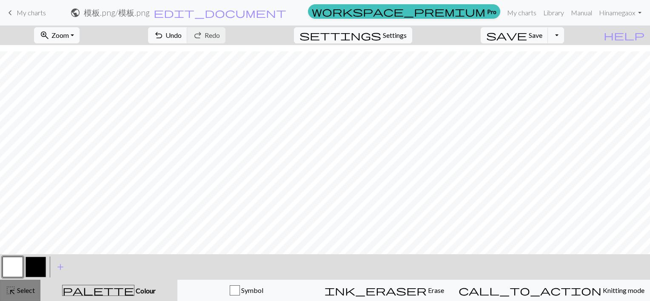
click at [22, 289] on span "Select" at bounding box center [25, 291] width 19 height 8
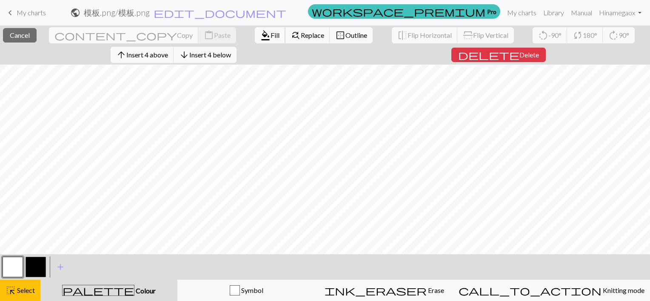
click at [271, 36] on span "Fill" at bounding box center [275, 35] width 9 height 8
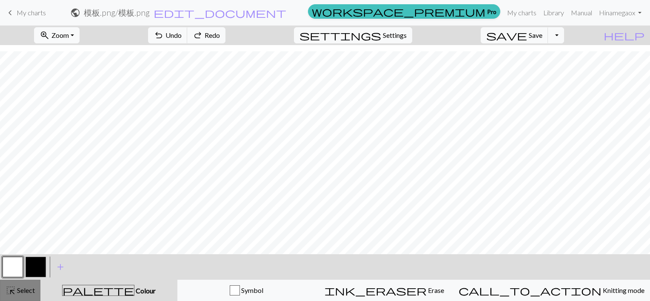
click at [16, 289] on span "Select" at bounding box center [25, 291] width 19 height 8
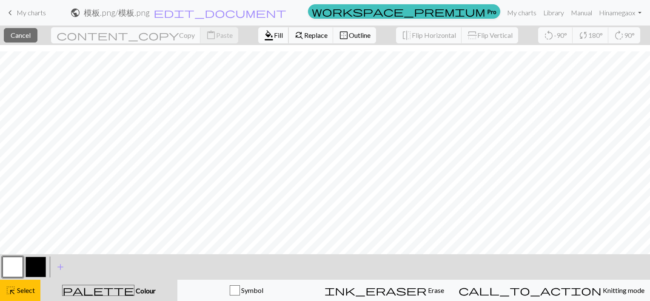
click at [274, 36] on span "Fill" at bounding box center [278, 35] width 9 height 8
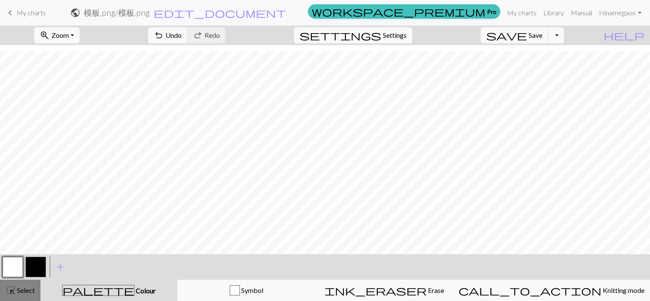
click at [6, 293] on span "highlight_alt" at bounding box center [11, 291] width 10 height 12
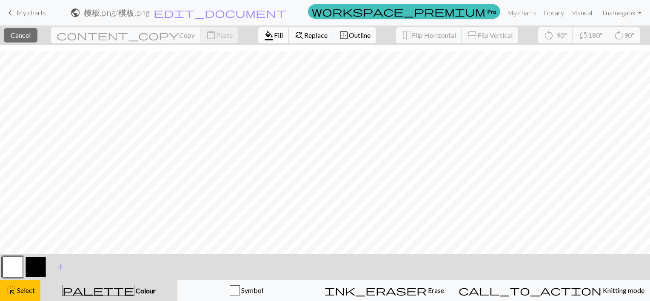
click at [258, 39] on button "format_color_fill Fill" at bounding box center [273, 35] width 31 height 16
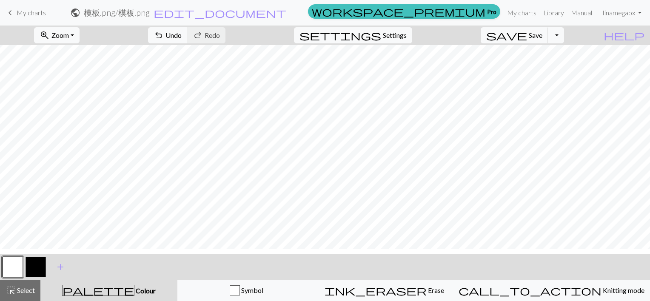
scroll to position [0, 0]
click at [20, 290] on span "Select" at bounding box center [25, 291] width 19 height 8
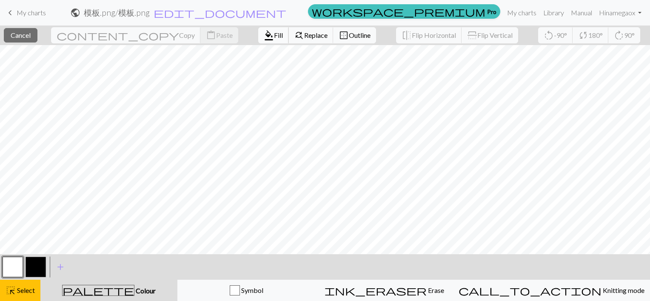
click at [274, 37] on span "Fill" at bounding box center [278, 35] width 9 height 8
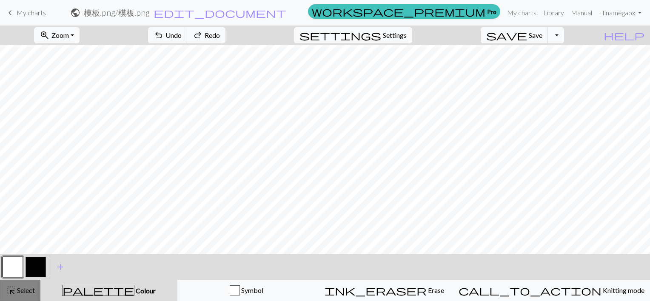
click at [19, 288] on span "Select" at bounding box center [25, 291] width 19 height 8
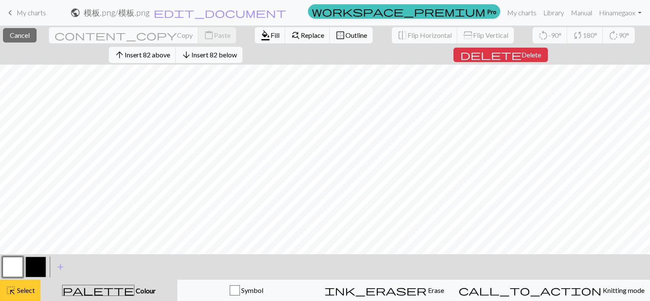
click at [15, 286] on span "highlight_alt" at bounding box center [11, 291] width 10 height 12
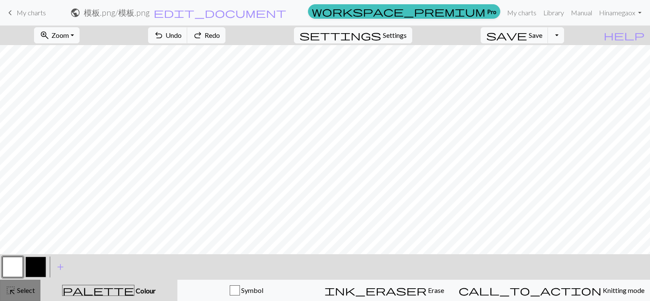
click at [35, 286] on div "highlight_alt Select Select" at bounding box center [20, 291] width 29 height 10
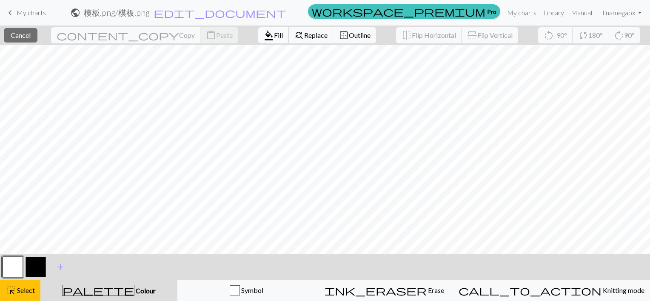
click at [274, 34] on span "Fill" at bounding box center [278, 35] width 9 height 8
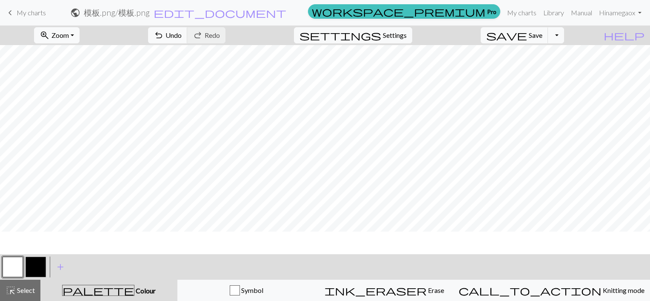
scroll to position [133, 0]
click at [16, 287] on span "Select" at bounding box center [25, 291] width 19 height 8
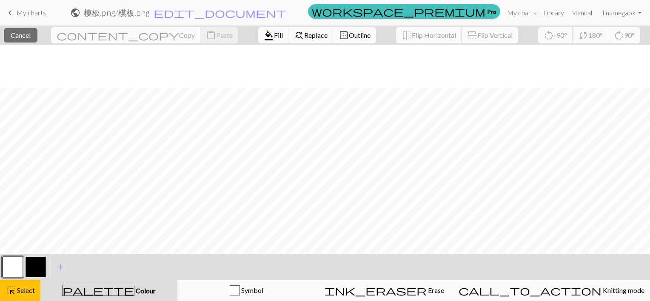
scroll to position [175, 0]
click at [258, 40] on button "format_color_fill Fill" at bounding box center [273, 35] width 31 height 16
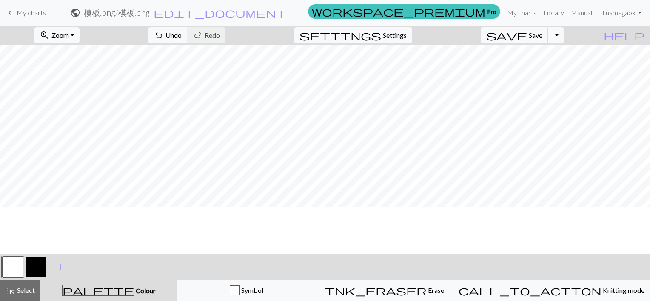
scroll to position [0, 0]
click at [11, 285] on span "highlight_alt" at bounding box center [11, 291] width 10 height 12
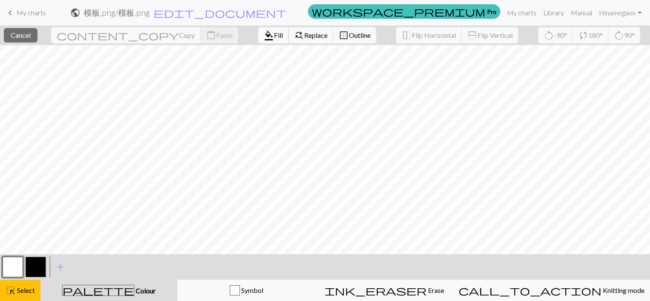
click at [274, 31] on span "Fill" at bounding box center [278, 35] width 9 height 8
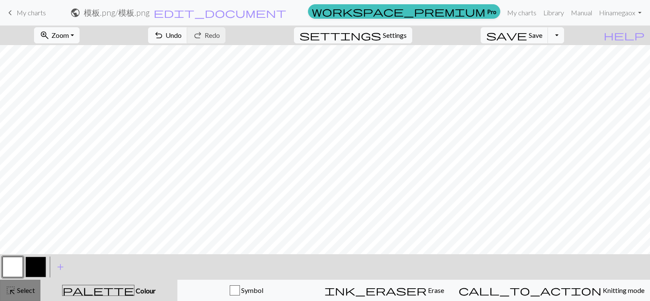
click at [23, 289] on span "Select" at bounding box center [25, 291] width 19 height 8
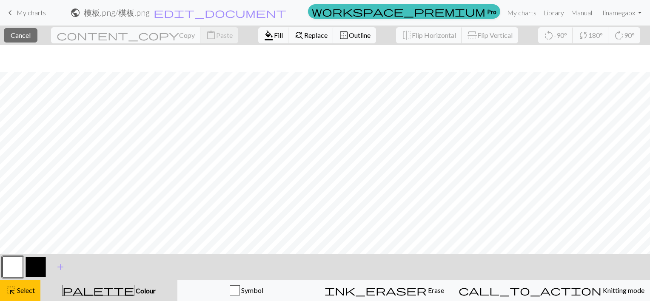
scroll to position [170, 0]
click at [274, 35] on span "Fill" at bounding box center [278, 35] width 9 height 8
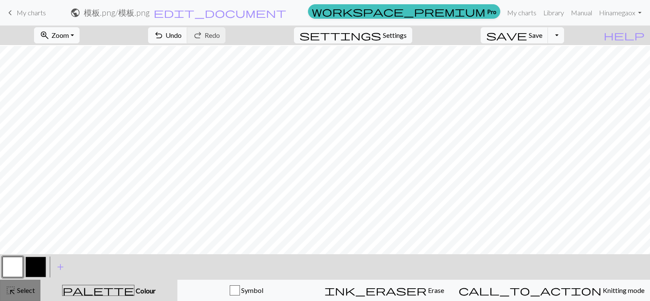
click at [16, 288] on span "Select" at bounding box center [25, 291] width 19 height 8
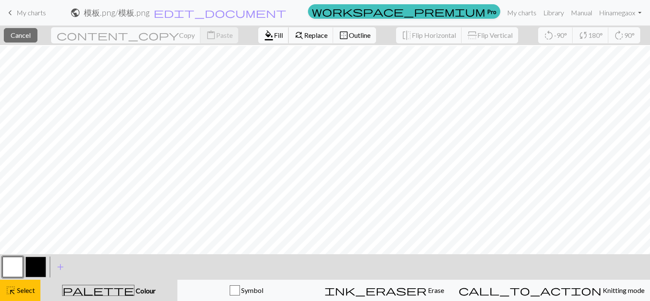
click at [274, 36] on span "Fill" at bounding box center [278, 35] width 9 height 8
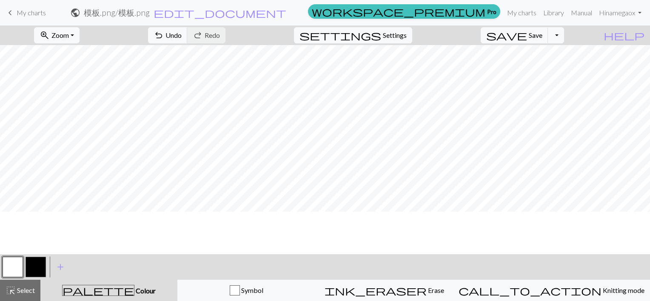
scroll to position [0, 0]
click at [11, 290] on span "highlight_alt" at bounding box center [11, 291] width 10 height 12
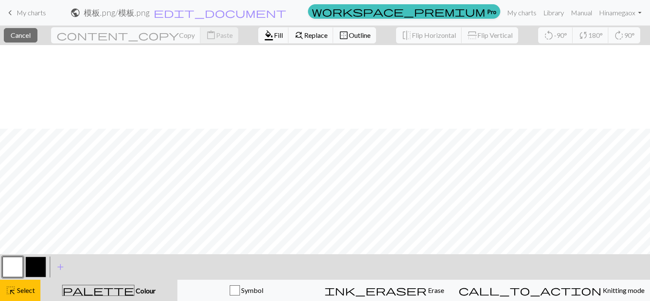
scroll to position [175, 0]
click at [258, 39] on button "format_color_fill Fill" at bounding box center [273, 35] width 31 height 16
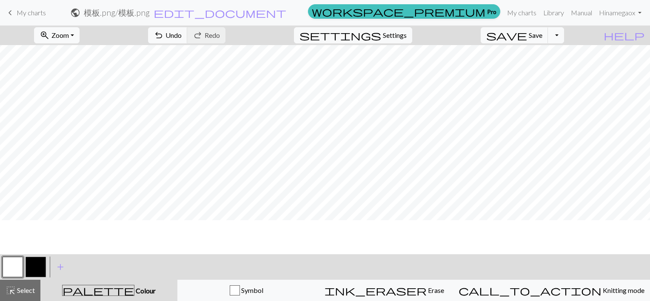
scroll to position [5, 0]
click at [38, 263] on button "button" at bounding box center [36, 267] width 20 height 20
click at [10, 264] on button "button" at bounding box center [13, 267] width 20 height 20
click at [41, 265] on button "button" at bounding box center [36, 267] width 20 height 20
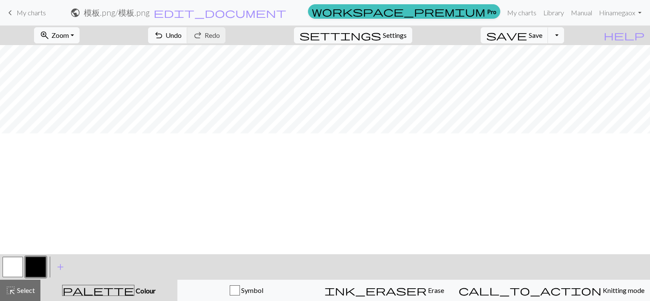
scroll to position [48, 0]
click at [527, 34] on span "save" at bounding box center [507, 35] width 41 height 12
click at [572, 33] on div "Chart saved" at bounding box center [325, 17] width 650 height 34
click at [571, 31] on div "Chart saved" at bounding box center [325, 17] width 650 height 34
click at [564, 33] on button "Toggle Dropdown" at bounding box center [556, 35] width 16 height 16
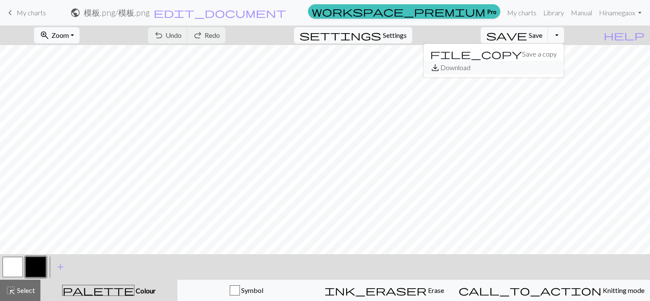
click at [536, 66] on button "save_alt Download" at bounding box center [494, 68] width 140 height 14
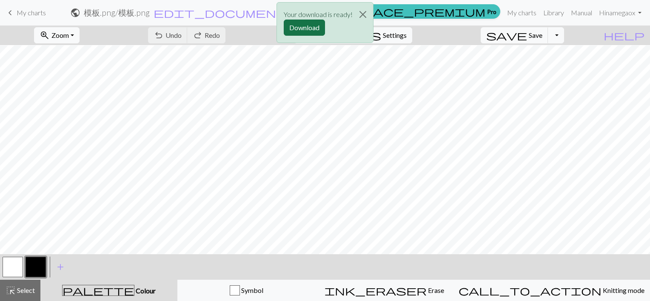
click at [298, 27] on button "Download" at bounding box center [304, 28] width 41 height 16
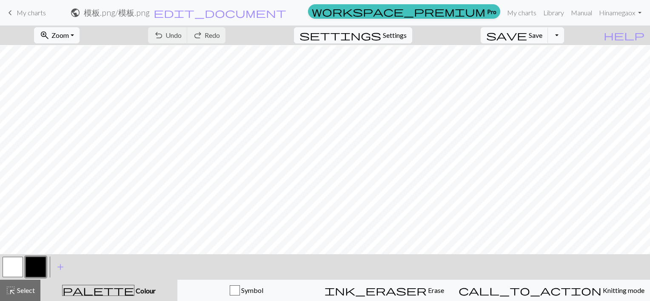
click at [21, 13] on span "My charts" at bounding box center [31, 13] width 29 height 8
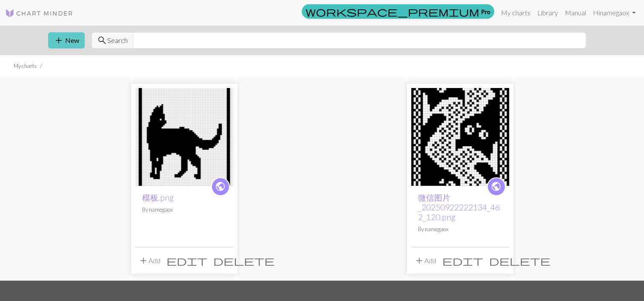
click at [60, 41] on span "add" at bounding box center [59, 40] width 10 height 12
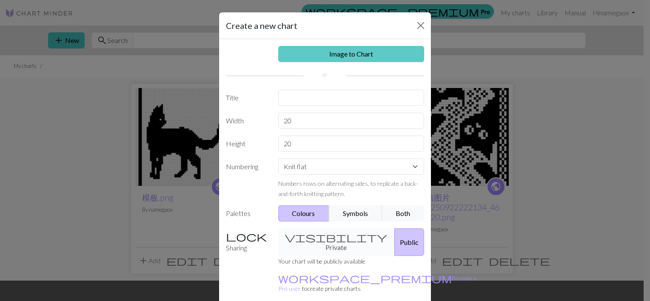
click at [347, 53] on link "Image to Chart" at bounding box center [351, 54] width 146 height 16
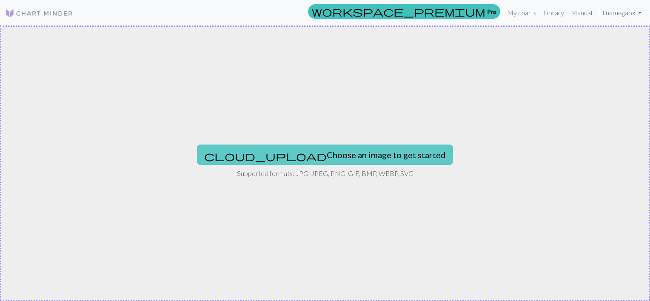
click at [289, 149] on button "cloud_upload Choose an image to get started" at bounding box center [325, 155] width 256 height 20
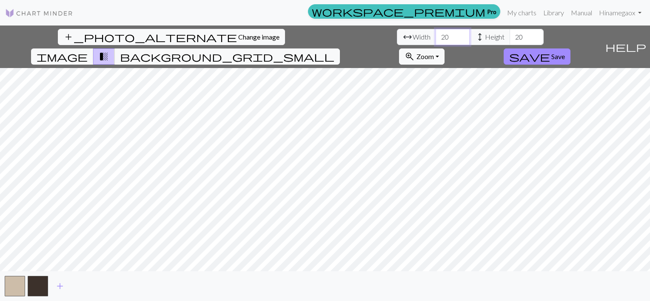
drag, startPoint x: 200, startPoint y: 37, endPoint x: 180, endPoint y: 40, distance: 20.6
click at [397, 39] on div "arrow_range Width 20 height Height 20" at bounding box center [470, 37] width 147 height 16
type input "65"
drag, startPoint x: 281, startPoint y: 34, endPoint x: 239, endPoint y: 37, distance: 41.8
click at [397, 37] on div "arrow_range Width 65 height Height 20" at bounding box center [470, 37] width 147 height 16
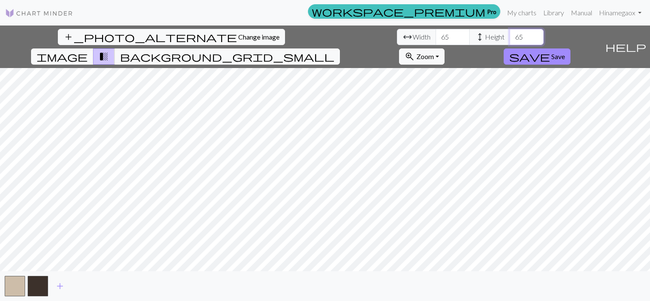
type input "65"
click at [550, 51] on span "save" at bounding box center [530, 57] width 41 height 12
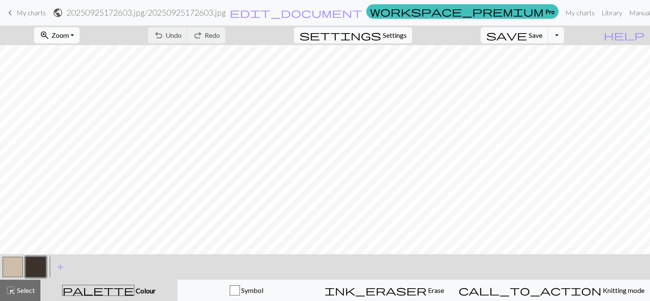
click at [69, 35] on span "Zoom" at bounding box center [60, 35] width 17 height 8
click at [68, 55] on button "Fit all" at bounding box center [68, 54] width 67 height 14
click at [109, 291] on span "palette" at bounding box center [99, 291] width 72 height 12
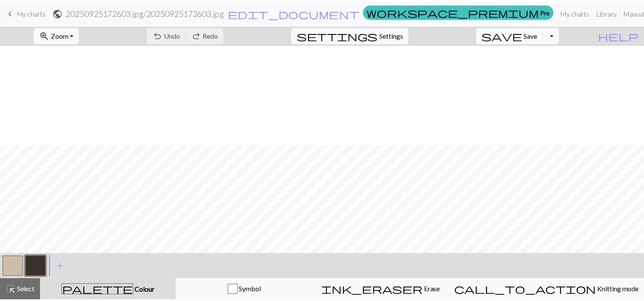
scroll to position [103, 0]
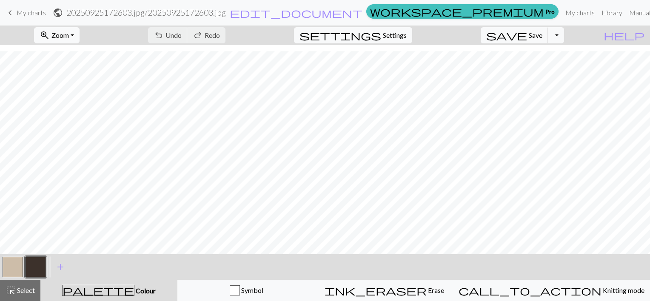
click at [10, 14] on span "keyboard_arrow_left" at bounding box center [10, 13] width 10 height 12
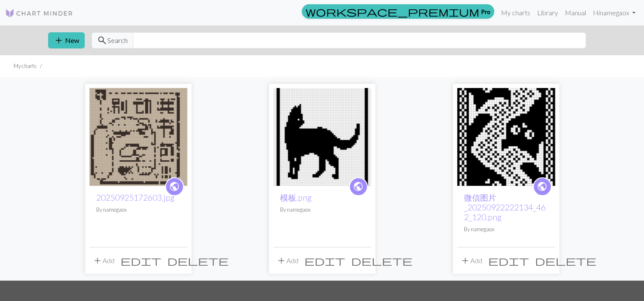
click at [182, 260] on span "delete" at bounding box center [197, 261] width 61 height 12
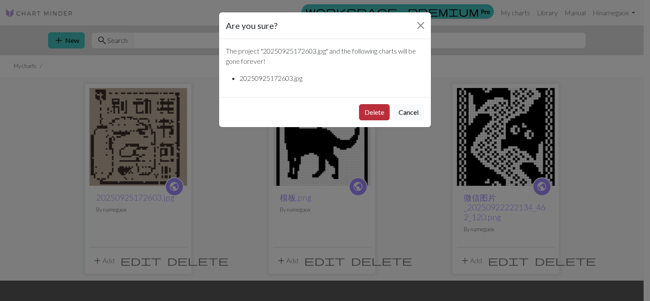
click at [383, 109] on button "Delete" at bounding box center [374, 112] width 31 height 16
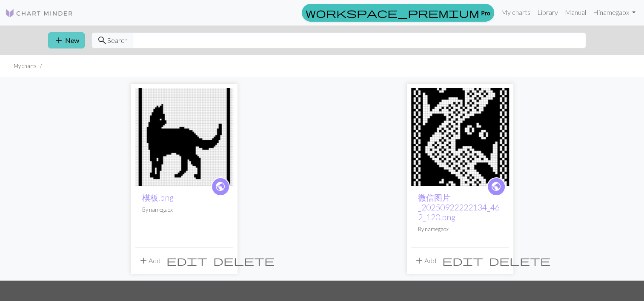
click at [66, 39] on button "add New" at bounding box center [66, 40] width 37 height 16
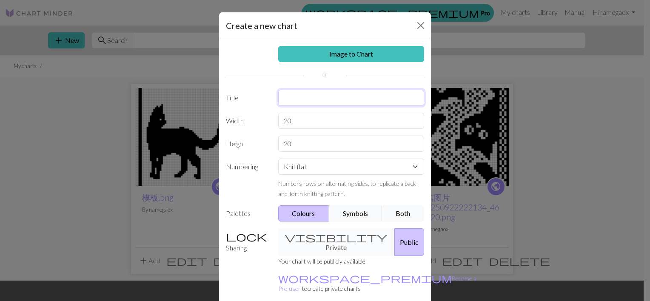
click at [308, 92] on input "text" at bounding box center [351, 98] width 146 height 16
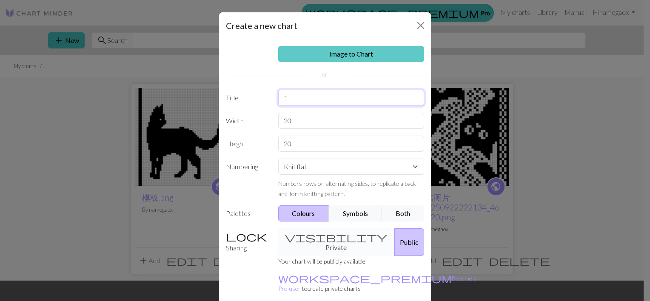
type input "1"
click at [334, 51] on link "Image to Chart" at bounding box center [351, 54] width 146 height 16
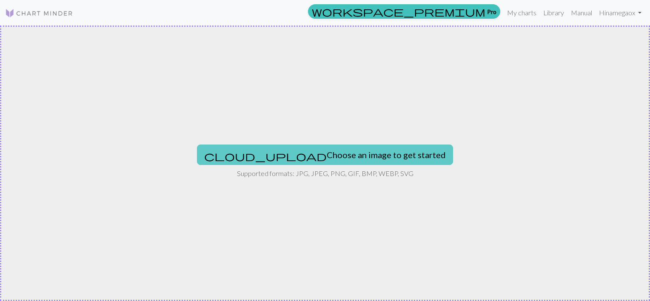
click at [295, 153] on button "cloud_upload Choose an image to get started" at bounding box center [325, 155] width 256 height 20
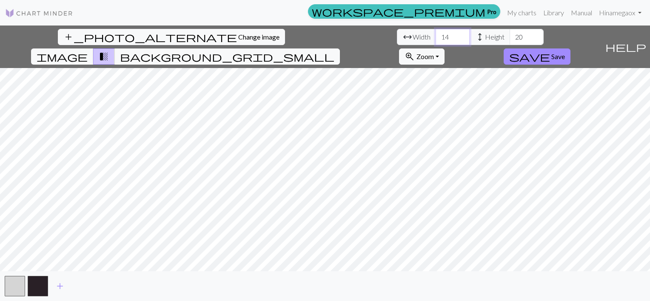
drag, startPoint x: 203, startPoint y: 36, endPoint x: 182, endPoint y: 35, distance: 21.3
click at [397, 35] on div "arrow_range Width 14 height Height 20" at bounding box center [470, 37] width 147 height 16
type input "60"
drag, startPoint x: 277, startPoint y: 35, endPoint x: 255, endPoint y: 37, distance: 21.8
click at [397, 37] on div "arrow_range Width 60 height Height 20" at bounding box center [470, 37] width 147 height 16
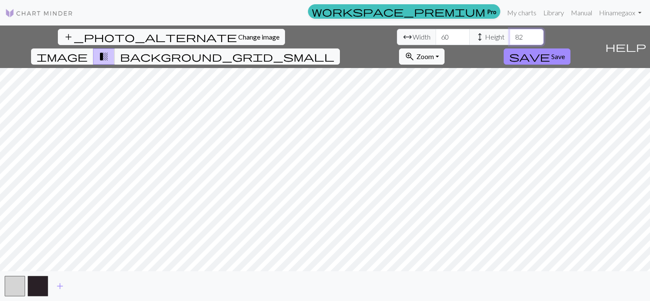
type input "82"
click at [565, 52] on span "Save" at bounding box center [559, 56] width 14 height 8
click at [551, 57] on div "add_photo_alternate Change image arrow_range Width 60 height Height 82 image tr…" at bounding box center [325, 164] width 650 height 276
click at [565, 52] on span "Save" at bounding box center [559, 56] width 14 height 8
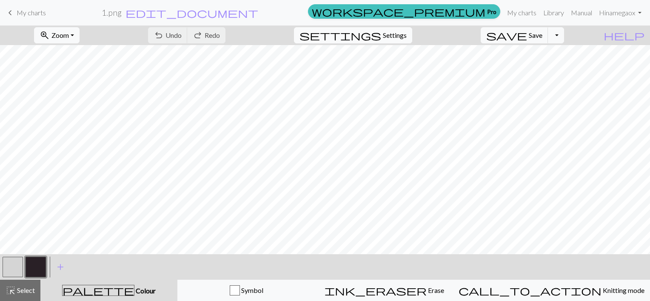
click at [393, 29] on button "settings Settings" at bounding box center [353, 35] width 118 height 16
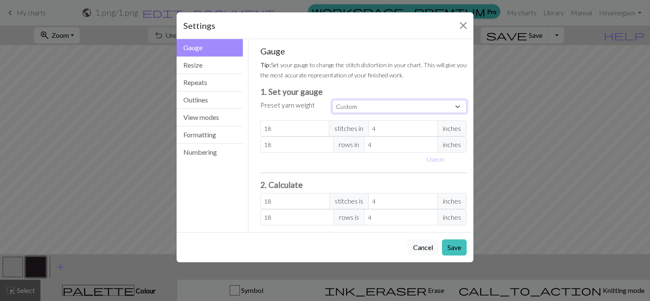
click at [345, 100] on select "Custom Square Lace Light Fingering Fingering Sport Double knit Worsted Aran Bul…" at bounding box center [399, 106] width 135 height 13
select select "dk"
click at [332, 100] on select "Custom Square Lace Light Fingering Fingering Sport Double knit Worsted Aran Bul…" at bounding box center [399, 106] width 135 height 13
type input "22"
type input "30"
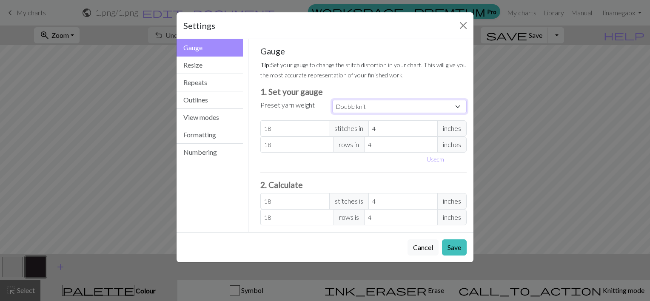
type input "22"
type input "30"
drag, startPoint x: 455, startPoint y: 247, endPoint x: 432, endPoint y: 238, distance: 24.4
click at [454, 247] on button "Save" at bounding box center [454, 248] width 25 height 16
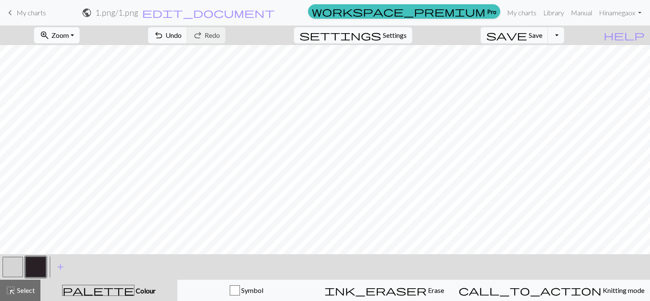
click at [69, 33] on span "Zoom" at bounding box center [60, 35] width 17 height 8
click at [70, 53] on button "Fit all" at bounding box center [68, 54] width 67 height 14
click at [34, 266] on button "button" at bounding box center [36, 267] width 20 height 20
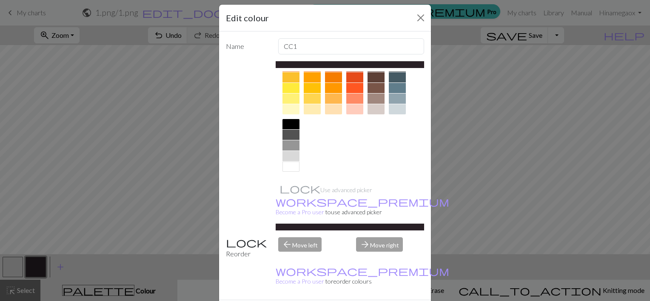
scroll to position [20, 0]
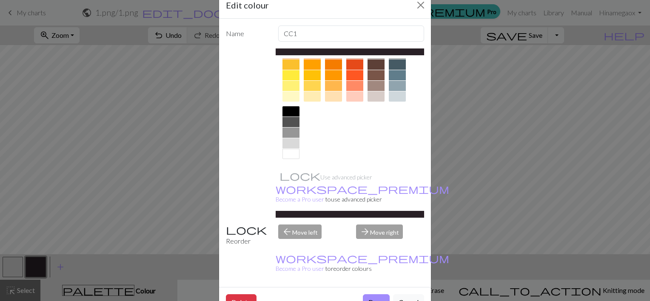
click at [291, 157] on div at bounding box center [291, 154] width 17 height 10
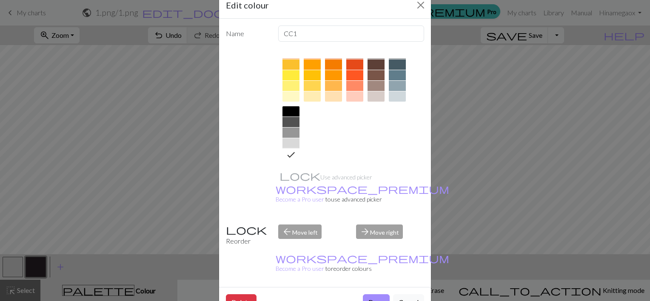
drag, startPoint x: 378, startPoint y: 274, endPoint x: 371, endPoint y: 272, distance: 7.5
click at [378, 295] on button "Done" at bounding box center [376, 303] width 27 height 16
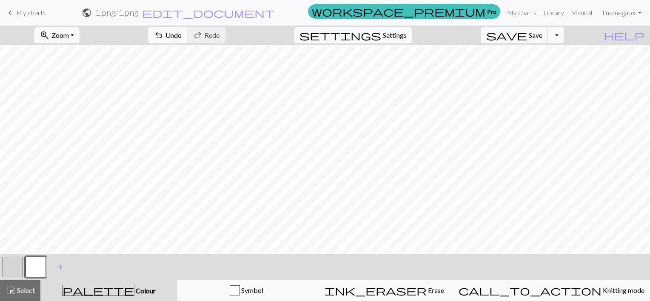
click at [9, 268] on button "button" at bounding box center [13, 267] width 20 height 20
click at [17, 264] on button "button" at bounding box center [13, 267] width 20 height 20
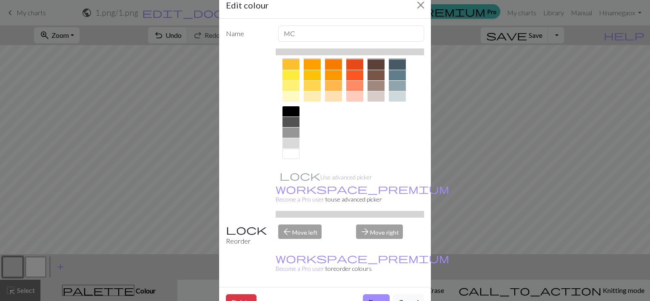
click at [286, 110] on div at bounding box center [291, 111] width 17 height 10
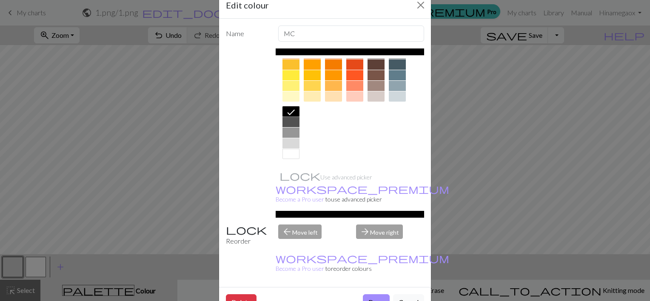
click at [373, 295] on button "Done" at bounding box center [376, 303] width 27 height 16
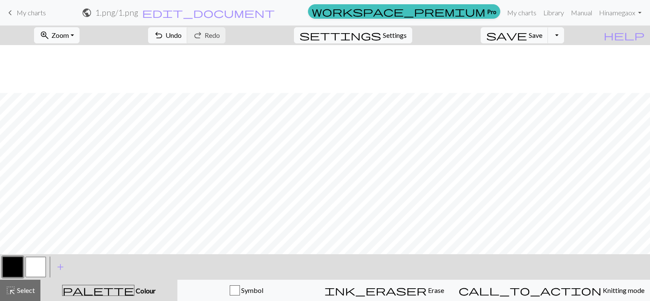
scroll to position [175, 0]
click at [24, 289] on span "Select" at bounding box center [25, 291] width 19 height 8
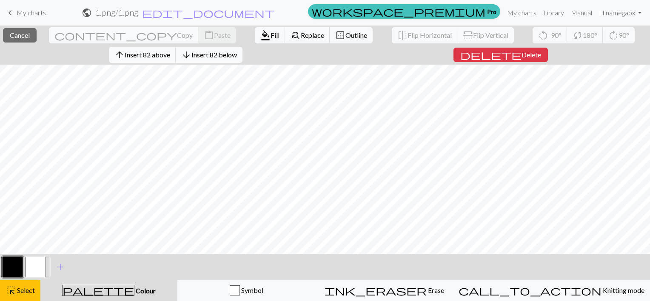
drag, startPoint x: 26, startPoint y: 285, endPoint x: 99, endPoint y: 249, distance: 81.1
click at [26, 286] on div "highlight_alt Select Select" at bounding box center [20, 291] width 29 height 10
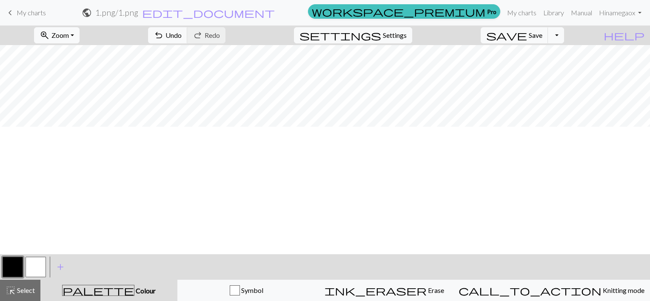
scroll to position [0, 0]
click at [25, 289] on span "Select" at bounding box center [25, 291] width 19 height 8
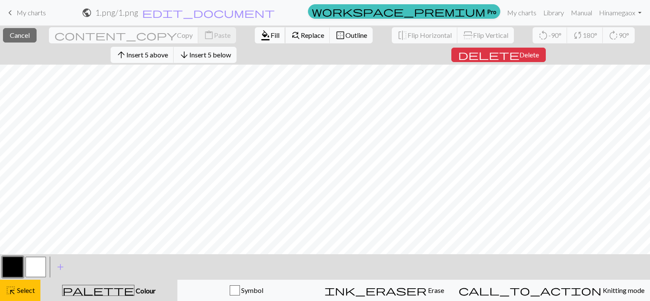
click at [261, 37] on span "format_color_fill" at bounding box center [266, 35] width 10 height 12
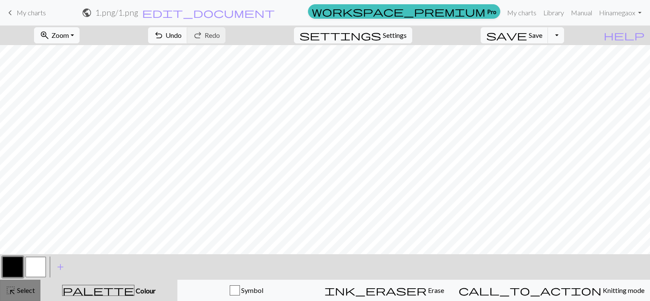
click at [28, 283] on button "highlight_alt Select Select" at bounding box center [20, 290] width 40 height 21
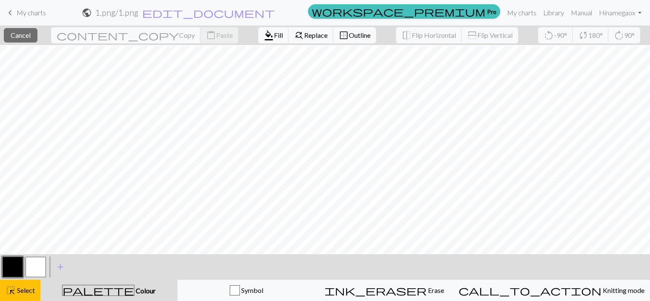
scroll to position [175, 0]
click at [274, 35] on span "Fill" at bounding box center [278, 35] width 9 height 8
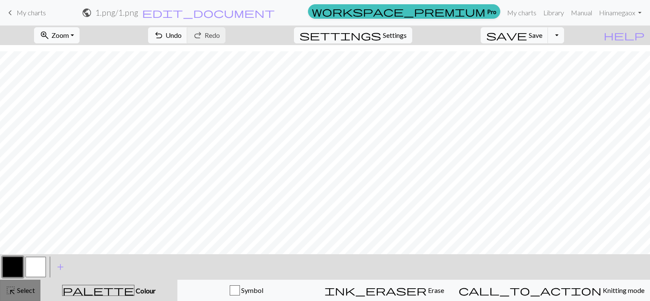
click at [14, 291] on span "highlight_alt" at bounding box center [11, 291] width 10 height 12
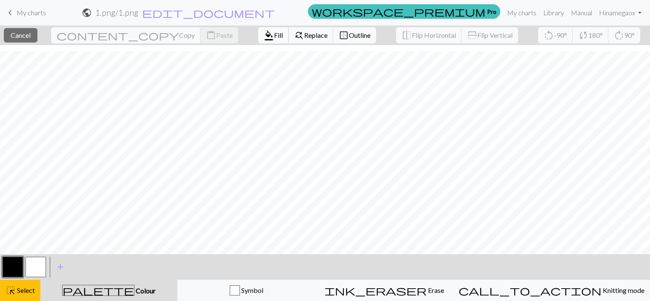
click at [258, 39] on button "format_color_fill Fill" at bounding box center [273, 35] width 31 height 16
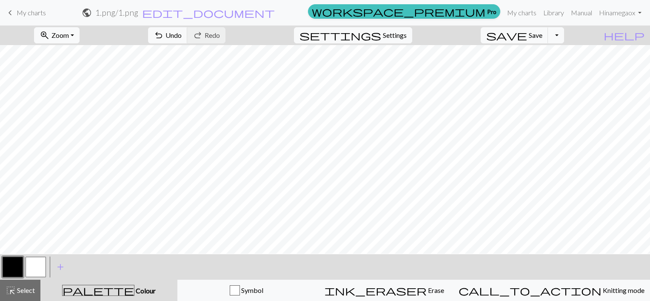
scroll to position [0, 0]
click at [26, 289] on span "Select" at bounding box center [25, 291] width 19 height 8
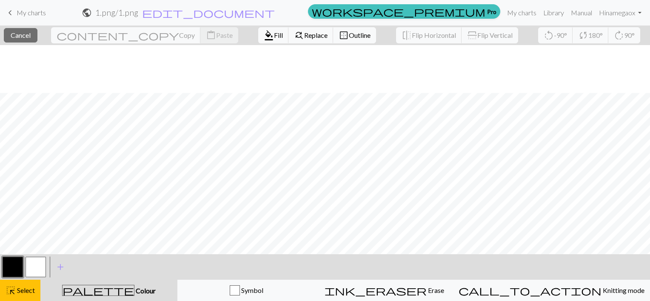
scroll to position [175, 0]
click at [264, 37] on span "format_color_fill" at bounding box center [269, 35] width 10 height 12
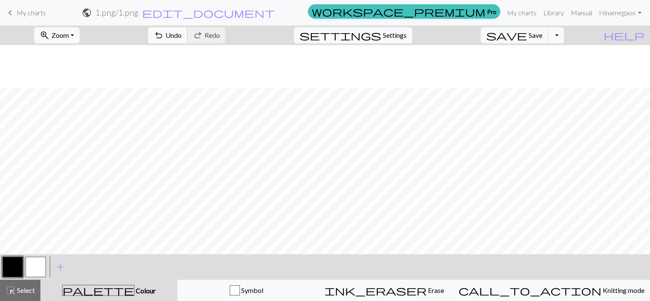
scroll to position [133, 0]
click at [26, 286] on div "highlight_alt Select Select" at bounding box center [20, 291] width 29 height 10
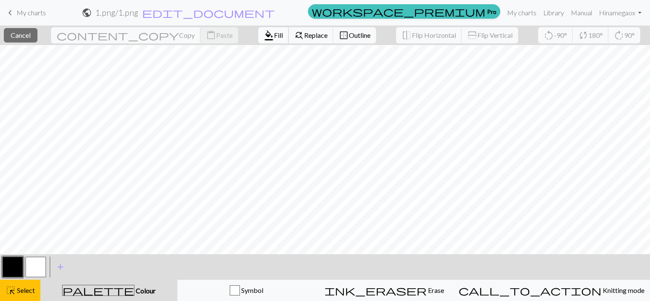
click at [274, 37] on span "Fill" at bounding box center [278, 35] width 9 height 8
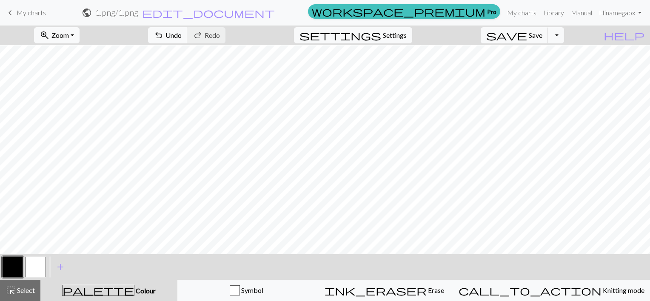
click at [18, 266] on button "button" at bounding box center [13, 267] width 20 height 20
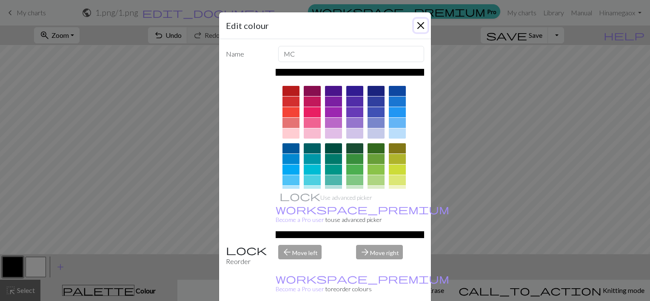
click at [419, 28] on button "Close" at bounding box center [421, 26] width 14 height 14
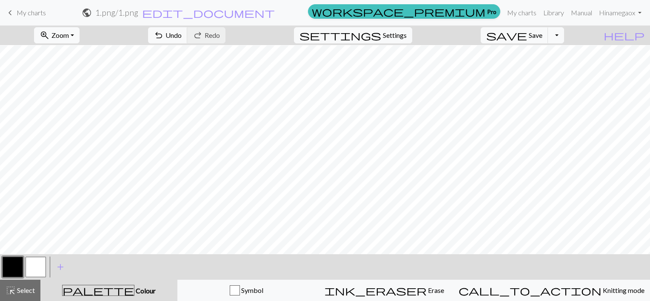
click at [40, 264] on button "button" at bounding box center [36, 267] width 20 height 20
click at [543, 32] on span "Save" at bounding box center [536, 35] width 14 height 8
click at [564, 34] on button "Toggle Dropdown" at bounding box center [556, 35] width 16 height 16
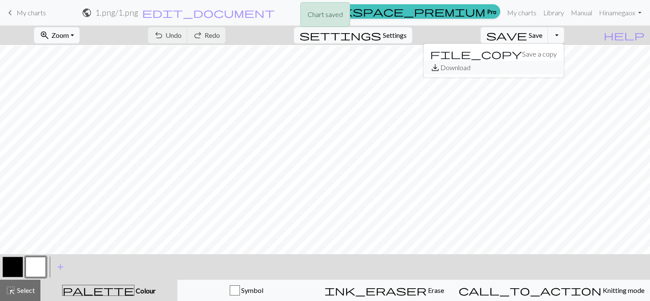
click at [535, 68] on button "save_alt Download" at bounding box center [494, 68] width 140 height 14
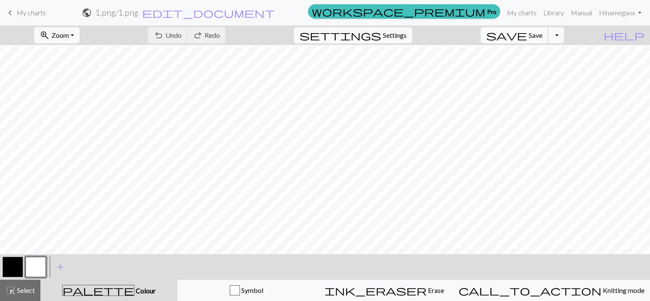
click at [543, 36] on span "Save" at bounding box center [536, 35] width 14 height 8
click at [564, 32] on button "Toggle Dropdown" at bounding box center [556, 35] width 16 height 16
click at [535, 70] on button "save_alt Download" at bounding box center [494, 68] width 140 height 14
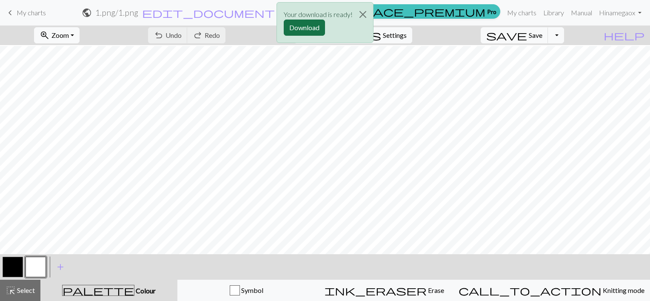
click at [306, 26] on button "Download" at bounding box center [304, 28] width 41 height 16
click at [17, 269] on button "button" at bounding box center [13, 267] width 20 height 20
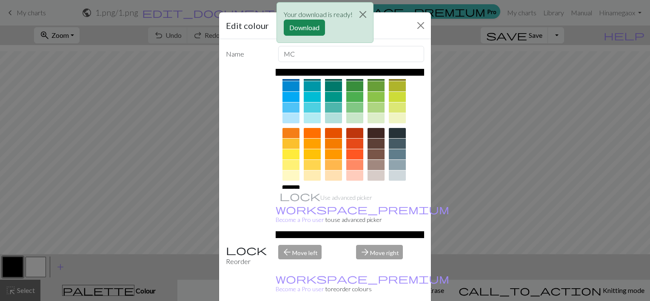
scroll to position [89, 0]
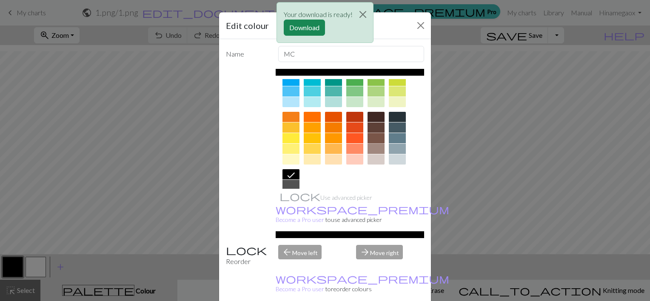
click at [376, 134] on div at bounding box center [376, 138] width 17 height 10
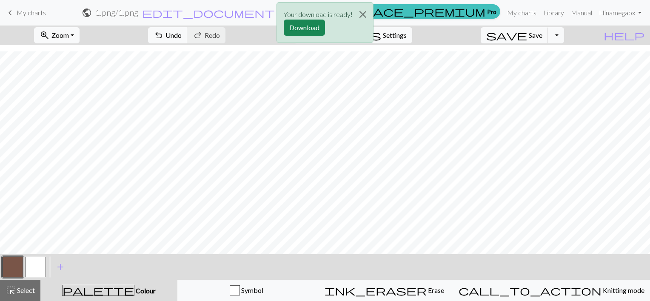
click at [41, 271] on button "button" at bounding box center [36, 267] width 20 height 20
click at [40, 271] on button "button" at bounding box center [36, 267] width 20 height 20
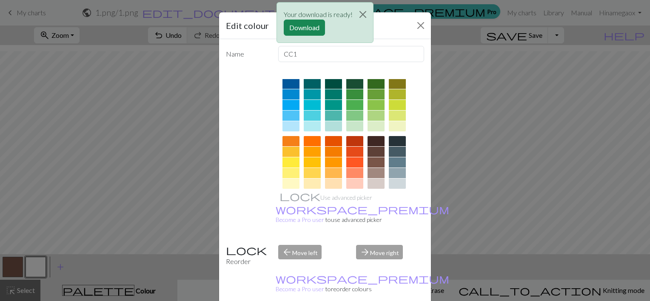
scroll to position [85, 0]
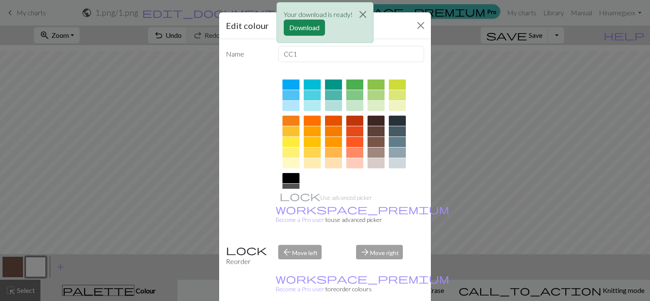
click at [370, 162] on div at bounding box center [376, 163] width 17 height 10
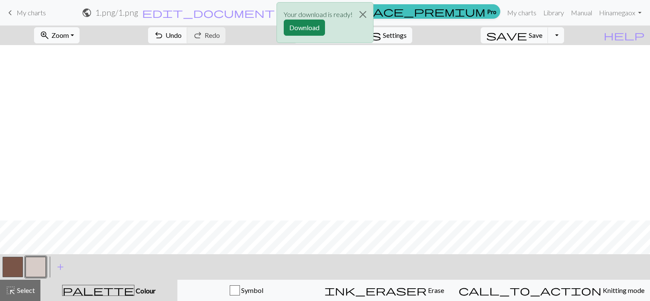
scroll to position [175, 0]
click at [363, 11] on button "Close" at bounding box center [363, 15] width 20 height 24
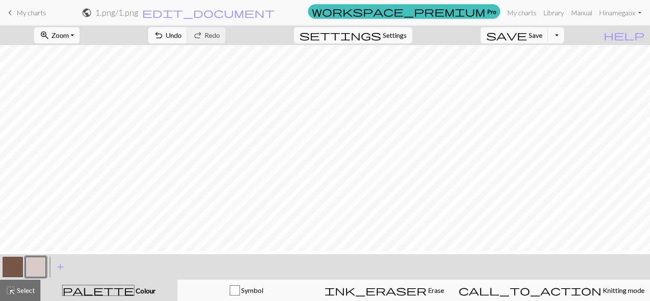
scroll to position [0, 0]
click at [32, 267] on button "button" at bounding box center [36, 267] width 20 height 20
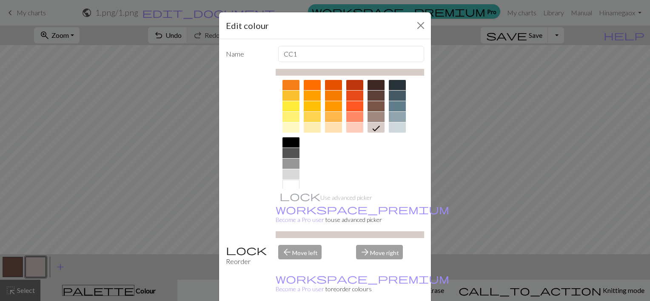
scroll to position [132, 0]
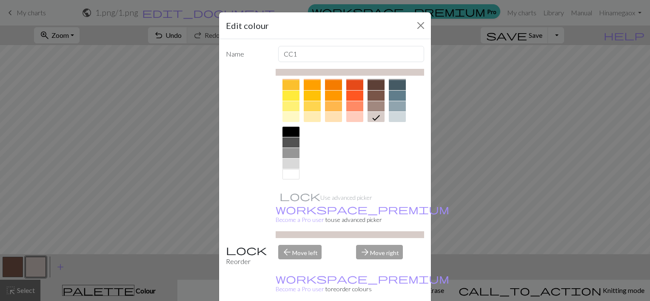
click at [313, 115] on div at bounding box center [312, 117] width 17 height 10
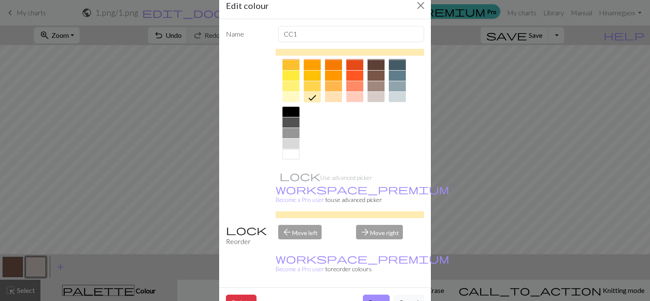
scroll to position [20, 0]
click at [308, 100] on icon at bounding box center [312, 97] width 10 height 10
click at [377, 295] on button "Done" at bounding box center [376, 303] width 27 height 16
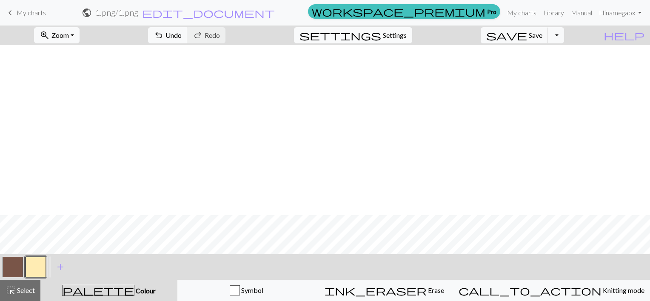
scroll to position [170, 0]
click at [35, 268] on button "button" at bounding box center [36, 267] width 20 height 20
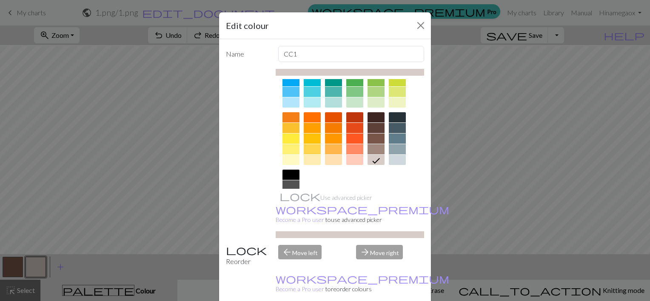
scroll to position [85, 0]
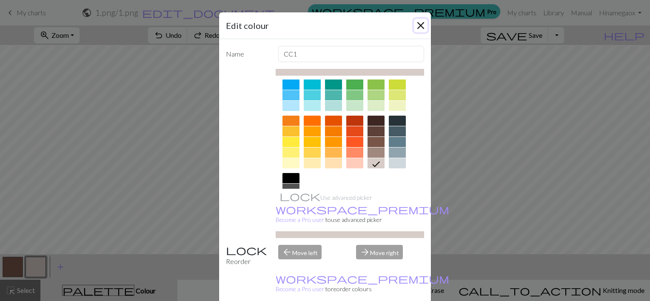
click at [416, 23] on button "Close" at bounding box center [421, 26] width 14 height 14
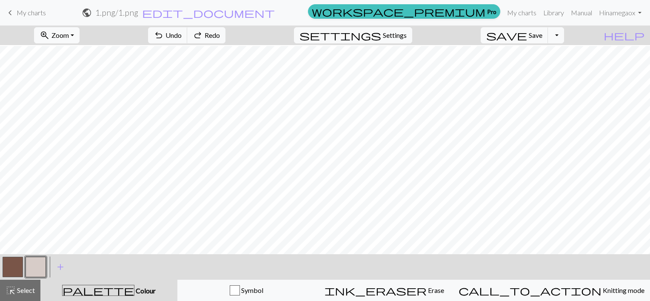
click at [13, 270] on button "button" at bounding box center [13, 267] width 20 height 20
click at [13, 271] on button "button" at bounding box center [13, 267] width 20 height 20
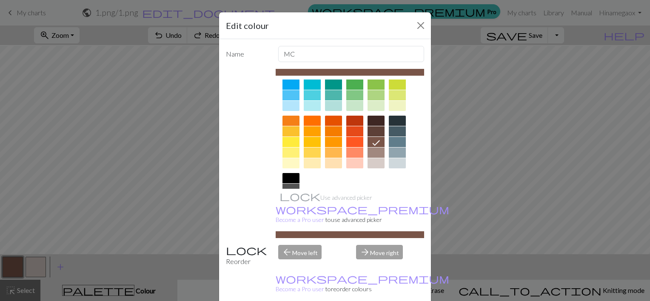
click at [371, 121] on div at bounding box center [376, 121] width 17 height 10
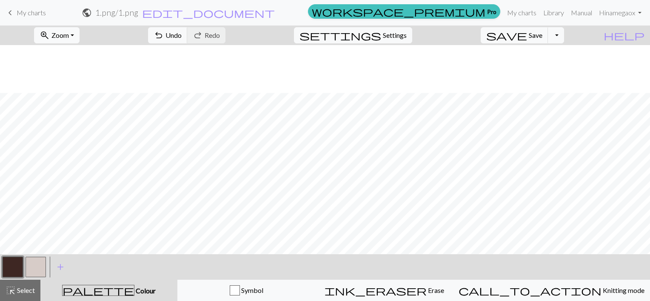
scroll to position [175, 0]
click at [17, 267] on button "button" at bounding box center [13, 267] width 20 height 20
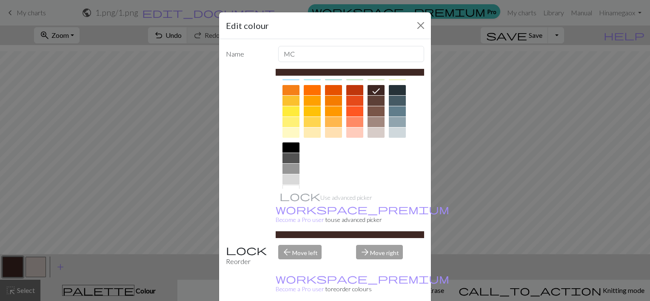
scroll to position [128, 0]
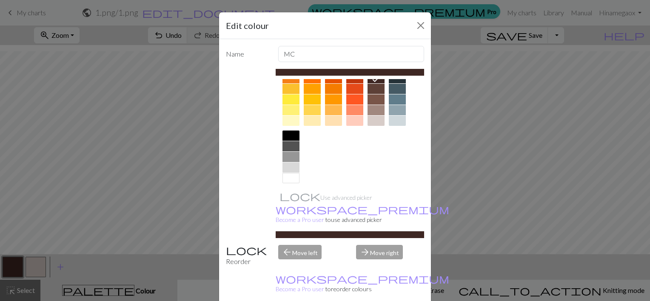
click at [287, 142] on div at bounding box center [291, 146] width 17 height 10
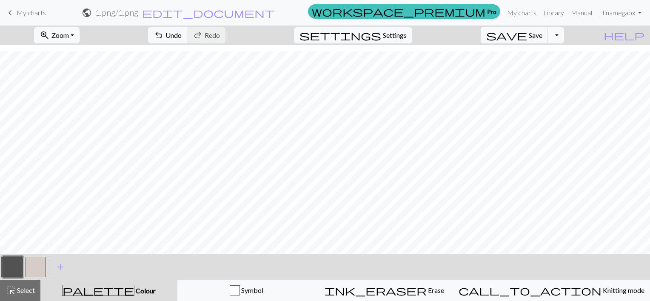
click at [48, 266] on div "< > add Add a colour" at bounding box center [325, 268] width 650 height 26
click at [39, 267] on button "button" at bounding box center [36, 267] width 20 height 20
click at [39, 266] on button "button" at bounding box center [36, 267] width 20 height 20
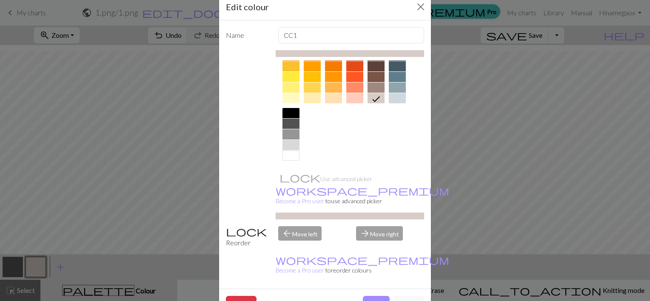
scroll to position [20, 0]
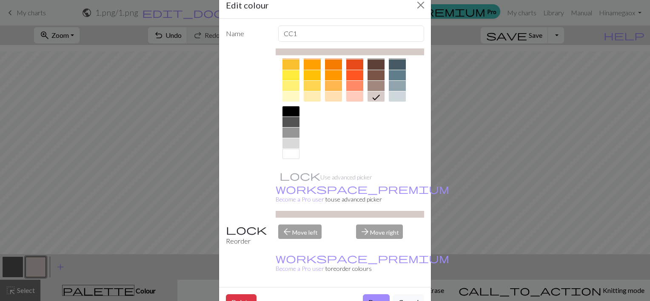
click at [290, 153] on div at bounding box center [291, 154] width 17 height 10
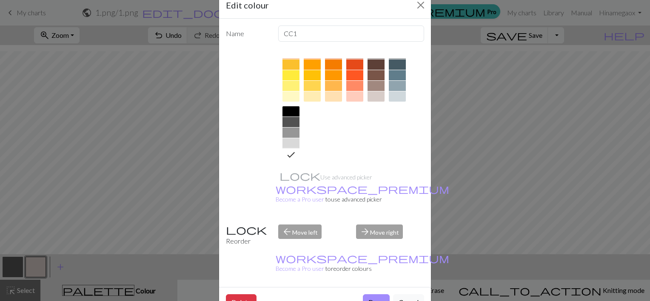
drag, startPoint x: 372, startPoint y: 274, endPoint x: 372, endPoint y: 268, distance: 6.0
click at [371, 295] on button "Done" at bounding box center [376, 303] width 27 height 16
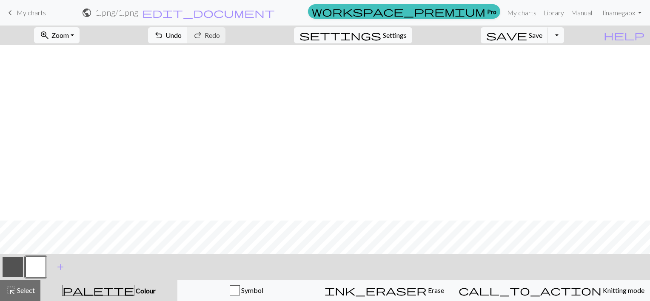
scroll to position [175, 0]
click at [543, 35] on span "Save" at bounding box center [536, 35] width 14 height 8
click at [564, 36] on button "Toggle Dropdown" at bounding box center [556, 35] width 16 height 16
click at [538, 68] on button "save_alt Download" at bounding box center [494, 68] width 140 height 14
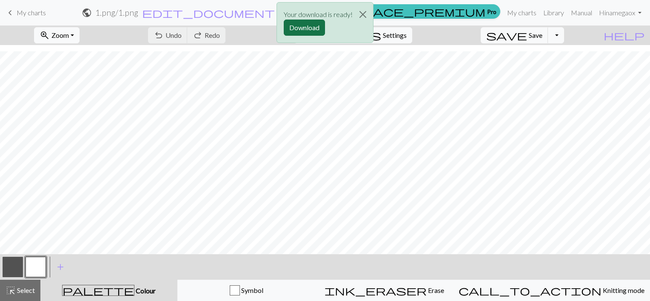
click at [298, 30] on button "Download" at bounding box center [304, 28] width 41 height 16
